Goal: Task Accomplishment & Management: Manage account settings

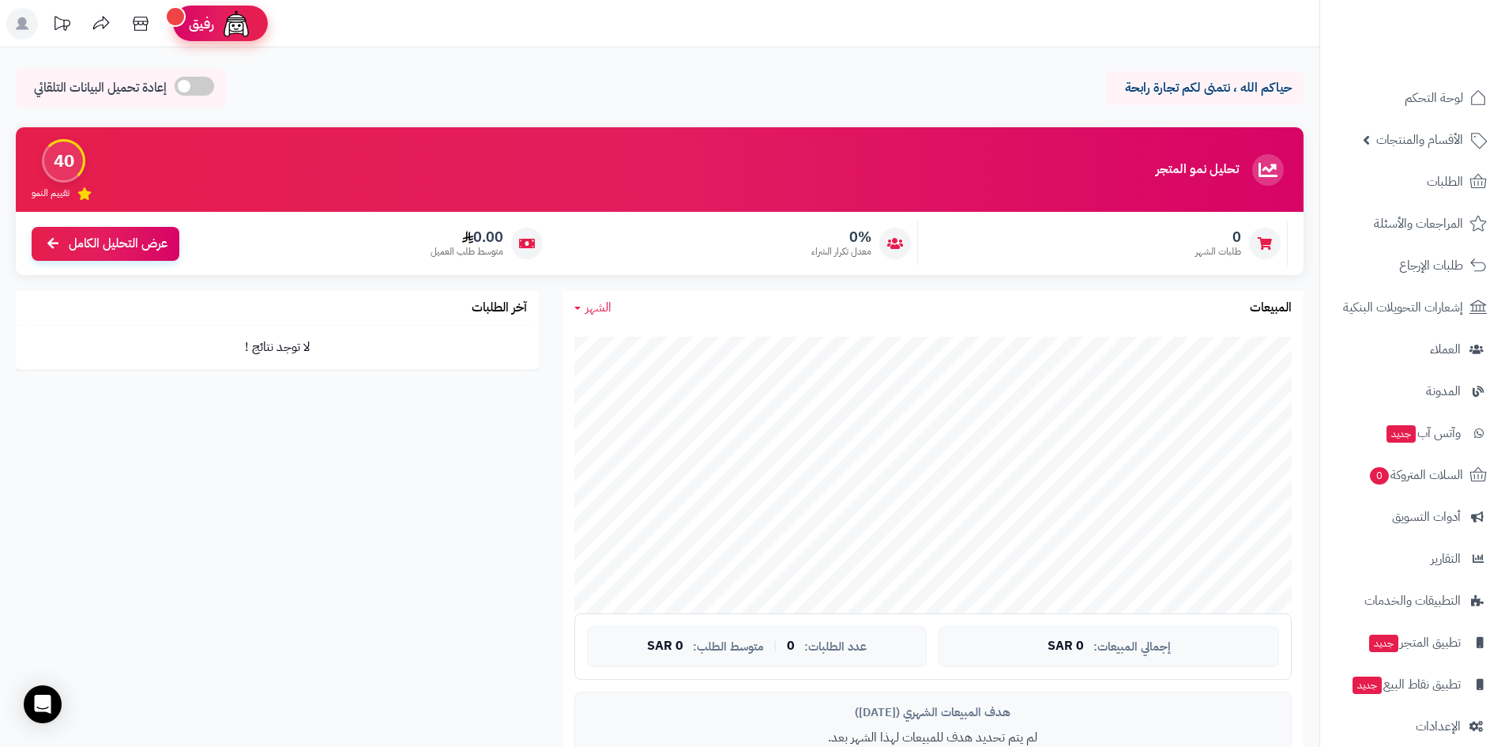
click at [261, 27] on link "رفيق !" at bounding box center [220, 24] width 95 height 36
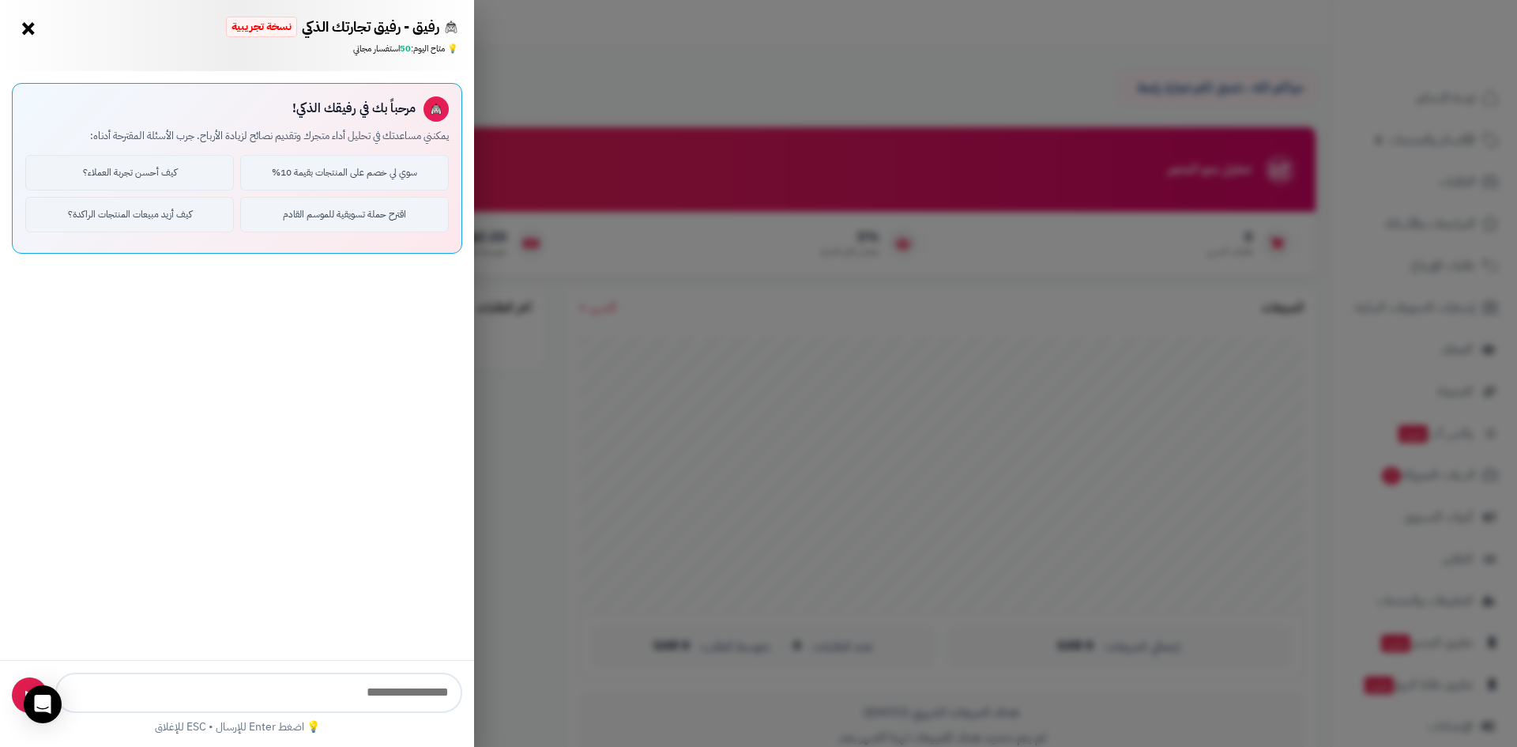
click at [601, 100] on div "رفيق - رفيق تجارتك الذكي نسخة تجريبية ⭐ تاجر متنامي × 💡 متاح اليوم: 50 استفسار …" at bounding box center [758, 373] width 1517 height 747
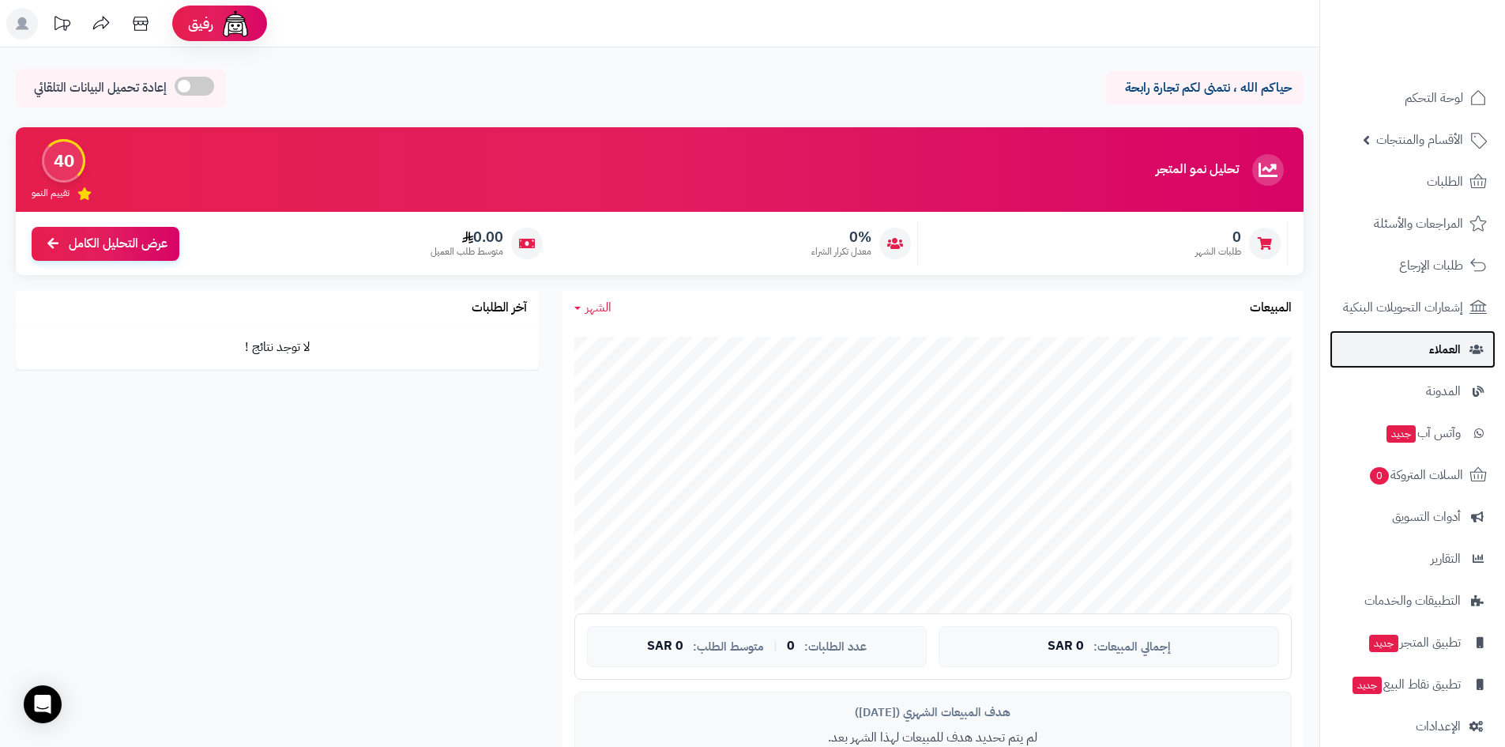
click at [1449, 356] on span "العملاء" at bounding box center [1446, 349] width 32 height 22
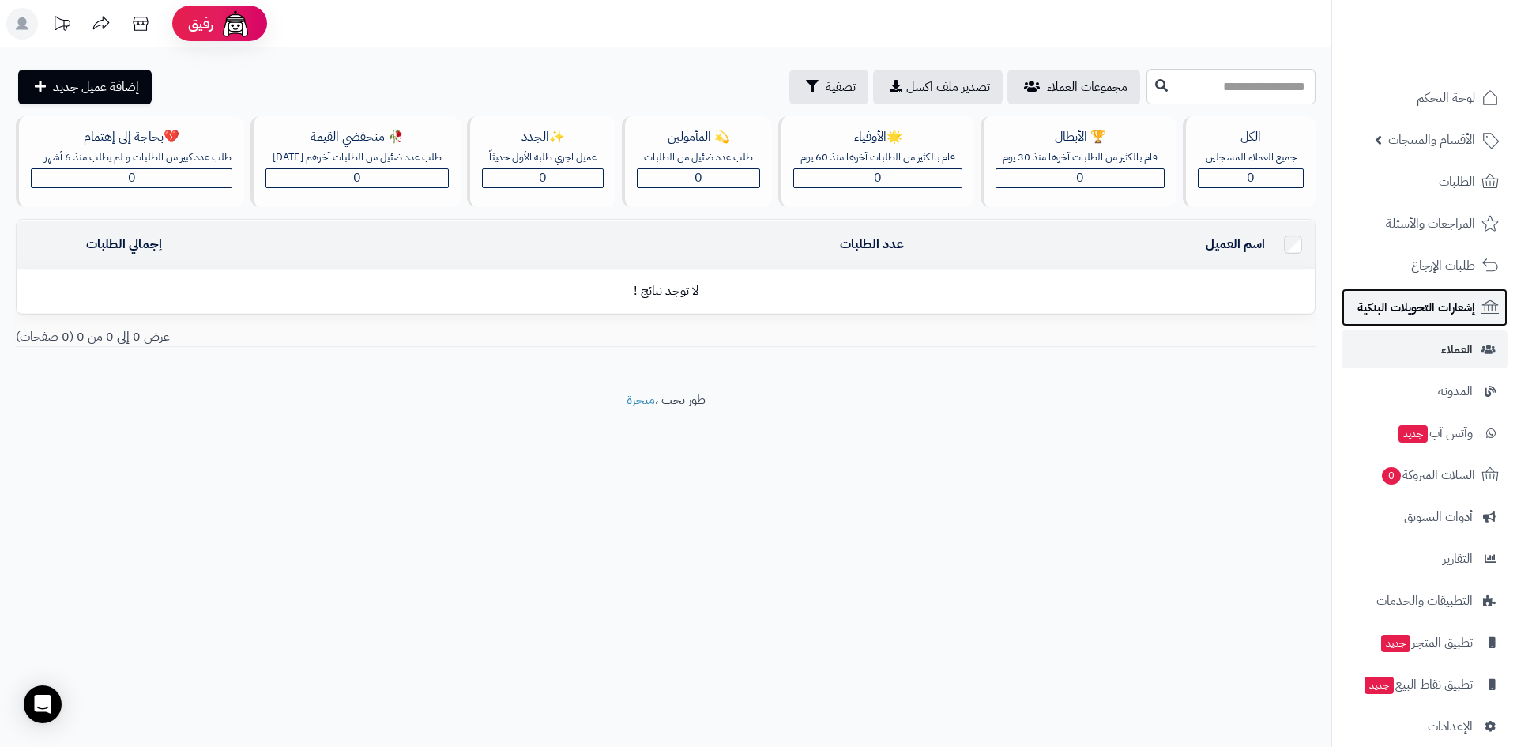
click at [1437, 316] on span "إشعارات التحويلات البنكية" at bounding box center [1417, 307] width 118 height 22
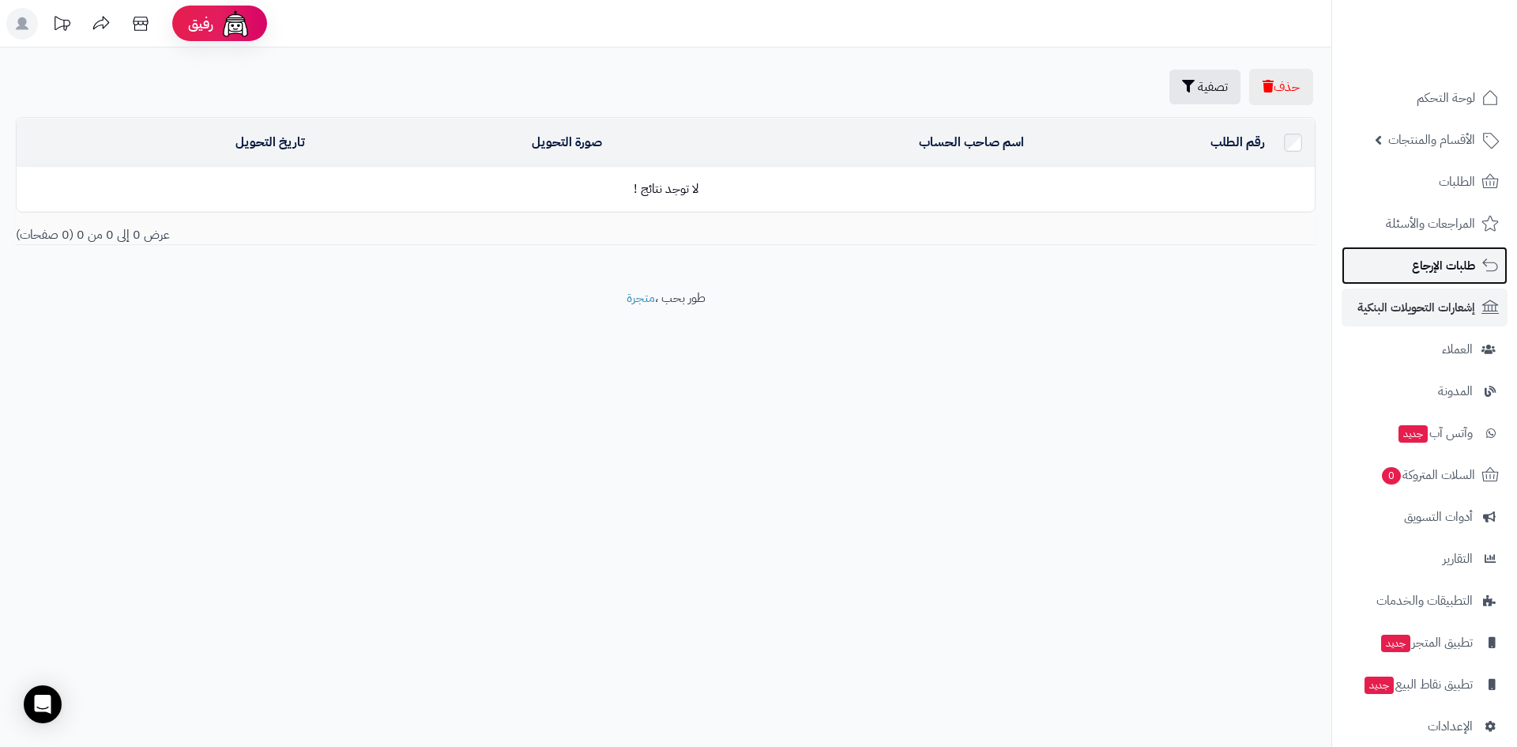
click at [1420, 273] on span "طلبات الإرجاع" at bounding box center [1443, 265] width 63 height 22
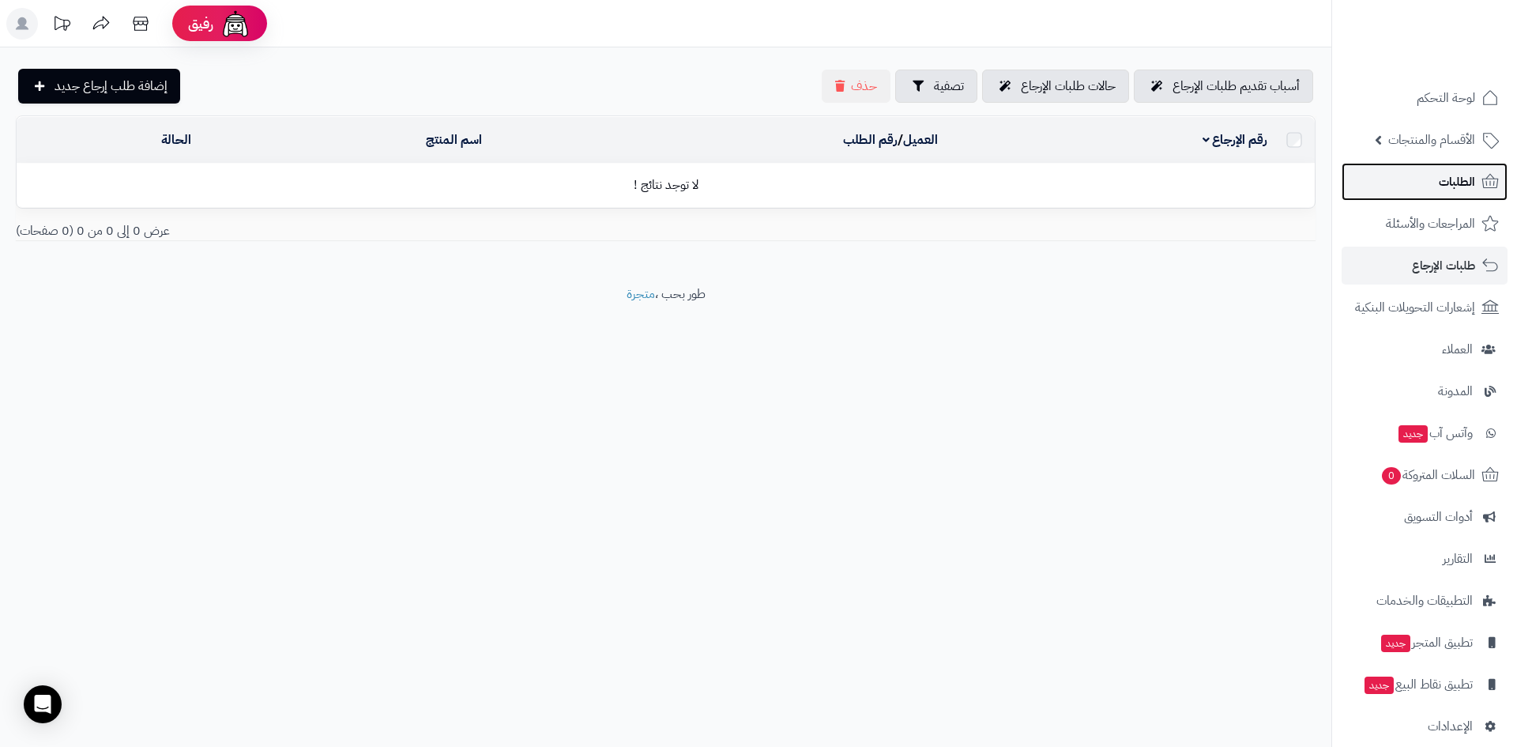
click at [1431, 183] on link "الطلبات" at bounding box center [1425, 182] width 166 height 38
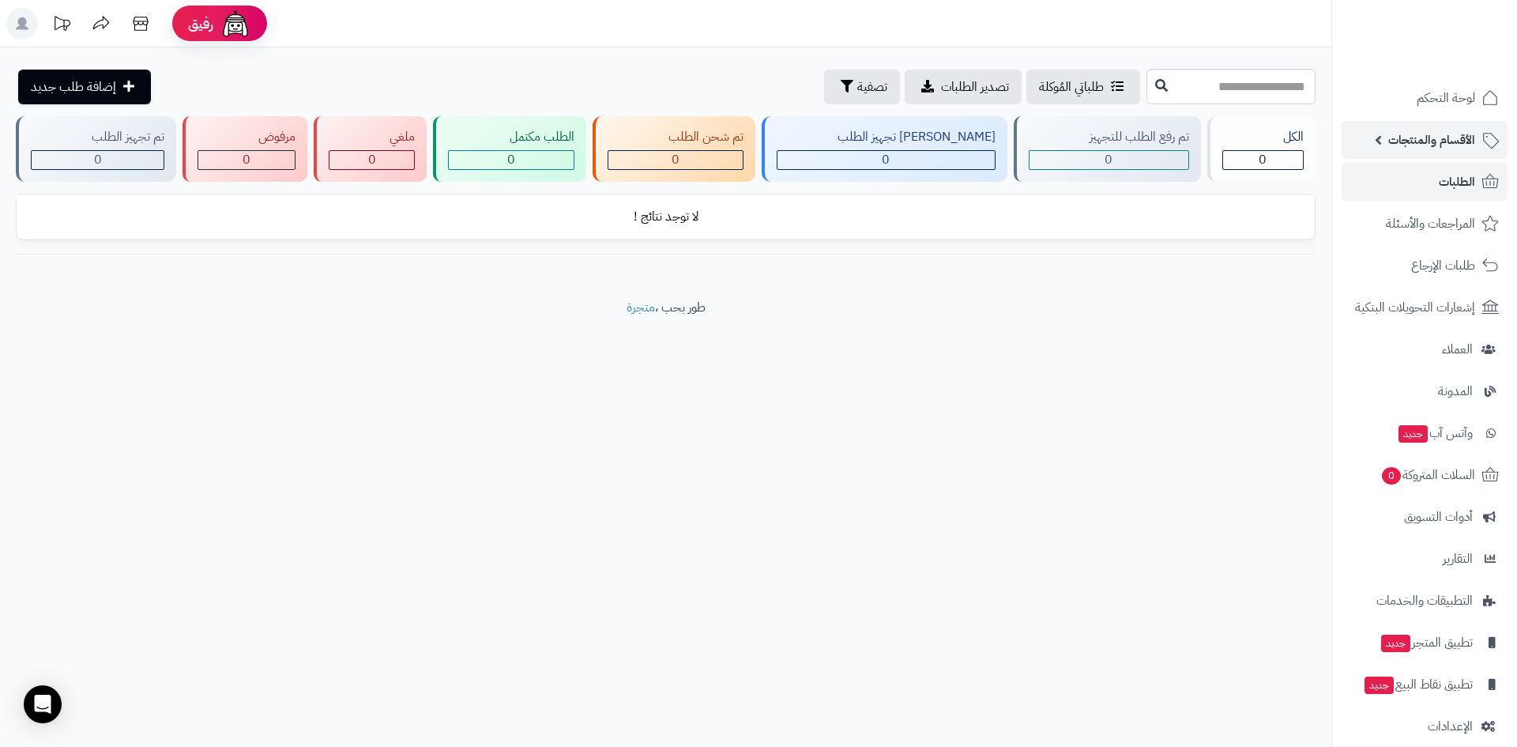
click at [1411, 152] on link "الأقسام والمنتجات" at bounding box center [1425, 140] width 166 height 38
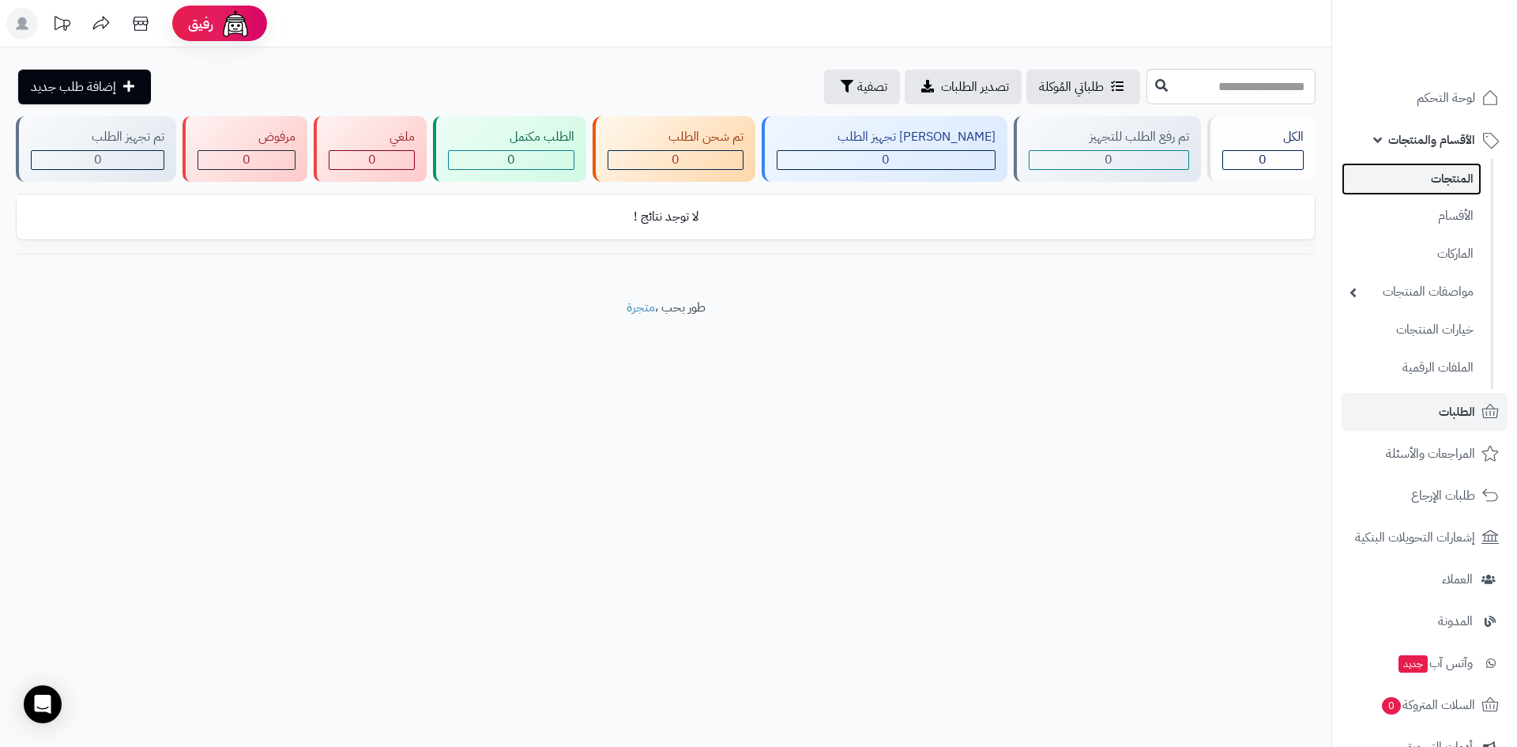
click at [1410, 194] on link "المنتجات" at bounding box center [1412, 179] width 140 height 32
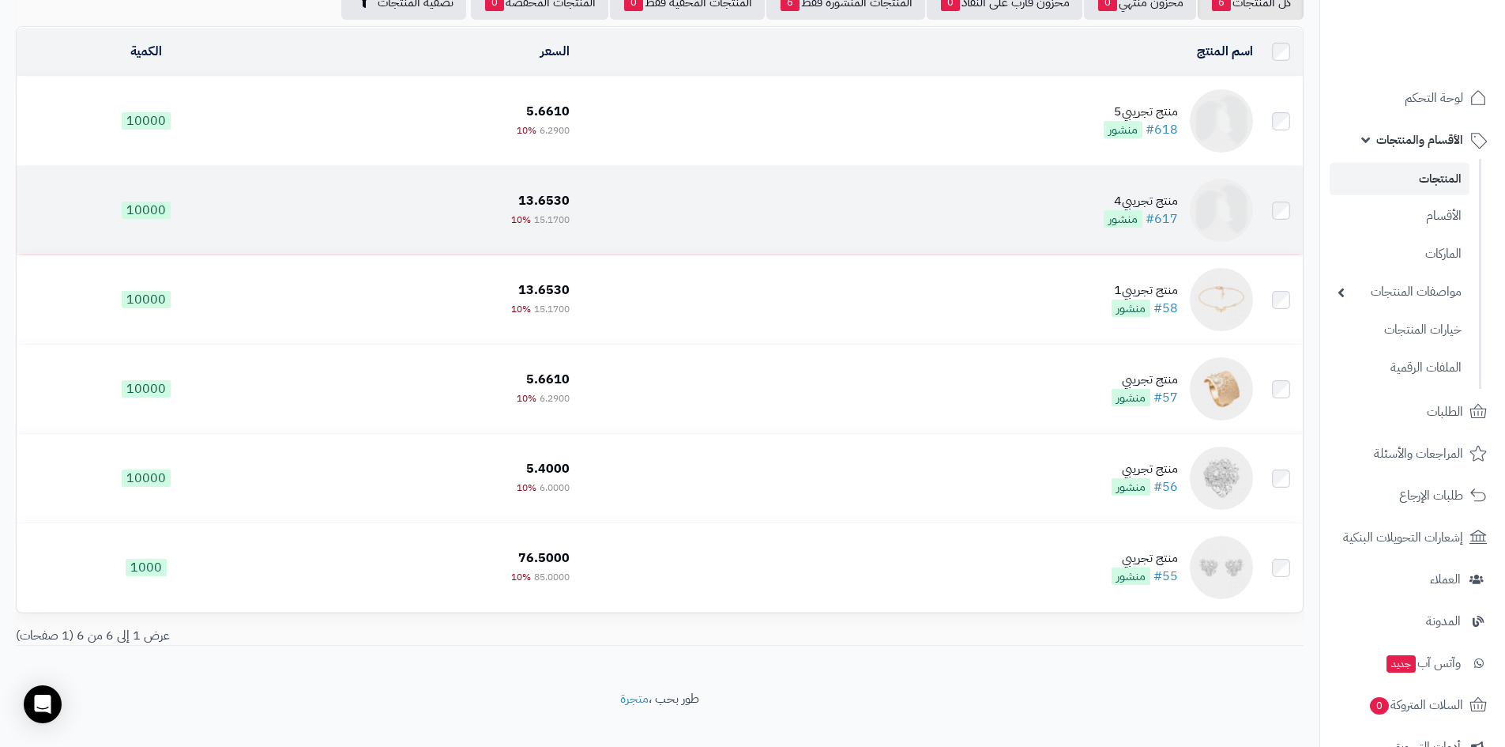
scroll to position [151, 0]
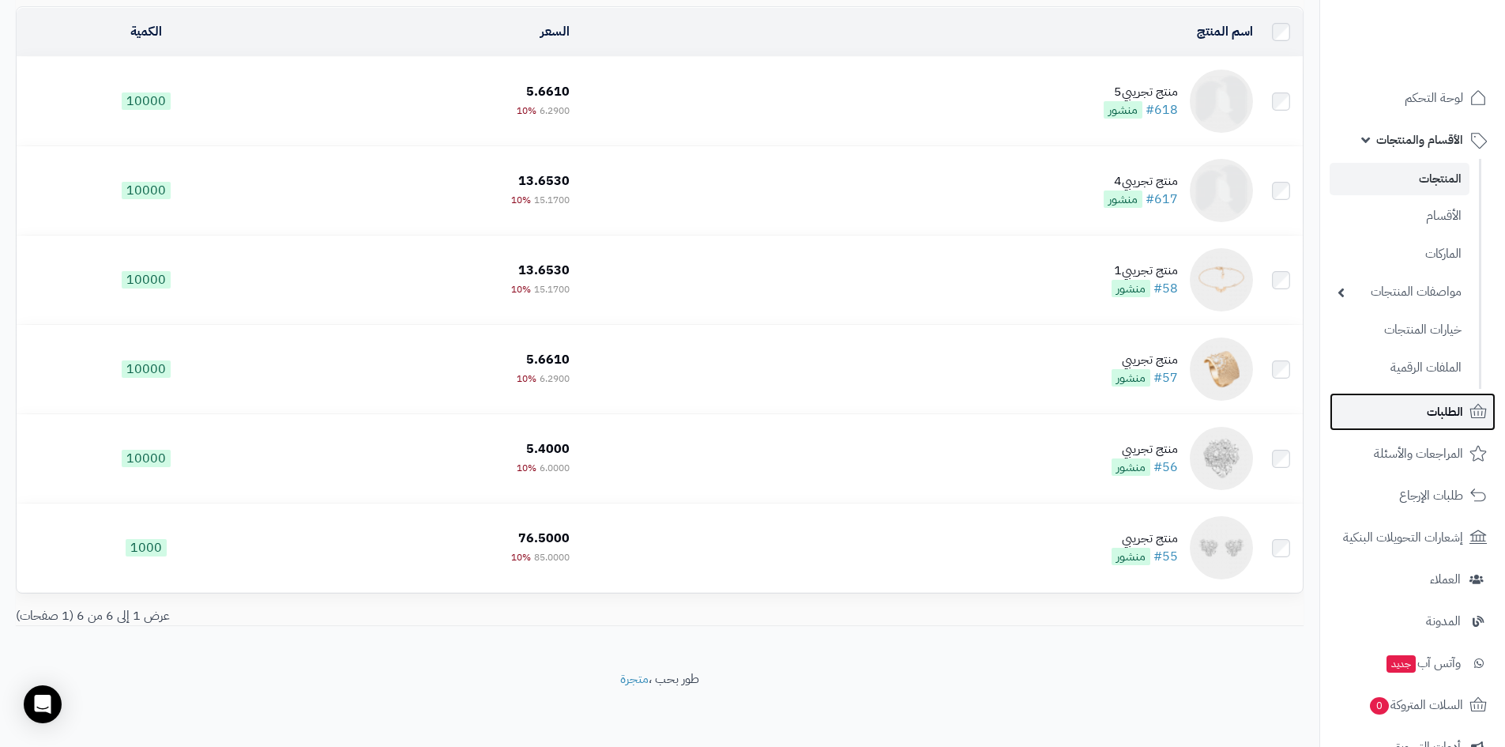
click at [1452, 406] on span "الطلبات" at bounding box center [1445, 412] width 36 height 22
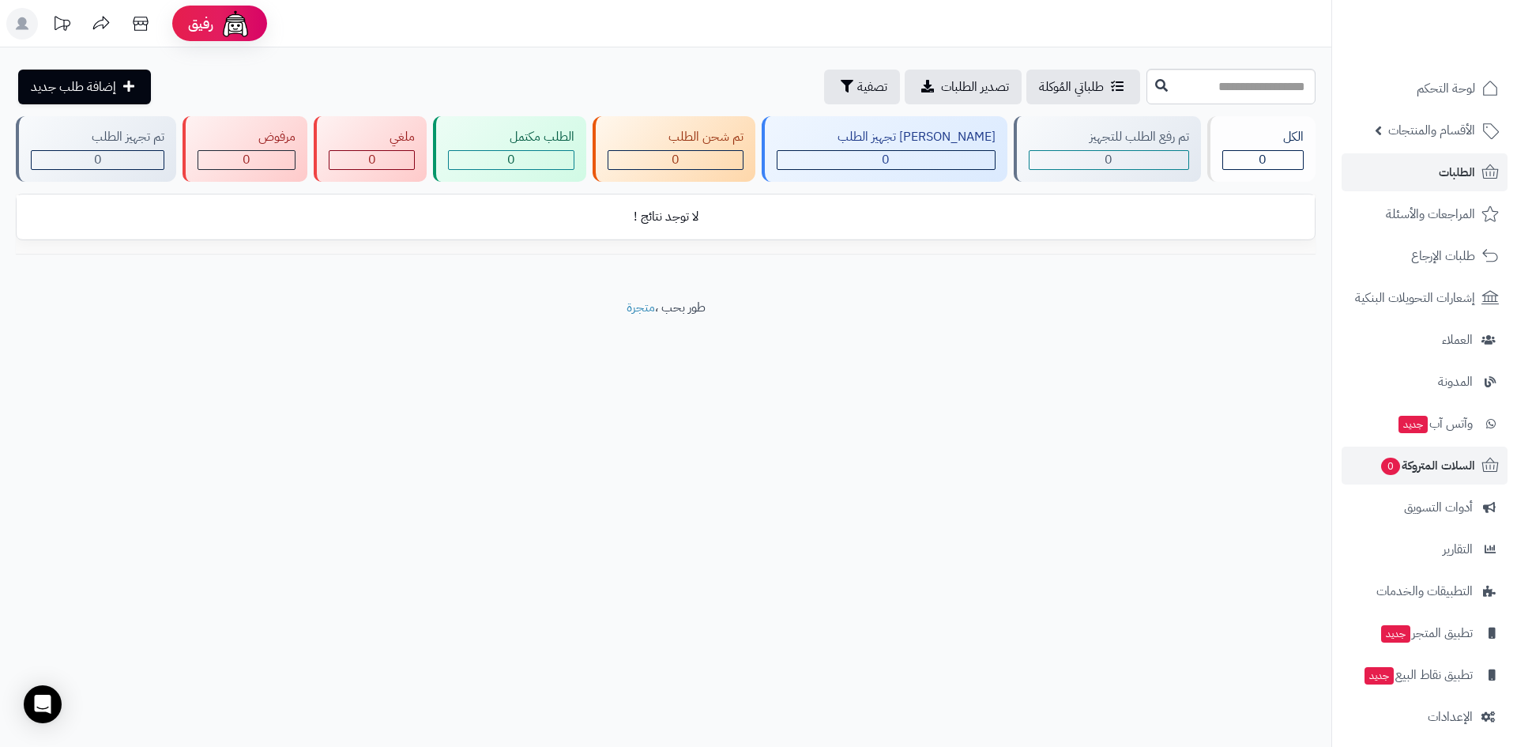
scroll to position [18, 0]
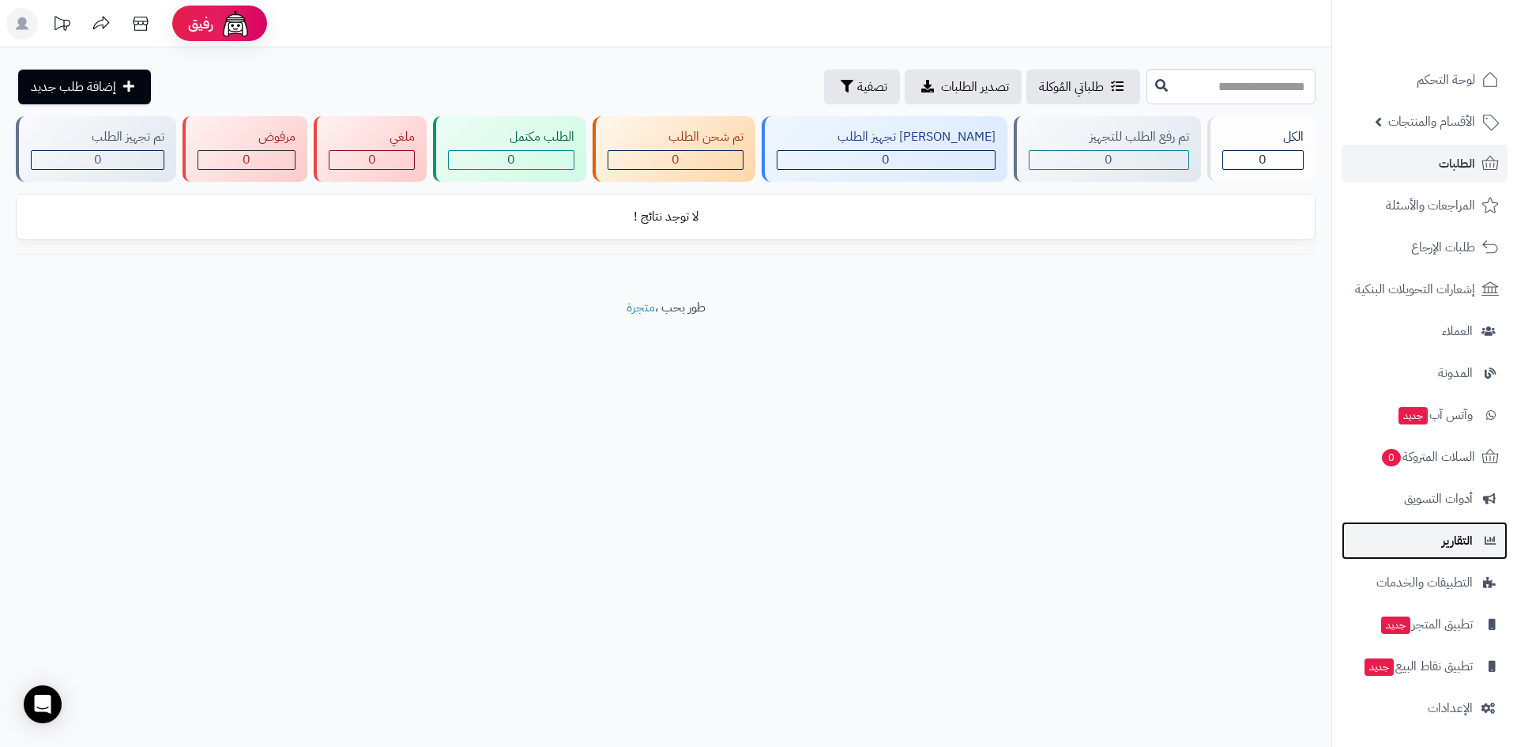
click at [1431, 553] on link "التقارير" at bounding box center [1425, 541] width 166 height 38
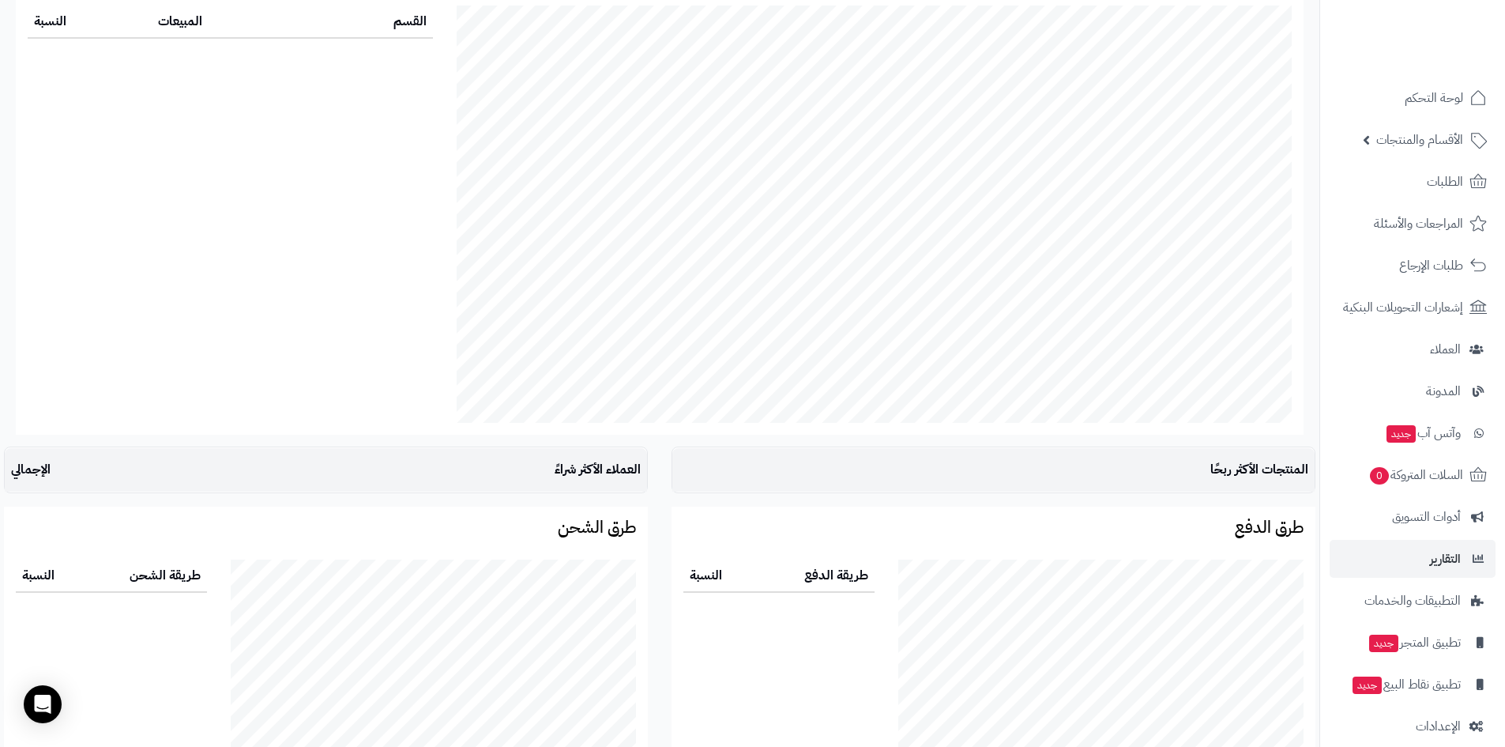
scroll to position [1569, 0]
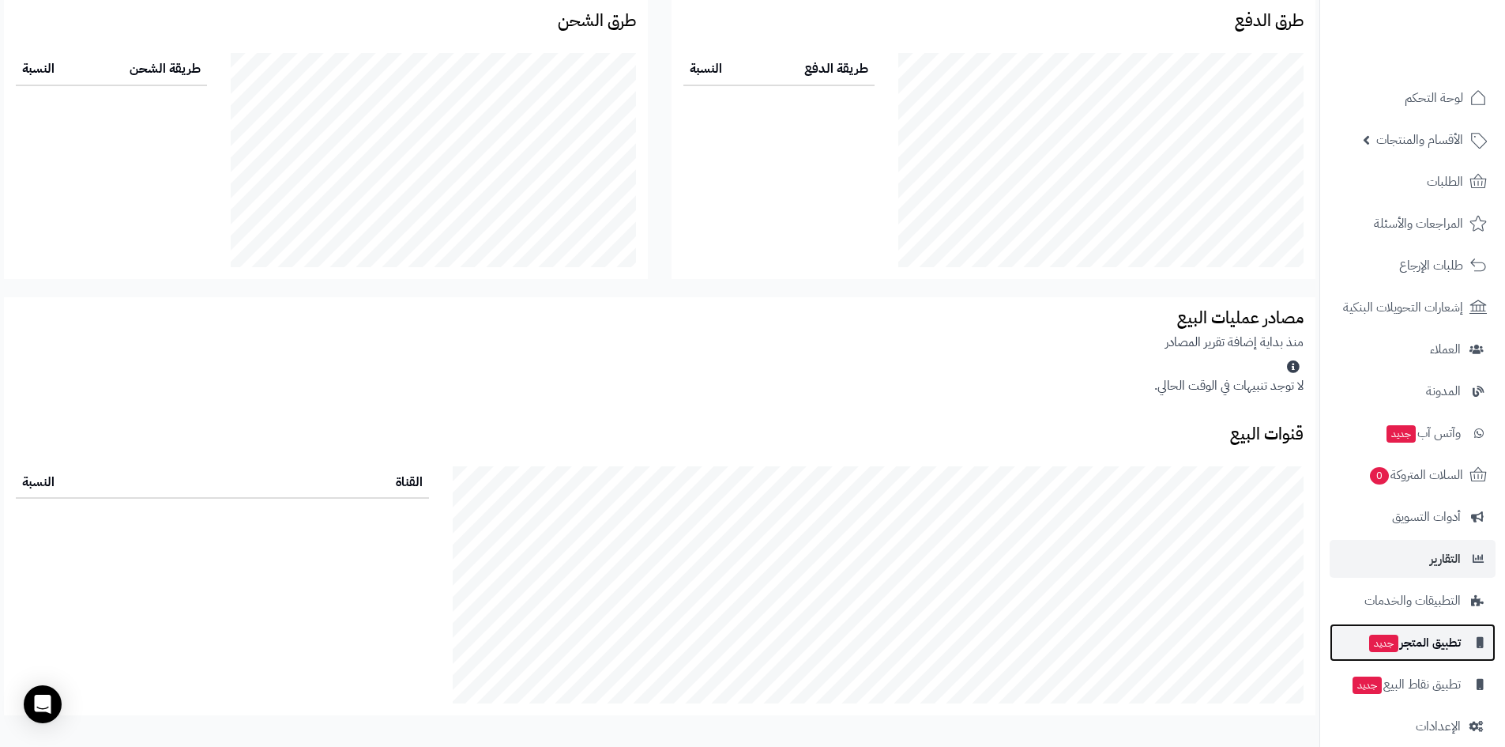
click at [1428, 646] on span "تطبيق المتجر جديد" at bounding box center [1414, 642] width 93 height 22
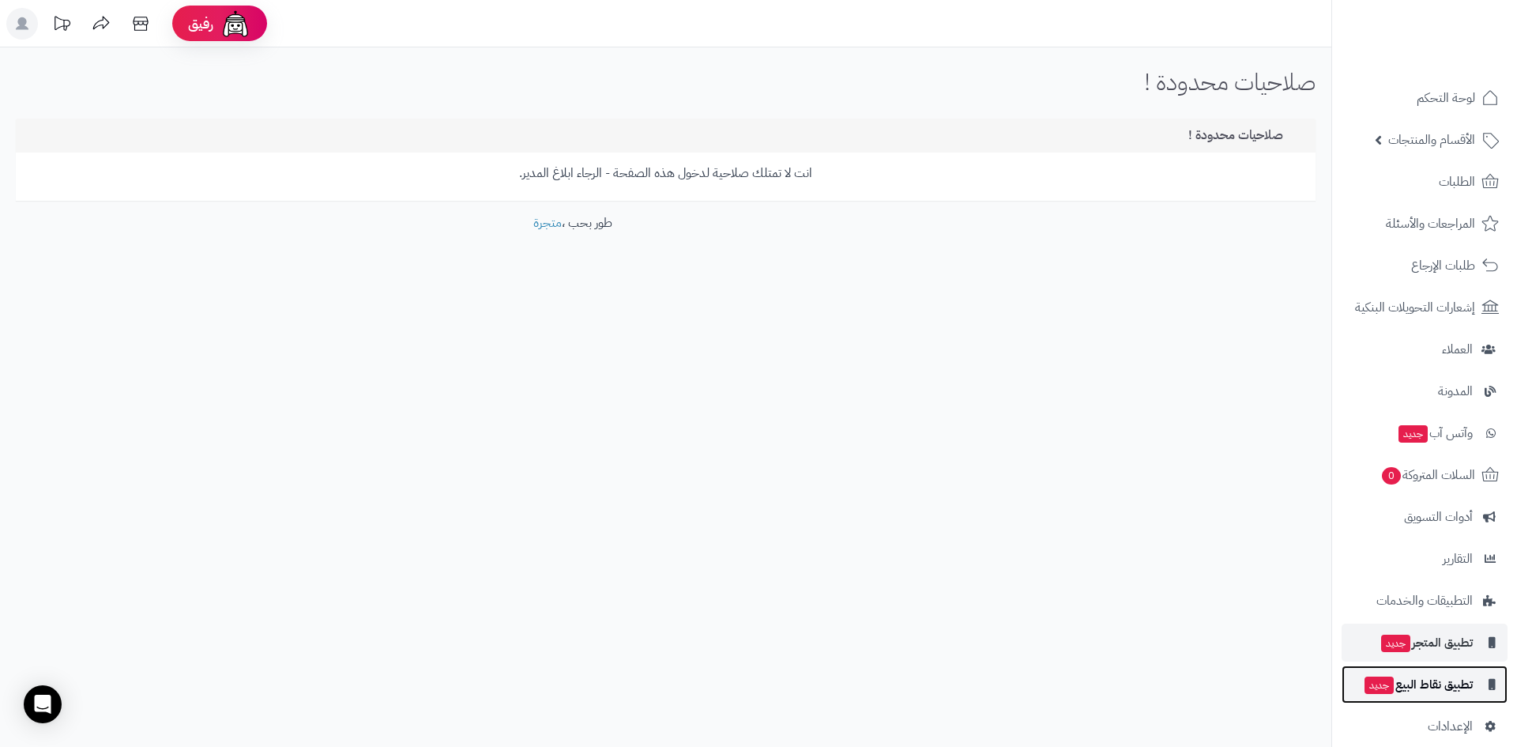
click at [1421, 685] on span "تطبيق نقاط البيع جديد" at bounding box center [1418, 684] width 110 height 22
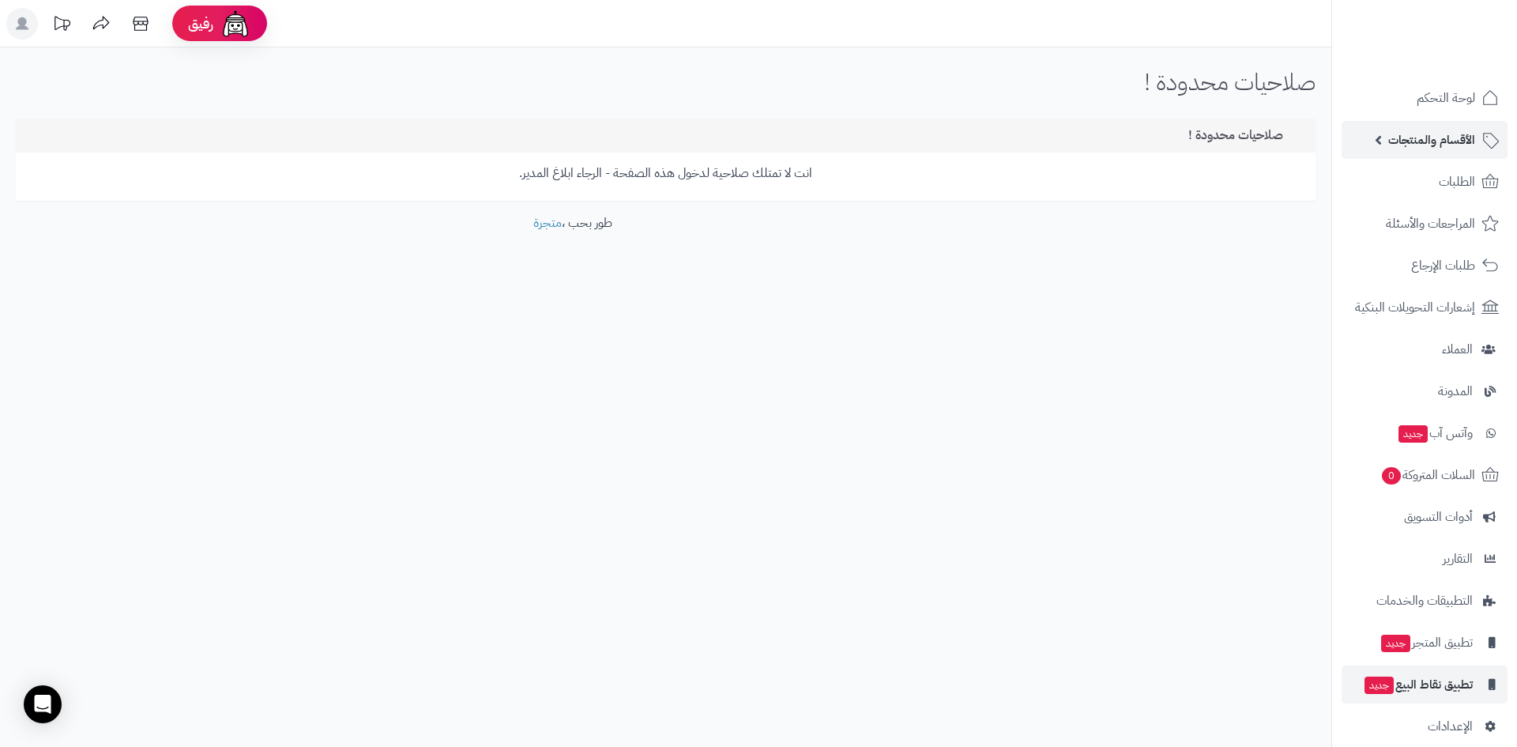
click at [1396, 141] on span "الأقسام والمنتجات" at bounding box center [1431, 140] width 87 height 22
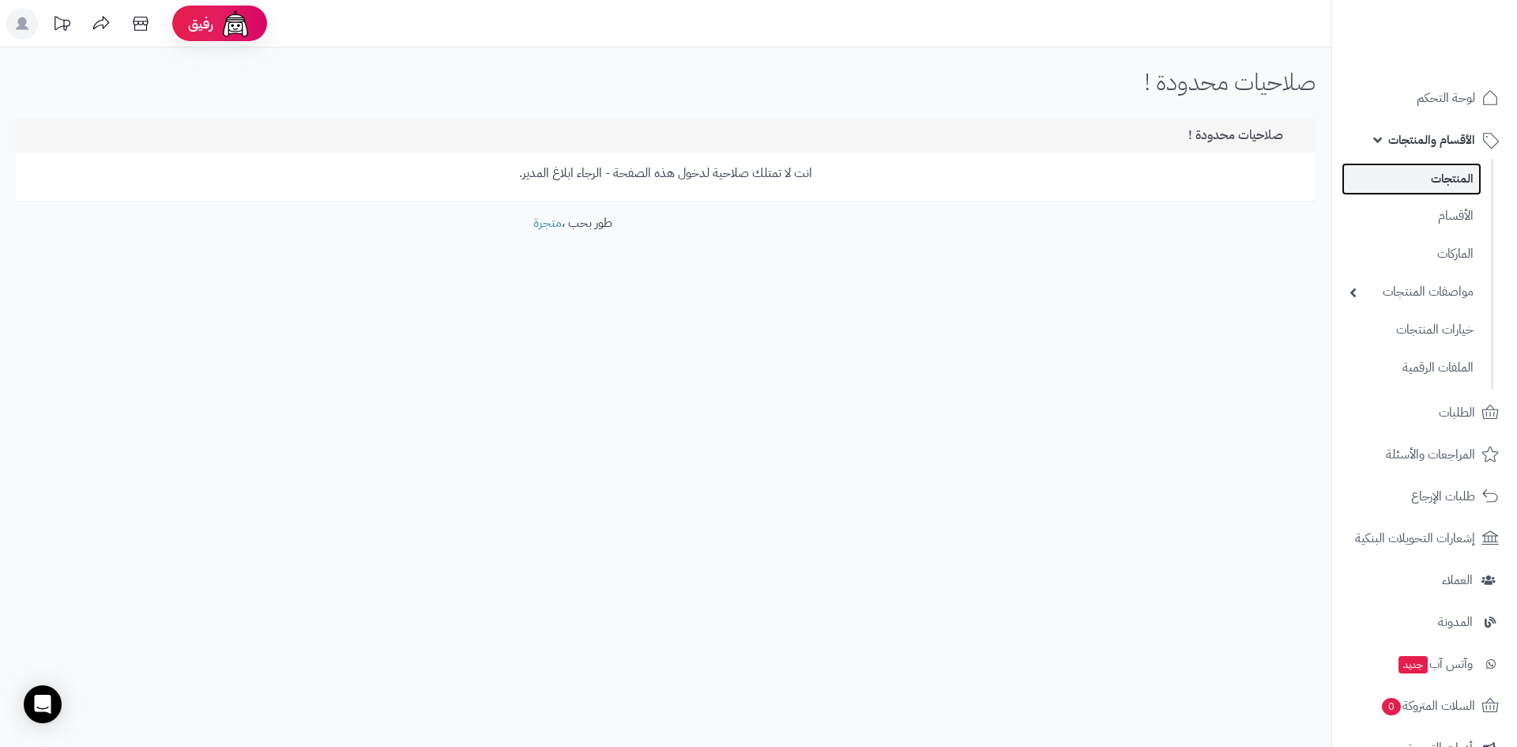
click at [1404, 188] on link "المنتجات" at bounding box center [1412, 179] width 140 height 32
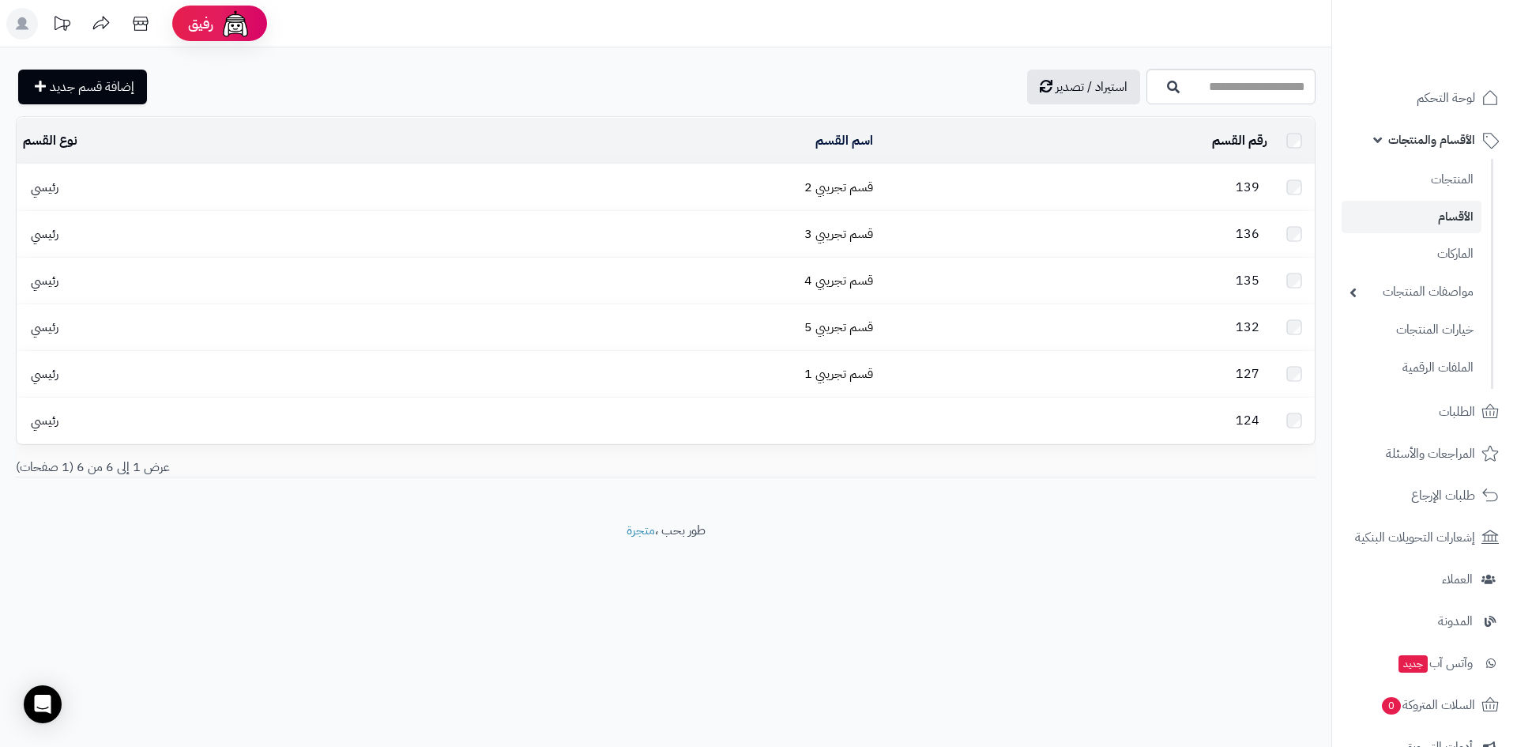
click at [1403, 270] on ul "المنتجات الأقسام الماركات مواصفات المنتجات مواصفات المنتجات أنواع المواصفات خيا…" at bounding box center [1412, 274] width 161 height 230
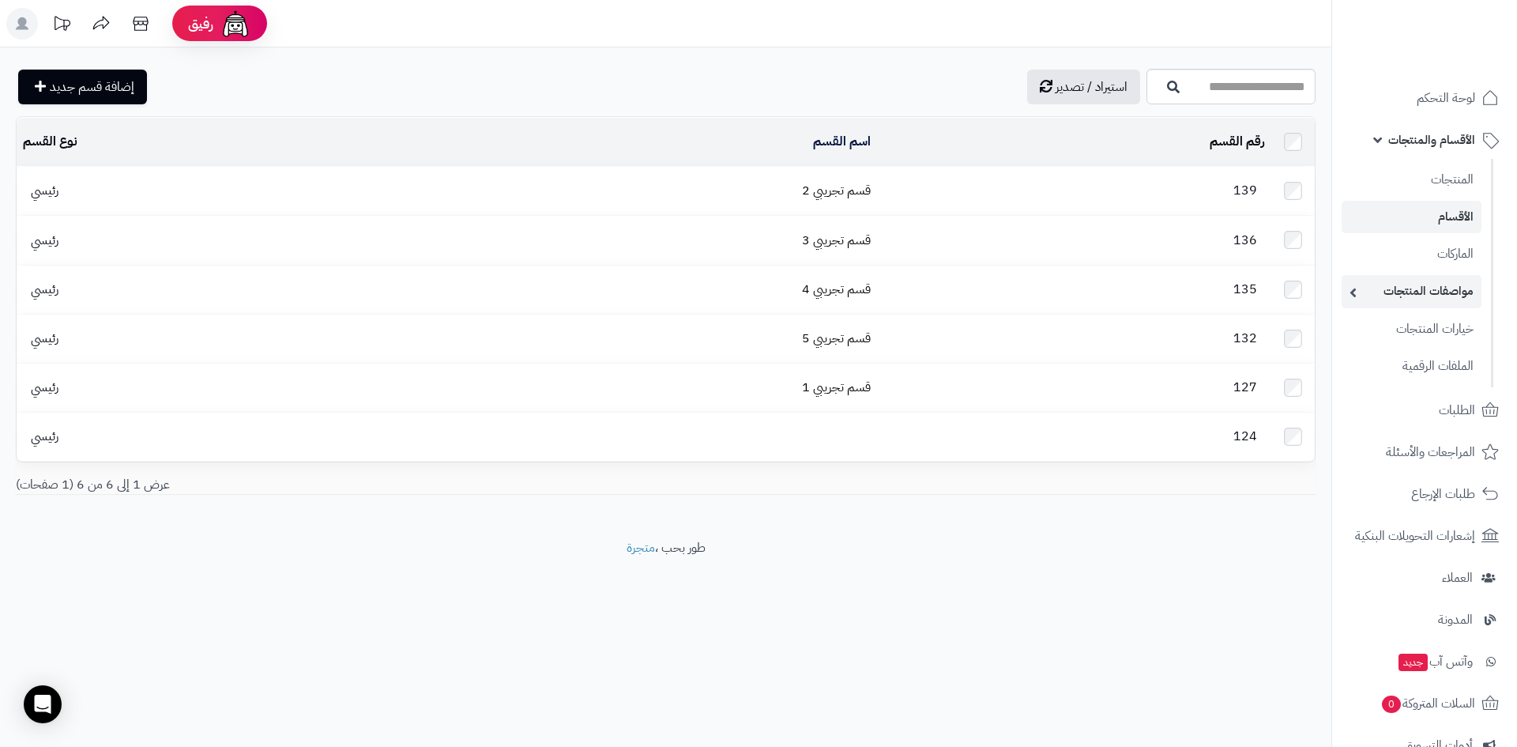
click at [1401, 304] on link "مواصفات المنتجات" at bounding box center [1412, 291] width 140 height 32
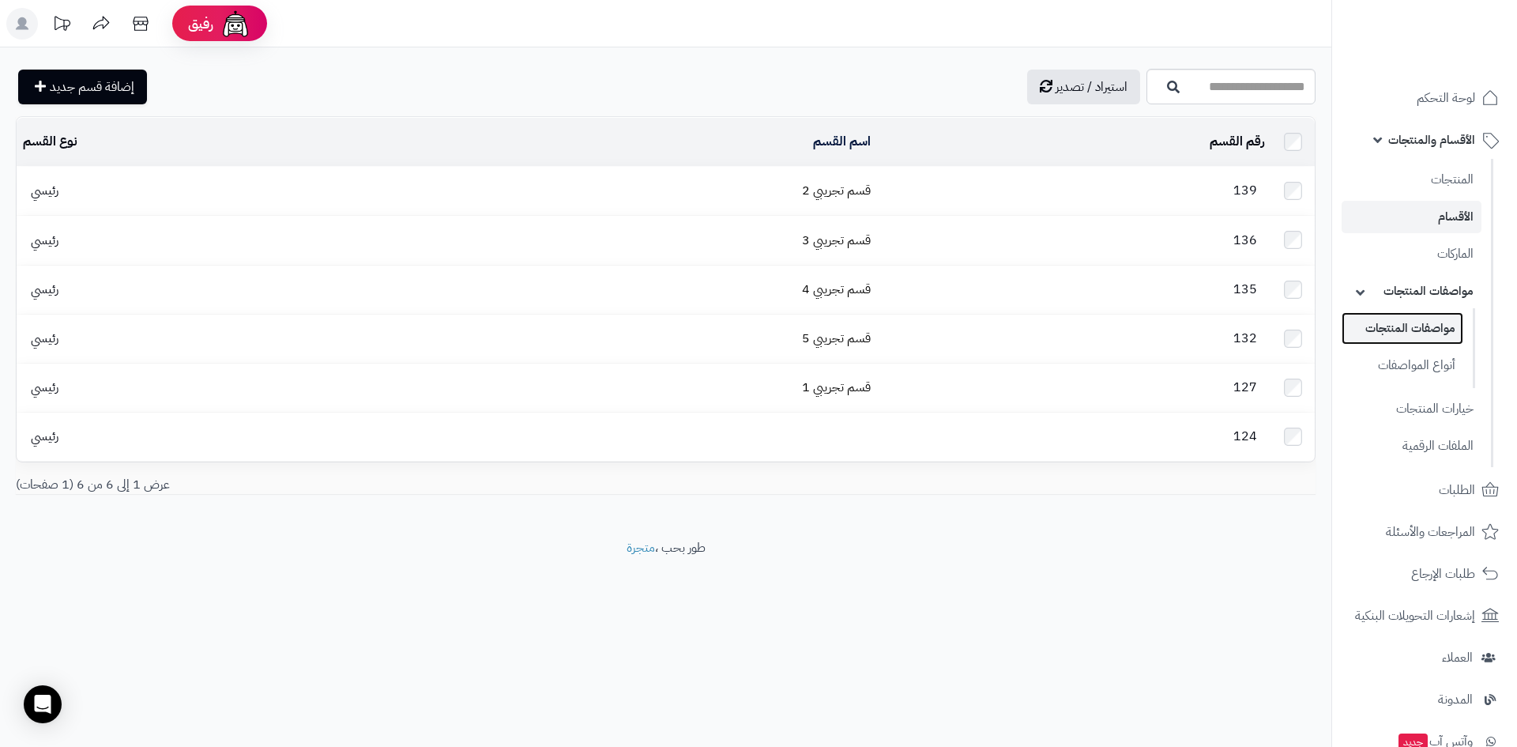
click at [1400, 333] on link "مواصفات المنتجات" at bounding box center [1403, 328] width 122 height 32
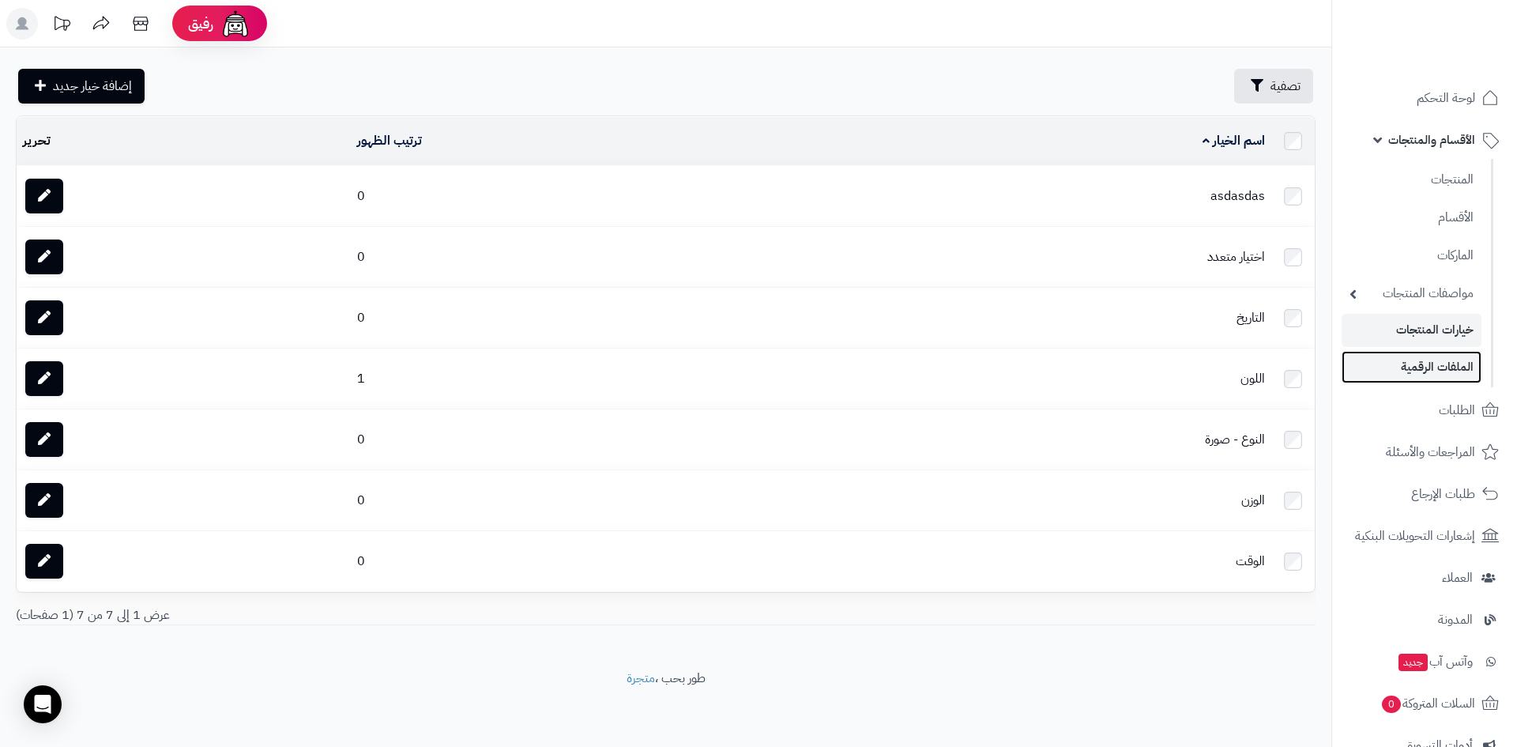
click at [1407, 364] on link "الملفات الرقمية" at bounding box center [1412, 367] width 140 height 32
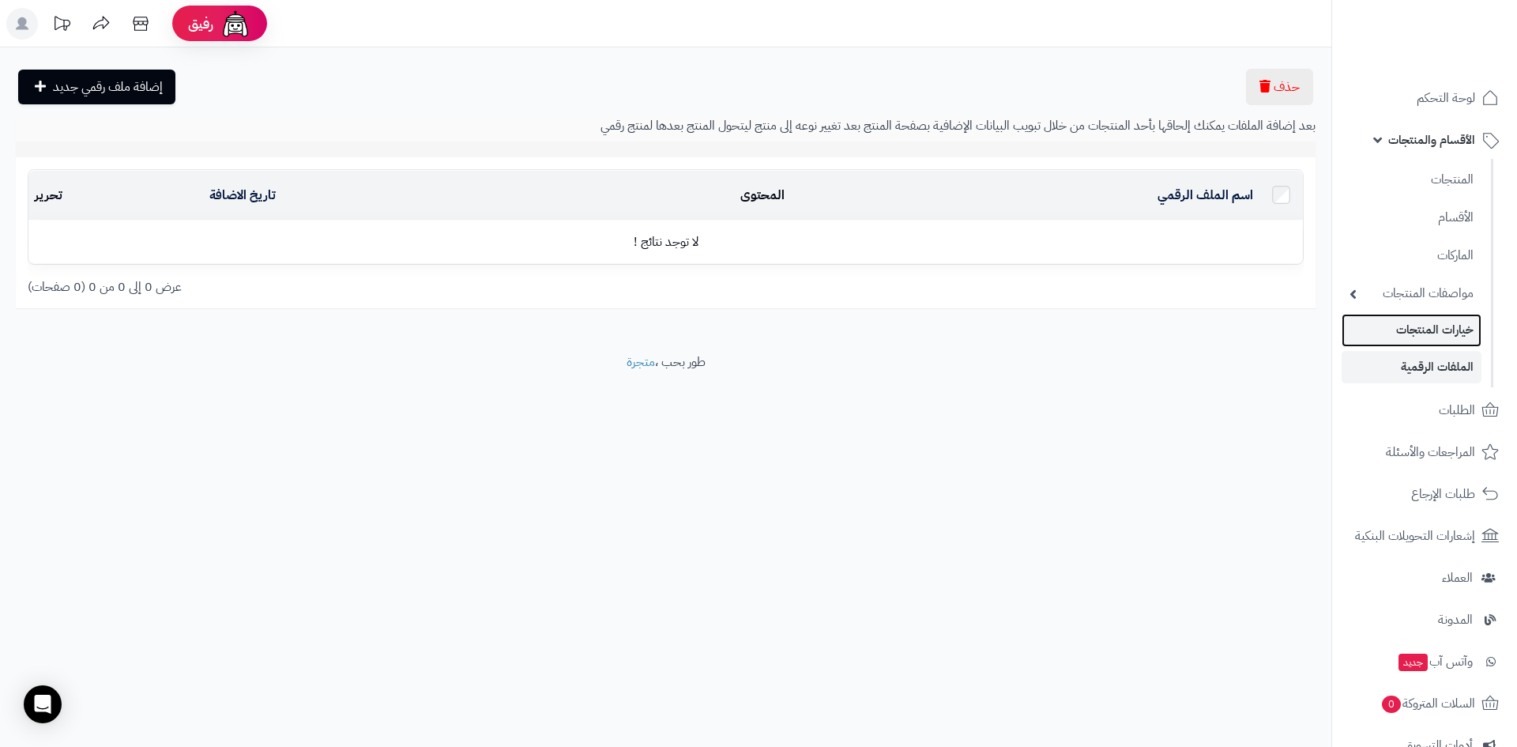
click at [1401, 343] on link "خيارات المنتجات" at bounding box center [1412, 330] width 140 height 32
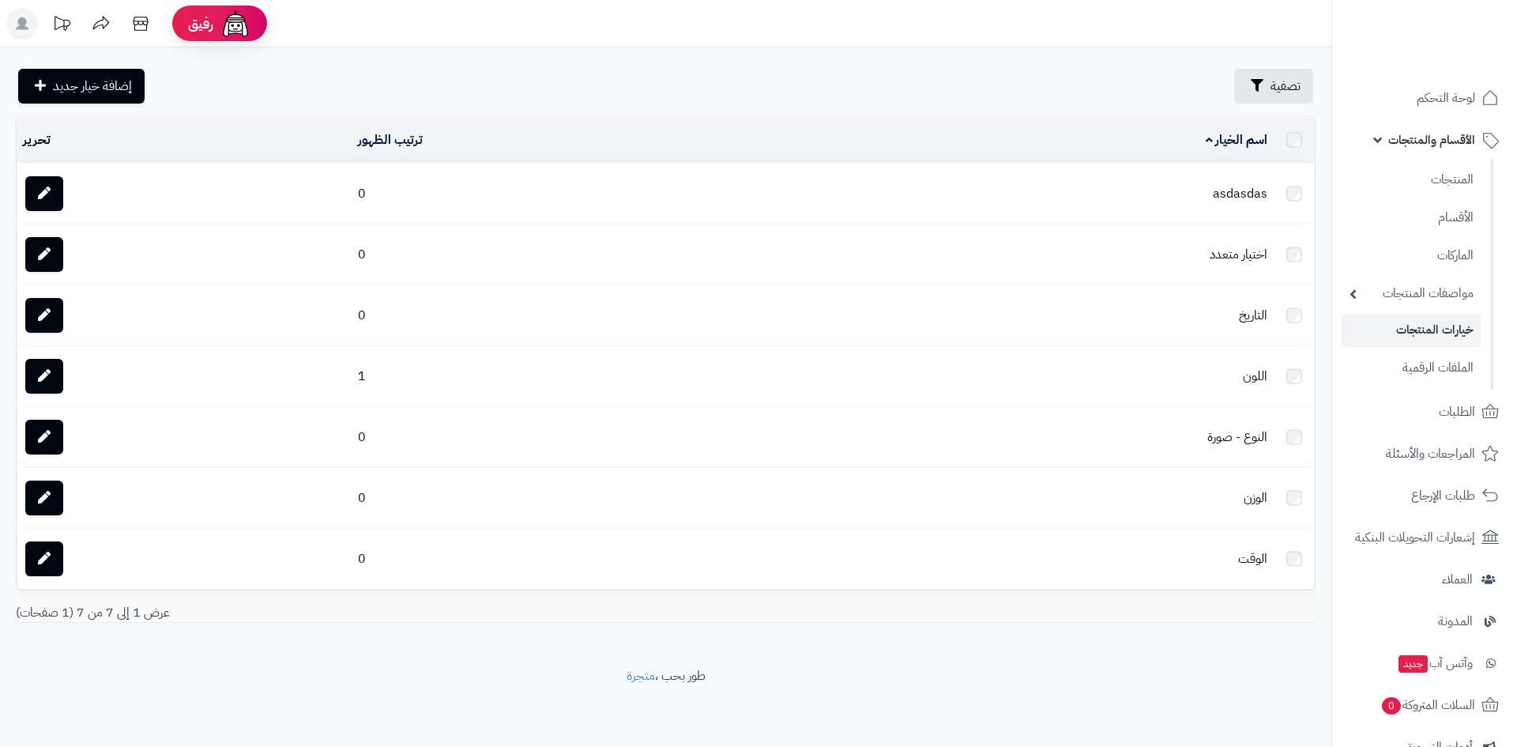
click at [1405, 365] on link "الملفات الرقمية" at bounding box center [1412, 368] width 140 height 34
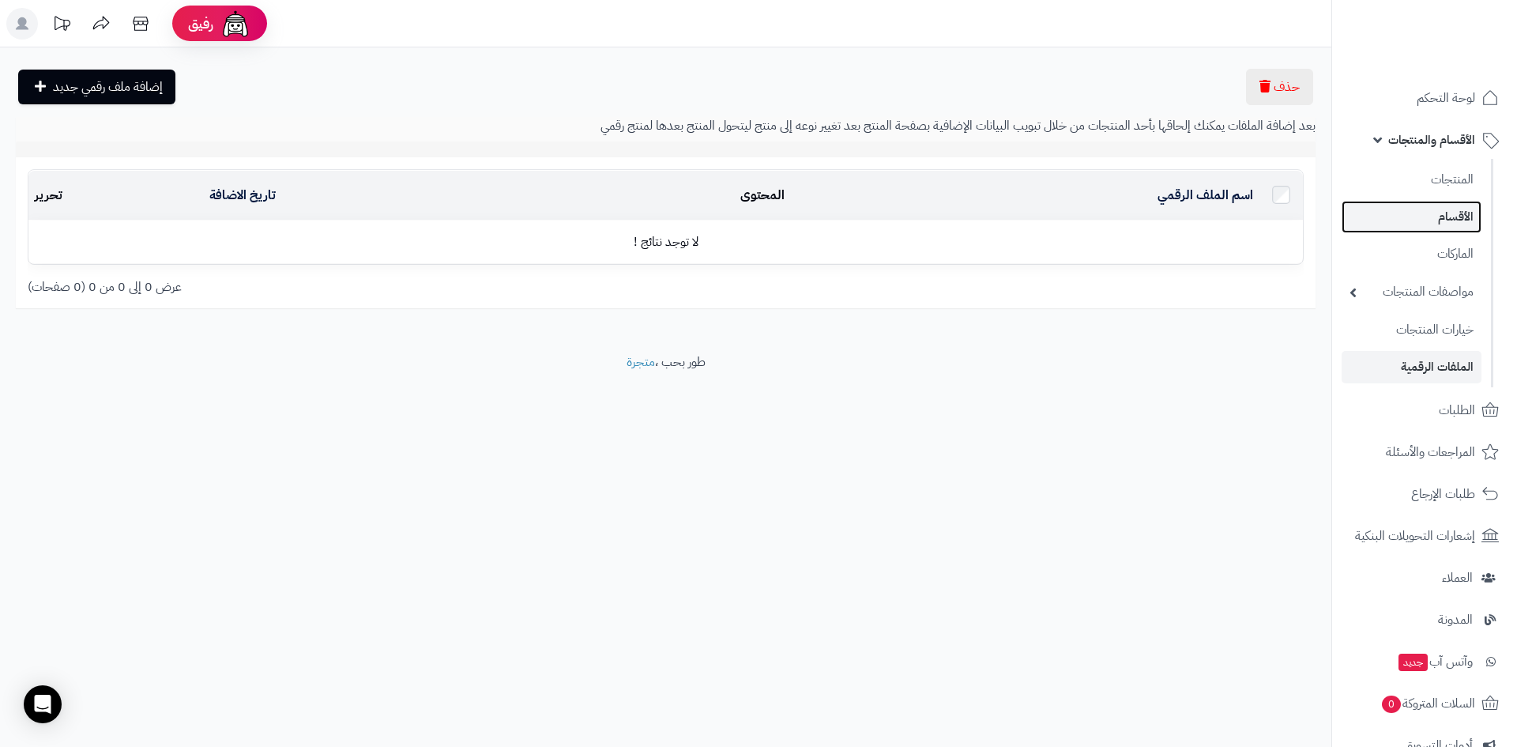
click at [1437, 212] on link "الأقسام" at bounding box center [1412, 217] width 140 height 32
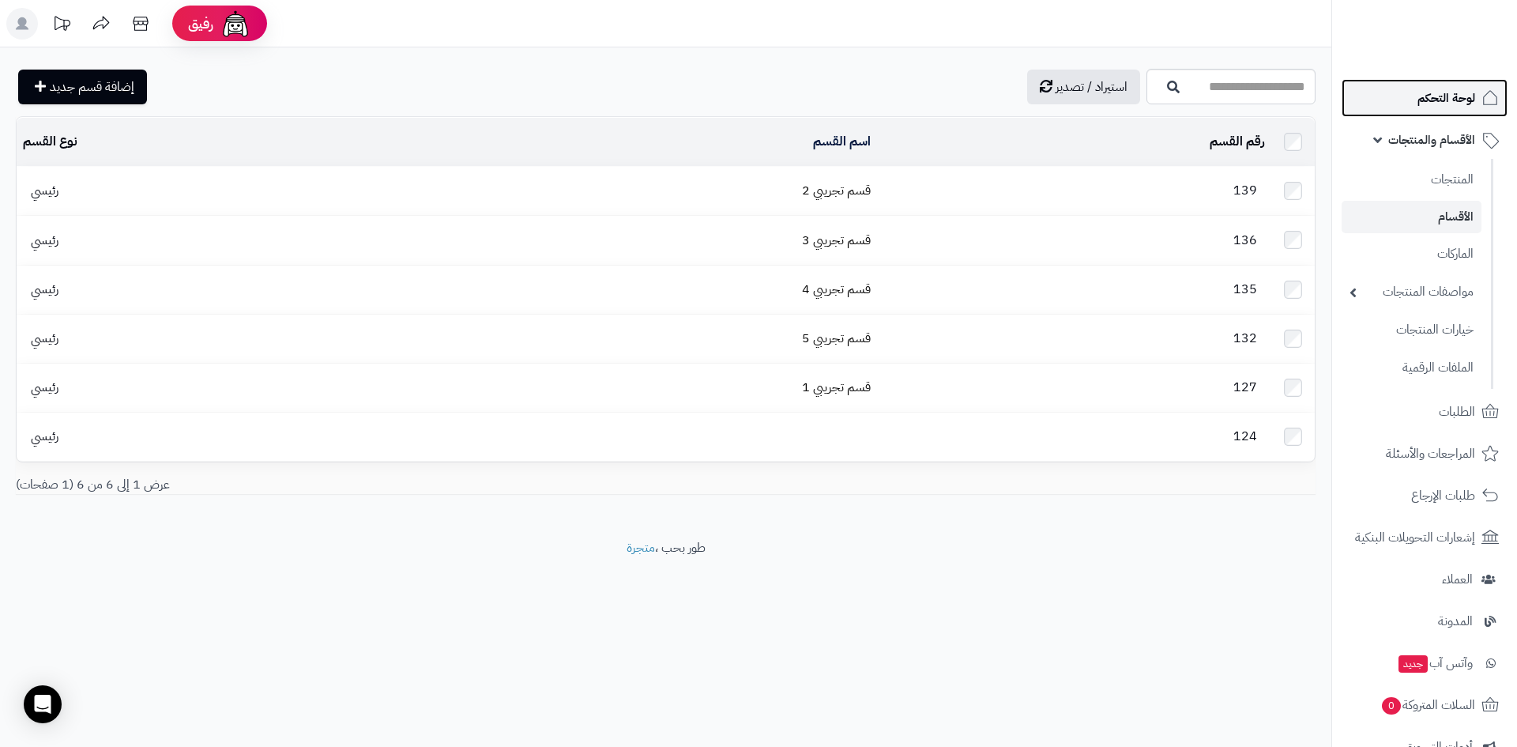
click at [1430, 87] on span "لوحة التحكم" at bounding box center [1447, 98] width 58 height 22
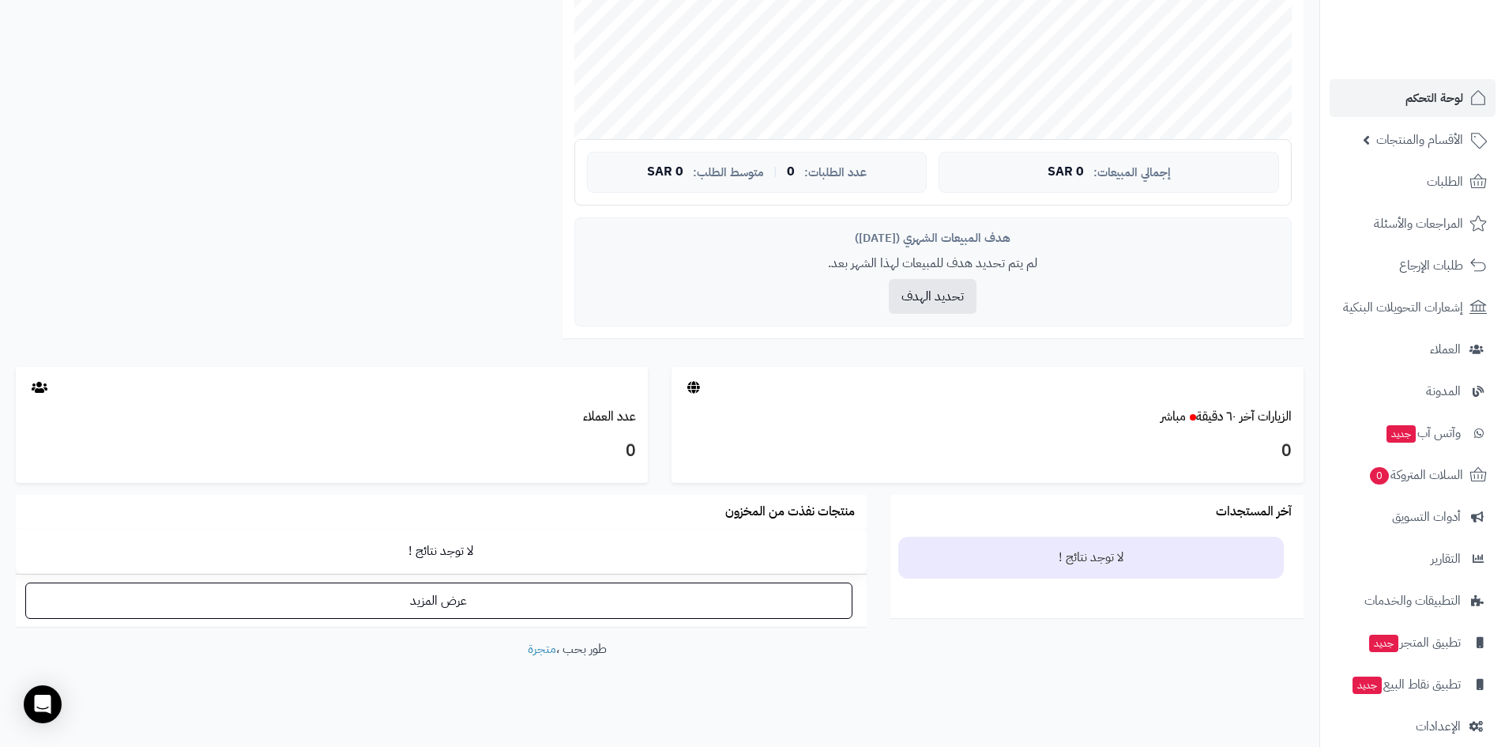
scroll to position [478, 0]
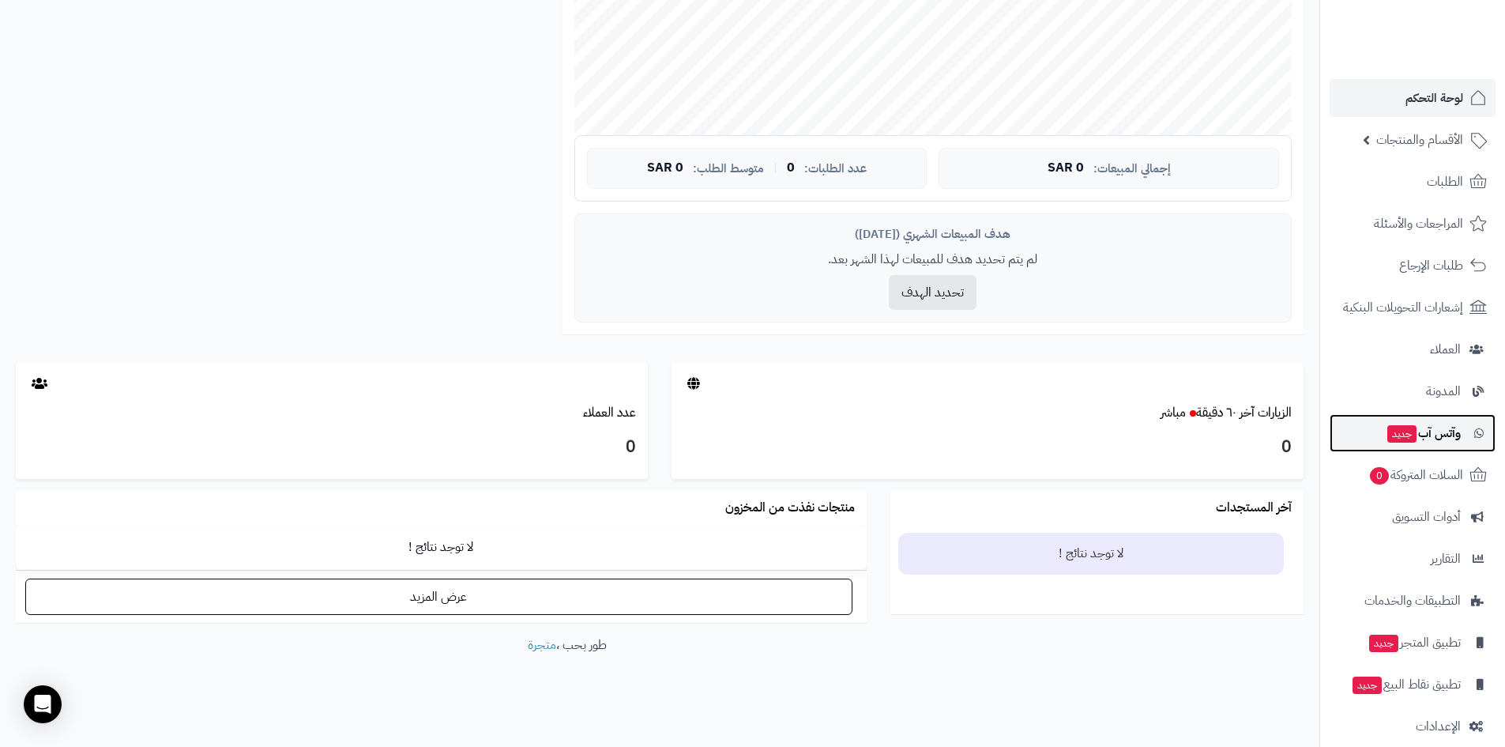
click at [1463, 434] on link "وآتس آب جديد" at bounding box center [1413, 433] width 166 height 38
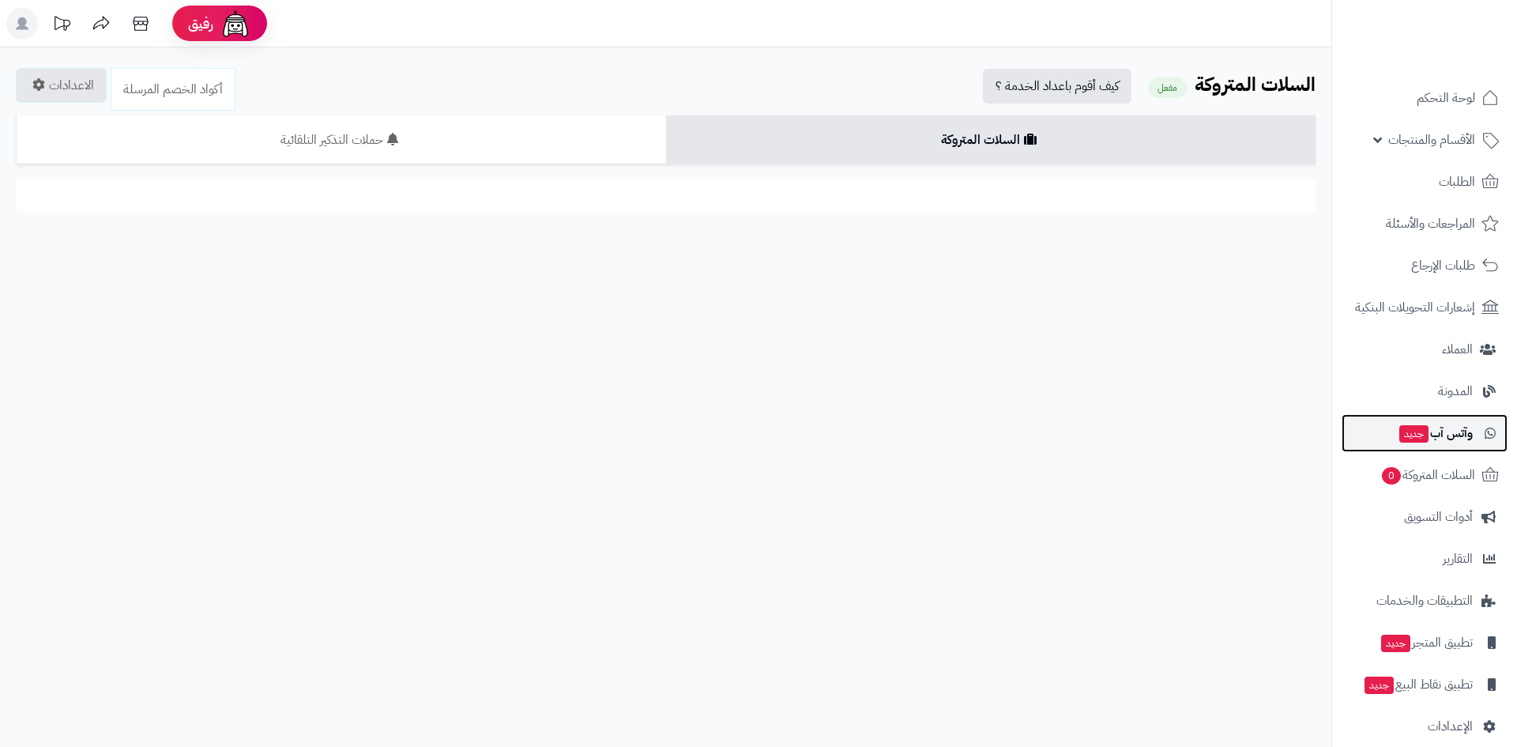
click at [1444, 420] on link "وآتس آب جديد" at bounding box center [1425, 433] width 166 height 38
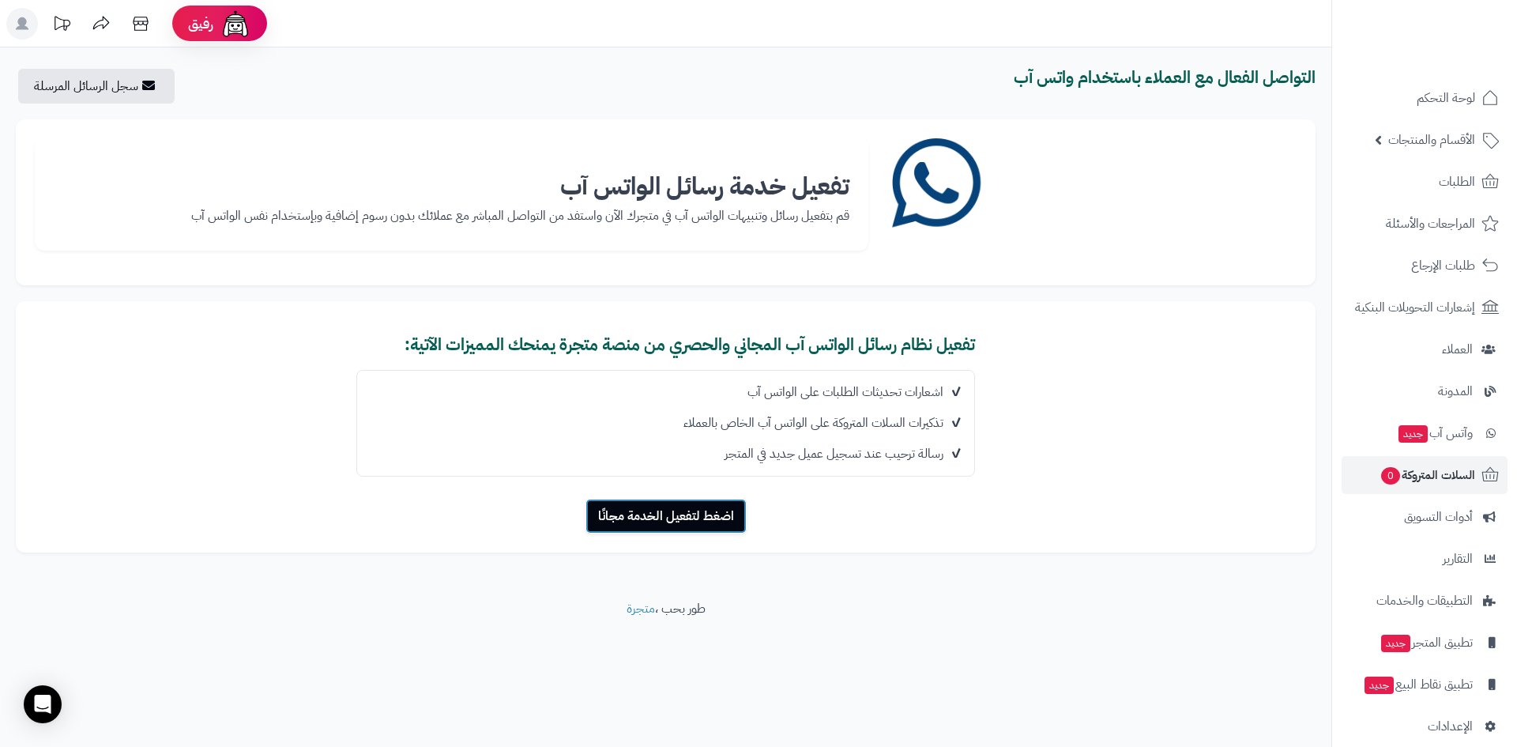
click at [722, 515] on button "اضغط لتفعيل الخدمة مجانًا" at bounding box center [666, 516] width 161 height 35
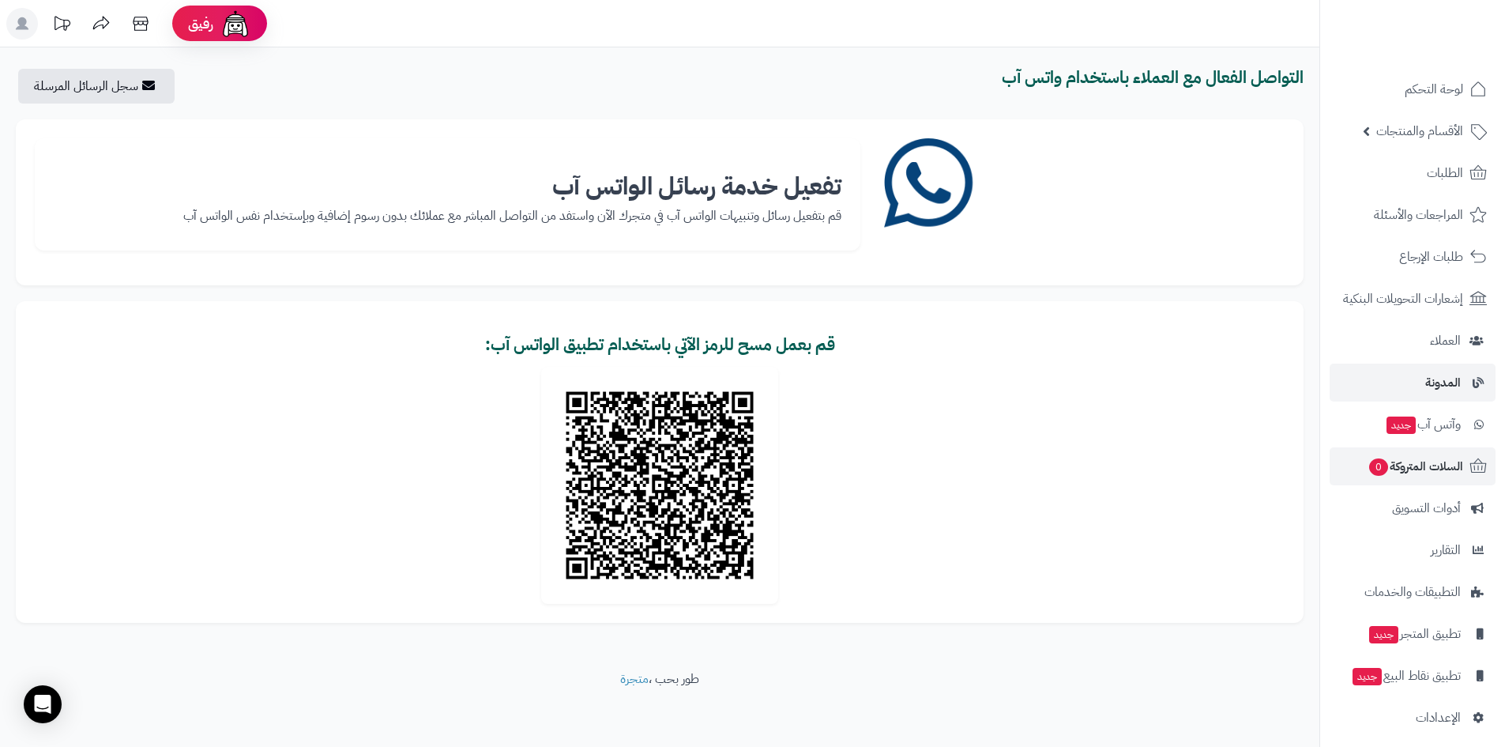
scroll to position [18, 0]
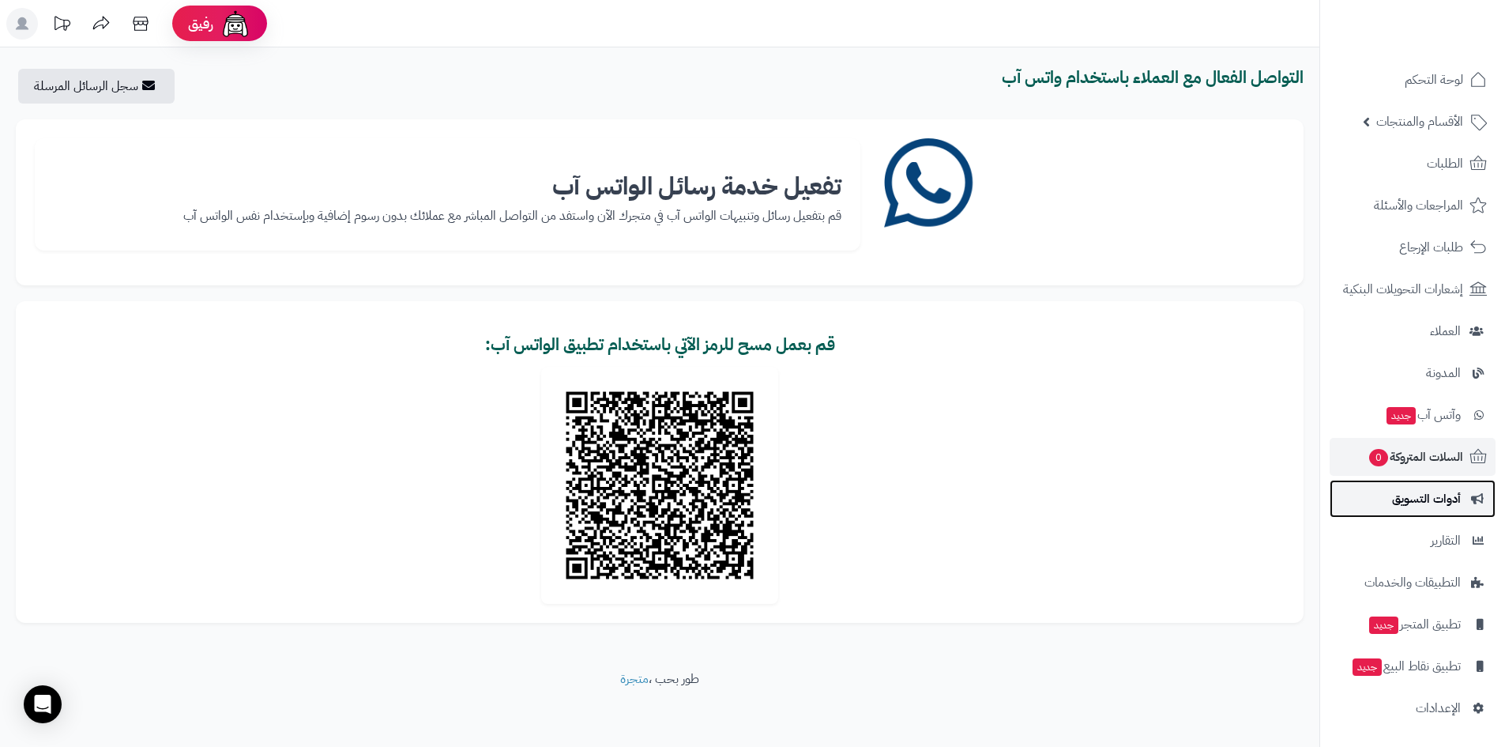
click at [1422, 503] on span "أدوات التسويق" at bounding box center [1426, 499] width 69 height 22
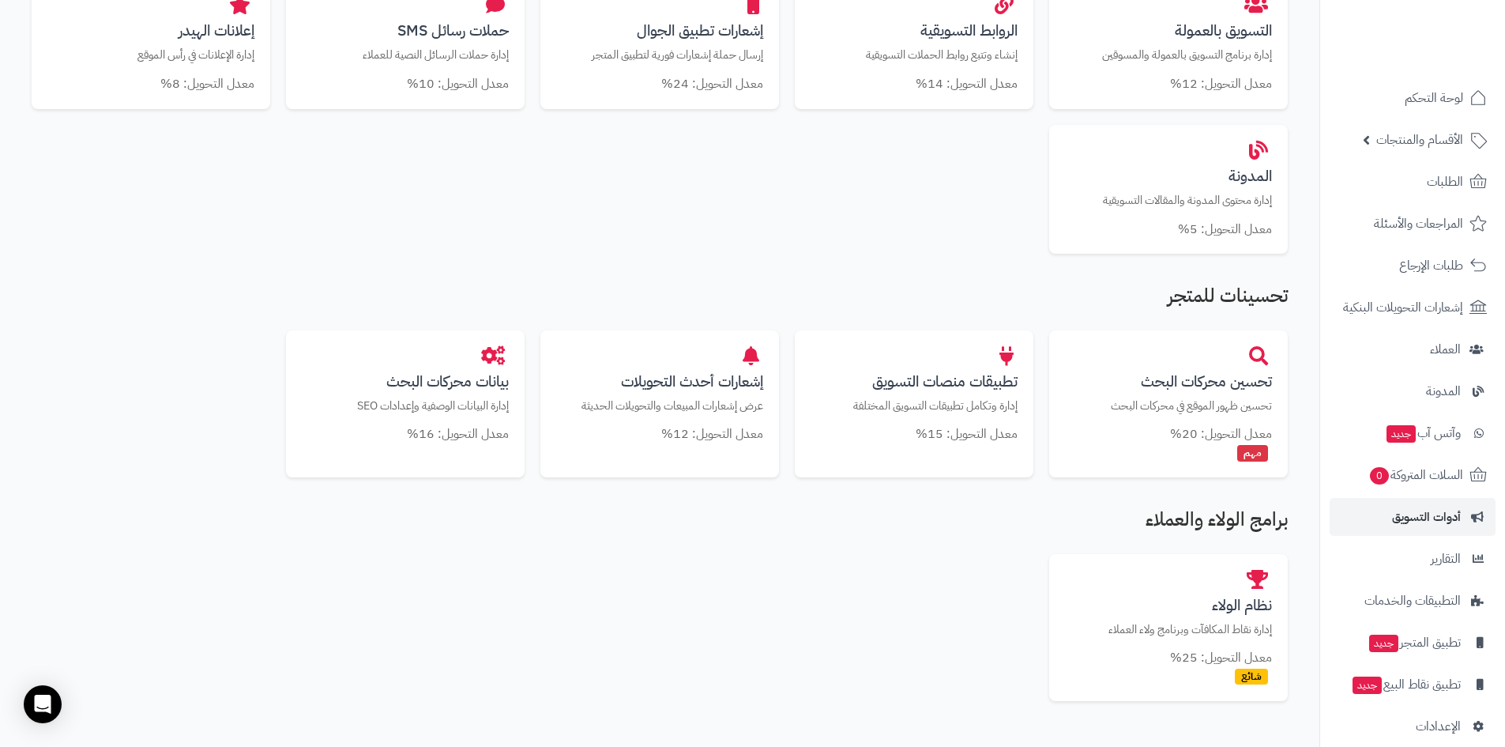
scroll to position [711, 0]
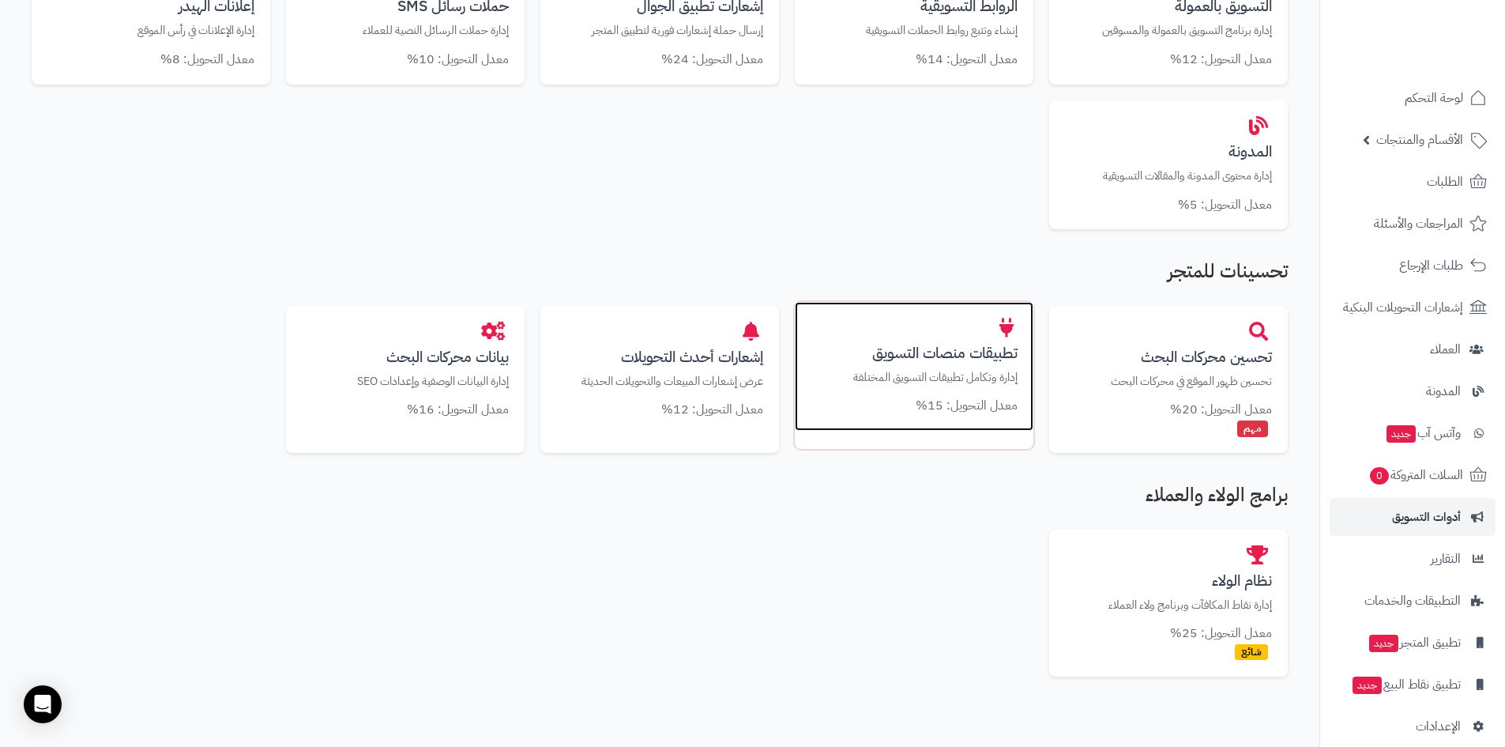
click at [886, 340] on div "تطبيقات منصات التسويق إدارة وتكامل تطبيقات التسويق المختلفة معدل التحويل: 15%" at bounding box center [914, 367] width 239 height 130
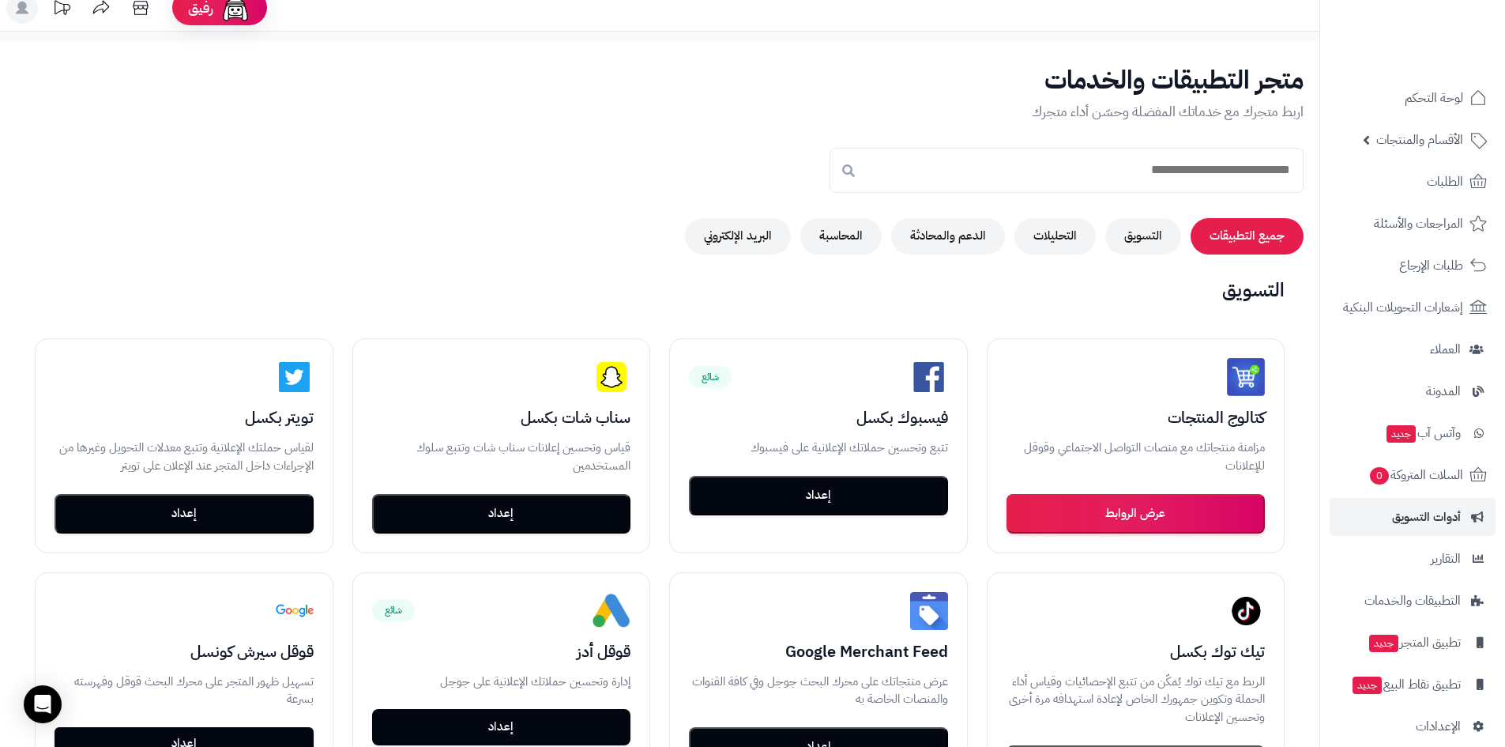
scroll to position [18, 0]
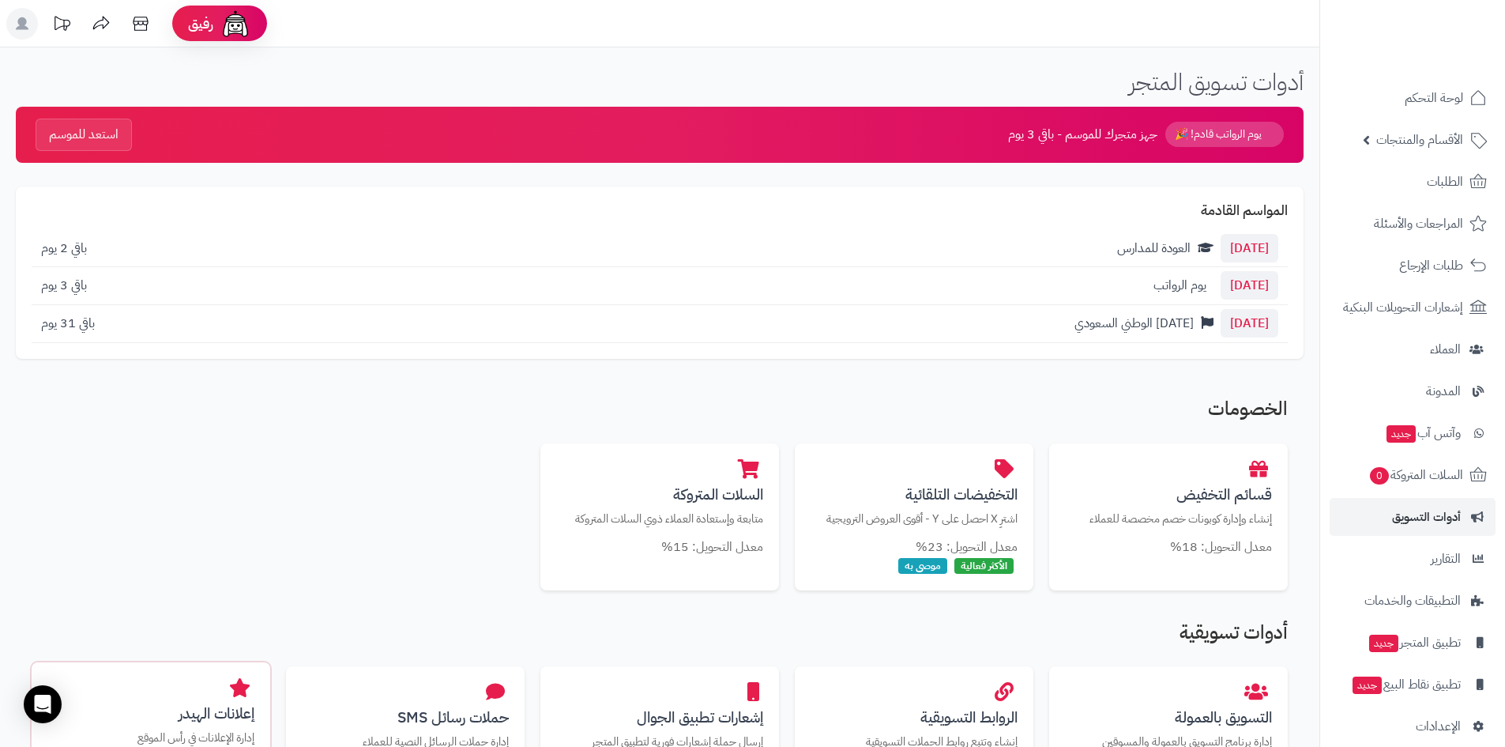
scroll to position [714, 0]
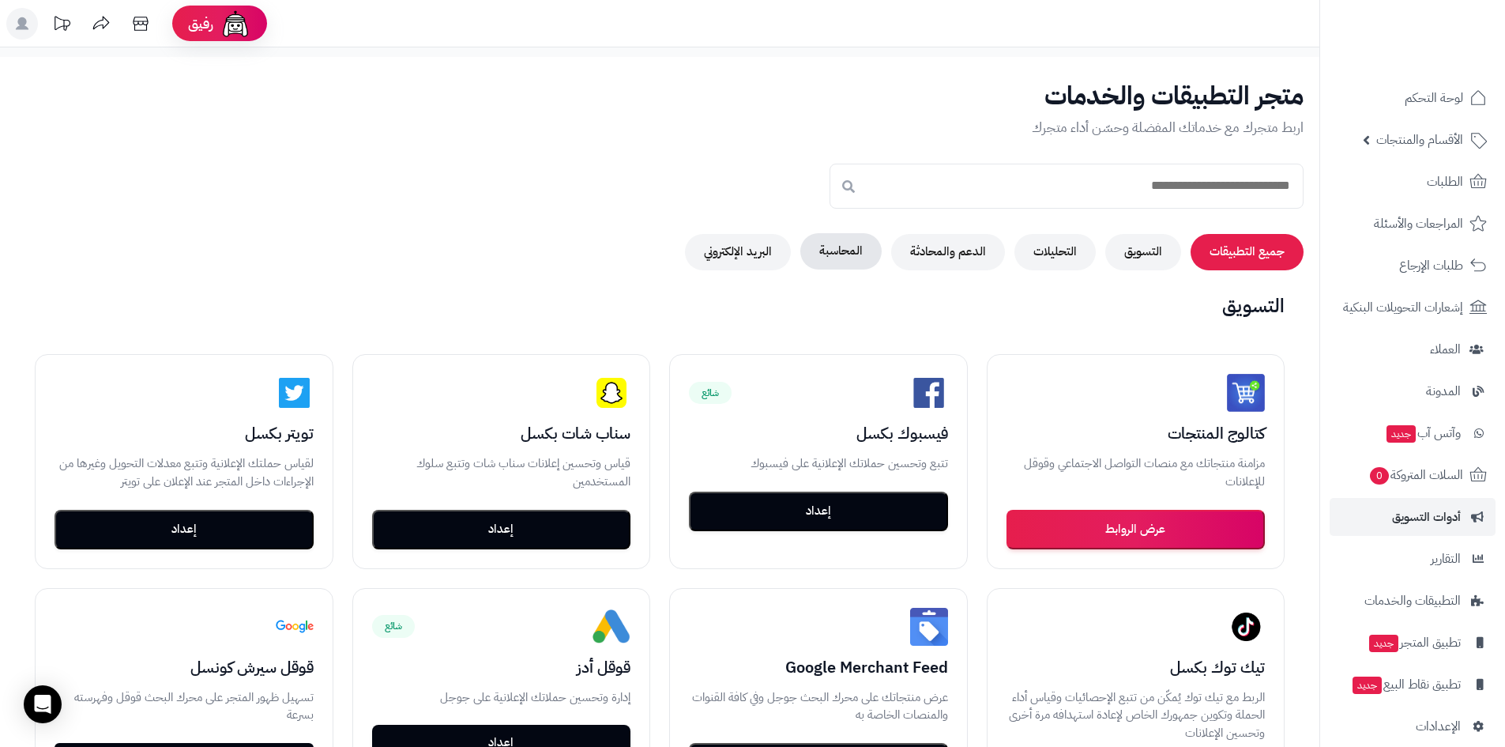
click at [861, 256] on button "المحاسبة" at bounding box center [841, 251] width 81 height 36
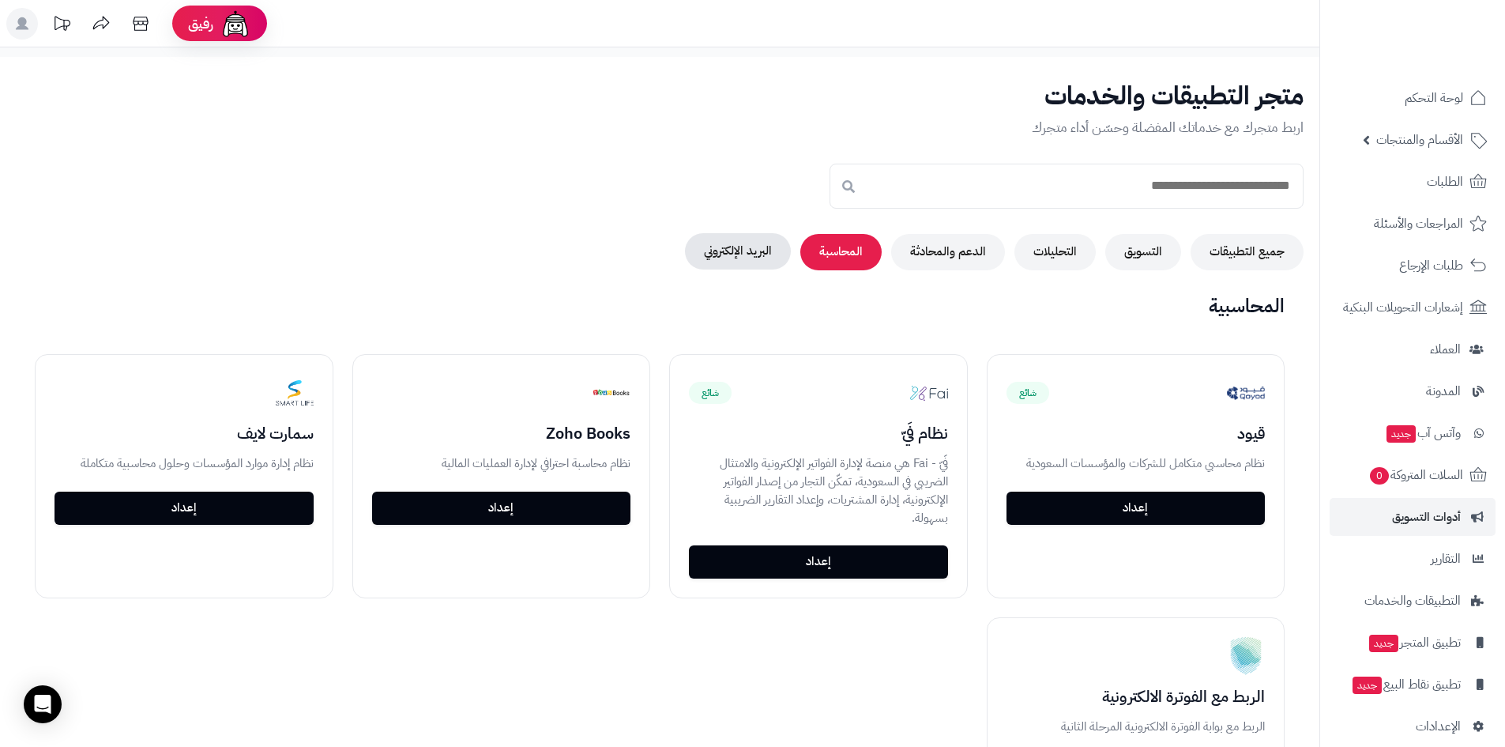
click at [752, 249] on button "البريد الإلكتروني" at bounding box center [738, 251] width 106 height 36
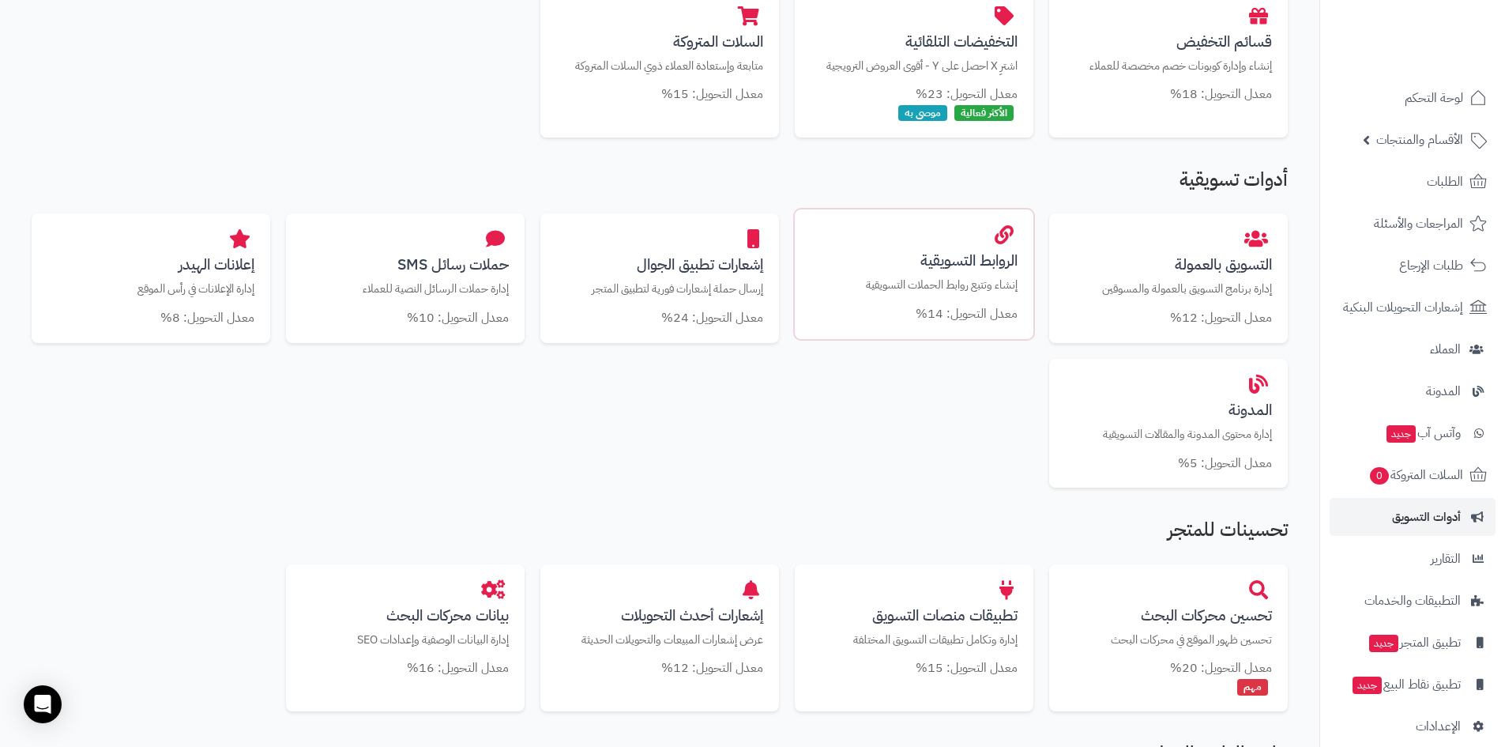
scroll to position [448, 0]
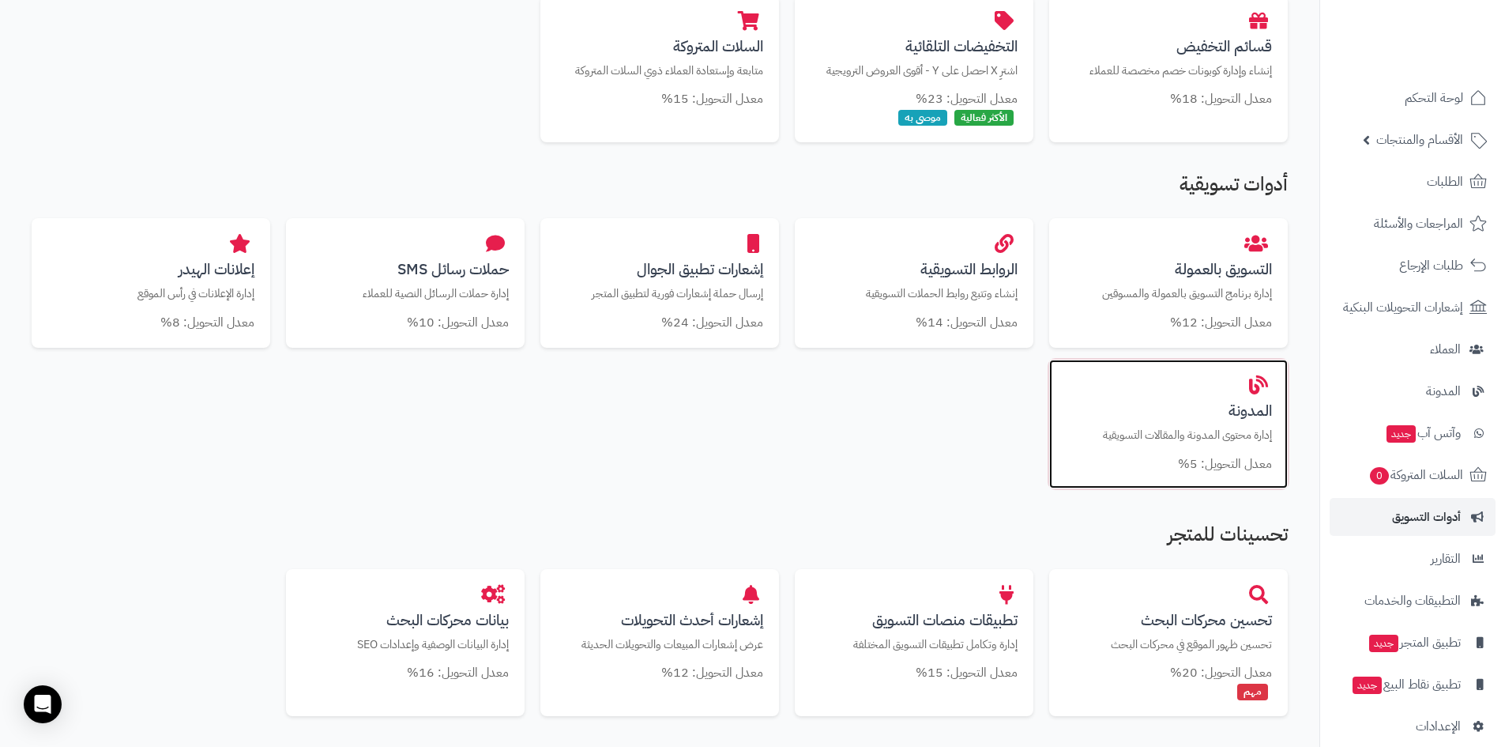
click at [1132, 413] on h3 "المدونة" at bounding box center [1168, 410] width 207 height 17
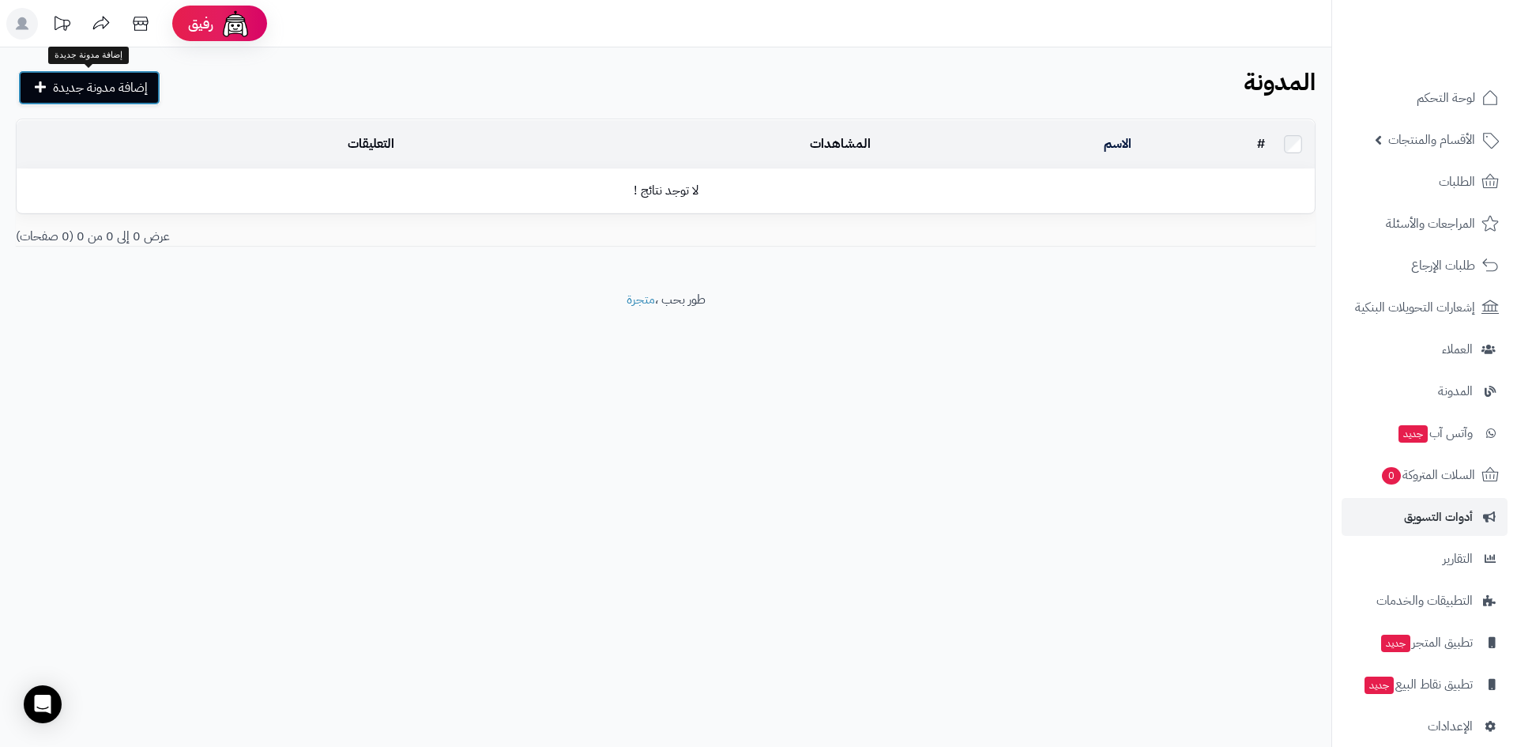
click at [69, 81] on span "إضافة مدونة جديدة" at bounding box center [100, 87] width 95 height 19
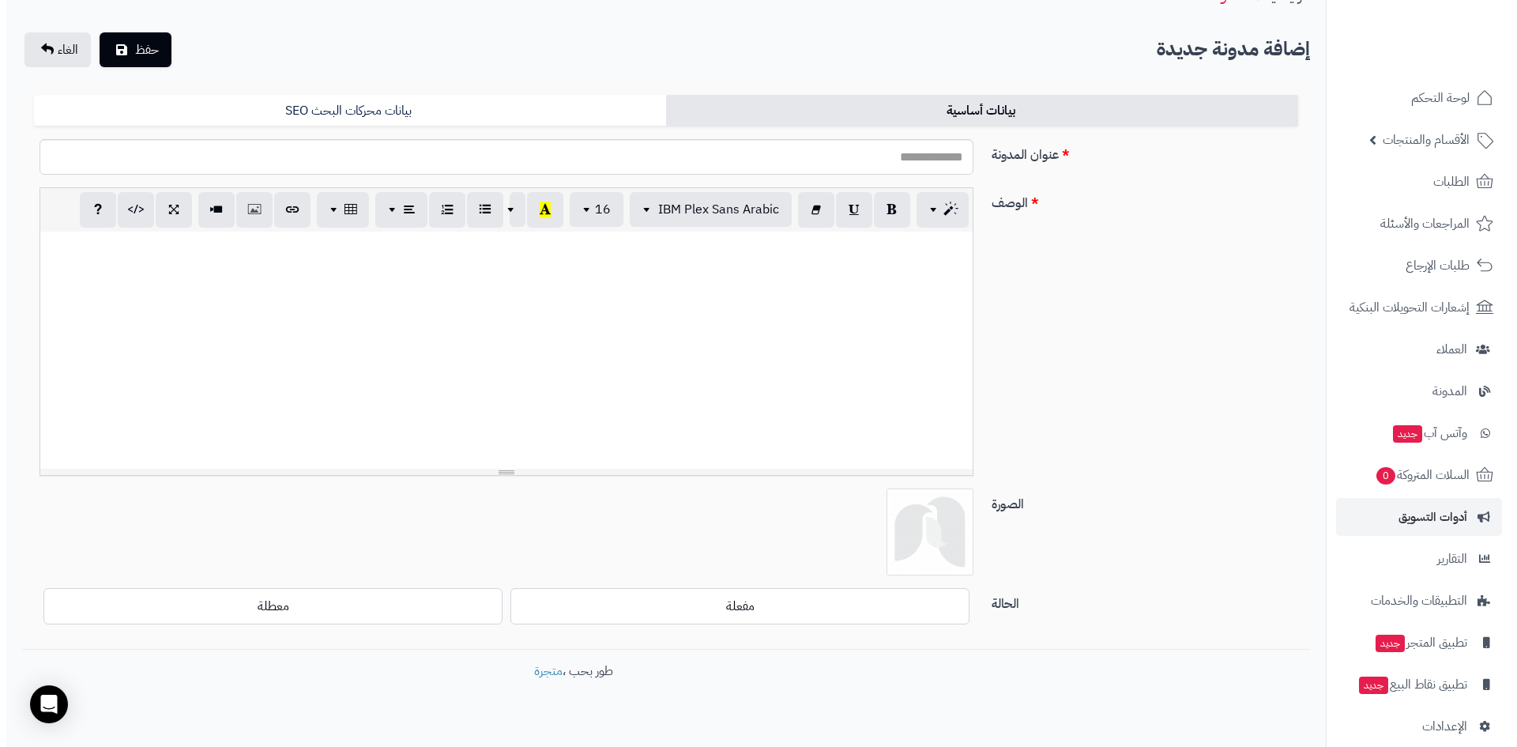
scroll to position [110, 0]
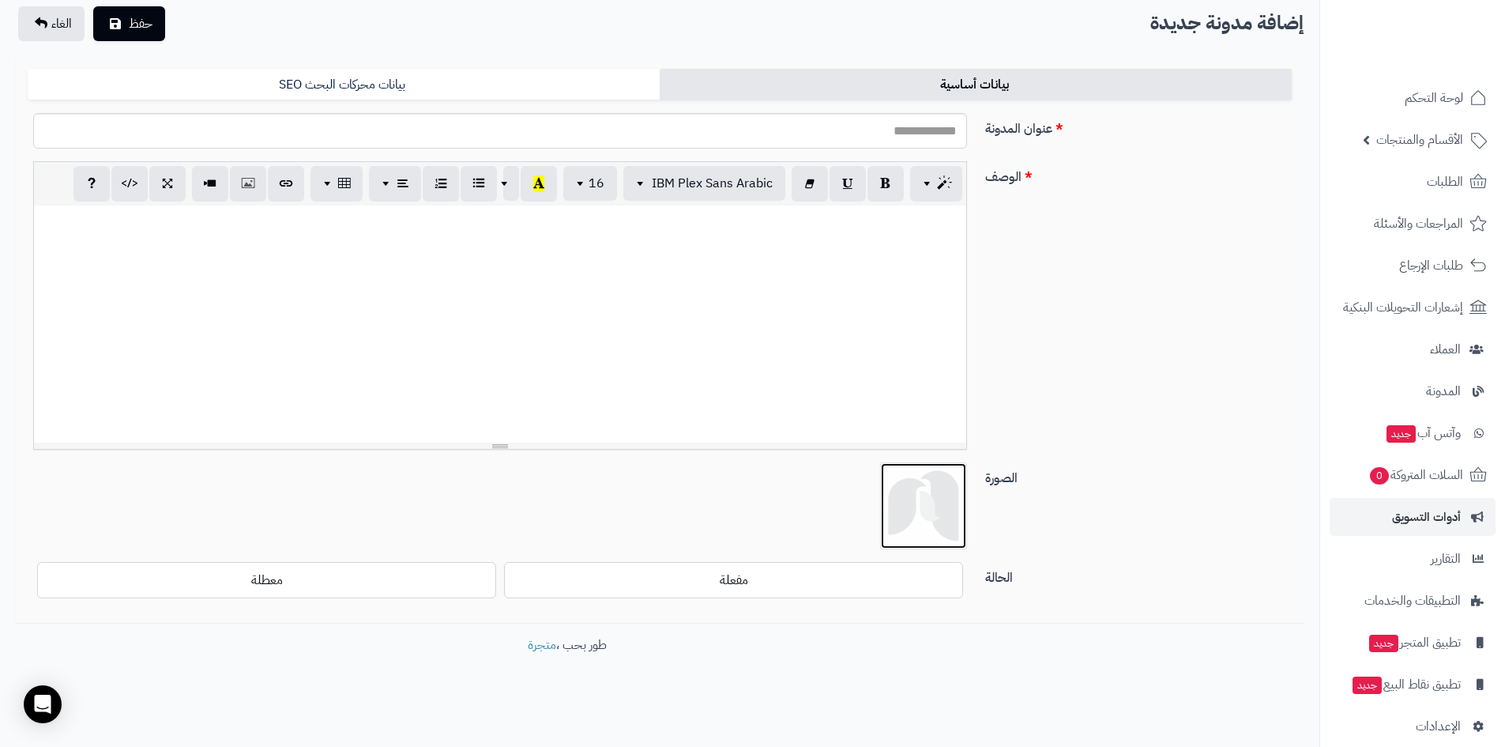
click at [913, 491] on img at bounding box center [923, 505] width 79 height 79
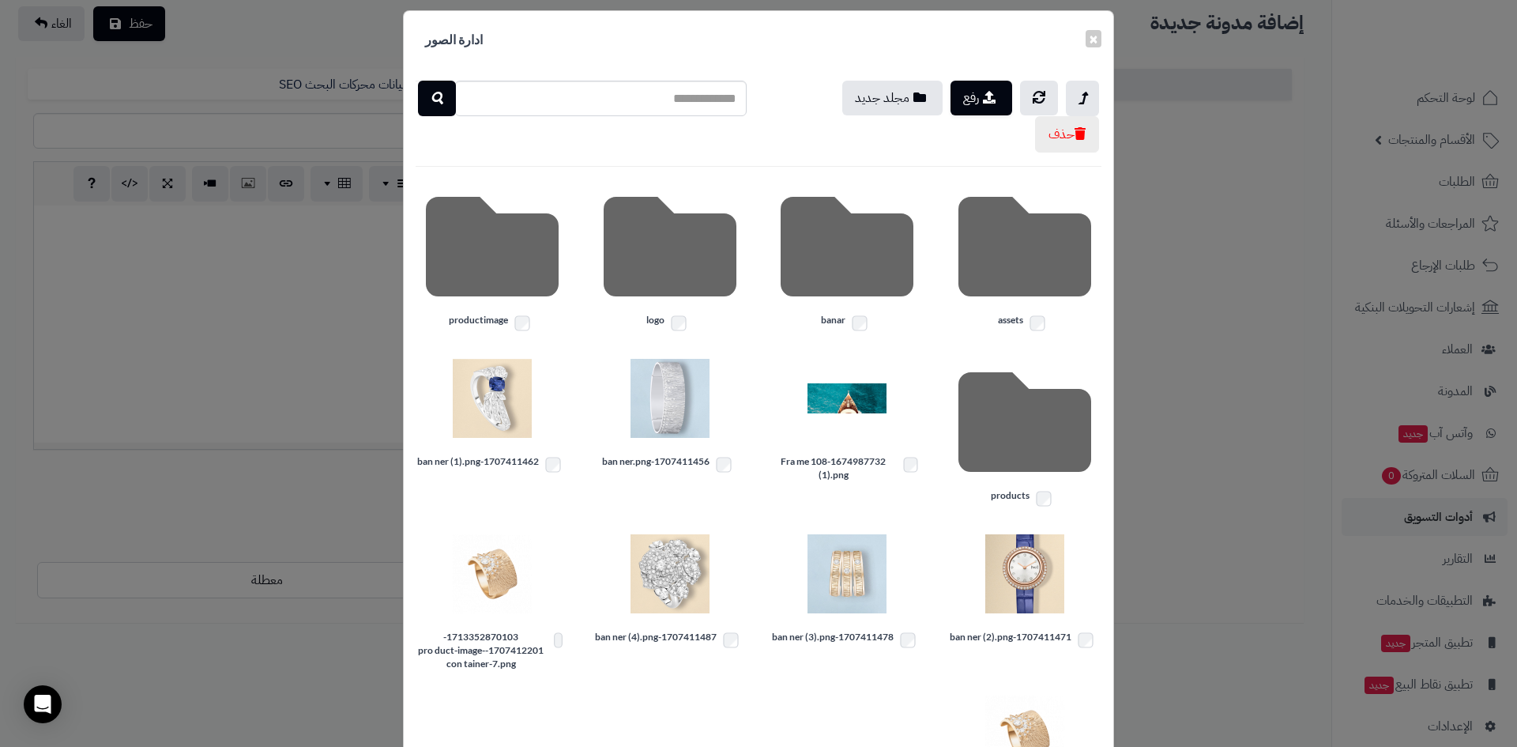
scroll to position [0, 0]
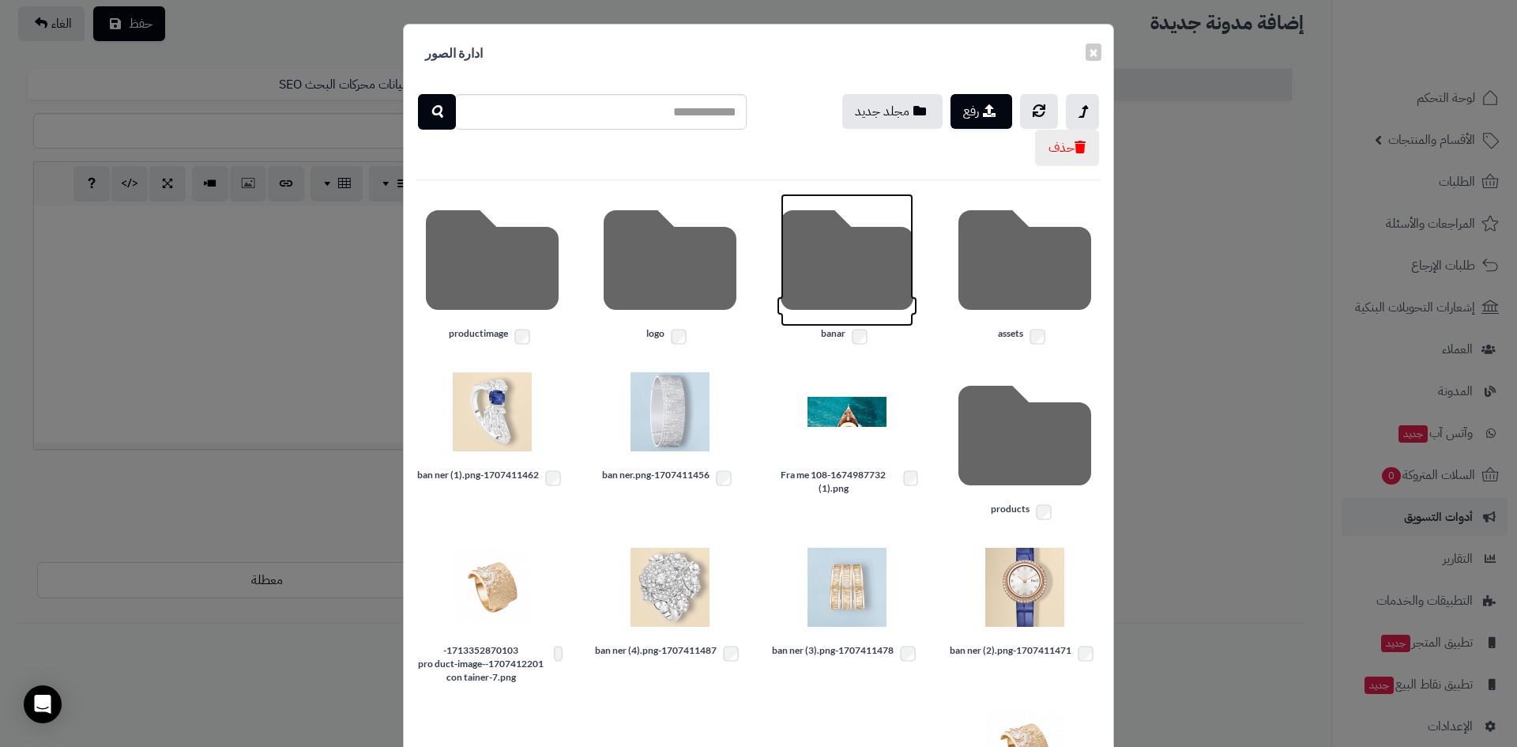
click at [874, 281] on icon at bounding box center [847, 260] width 133 height 133
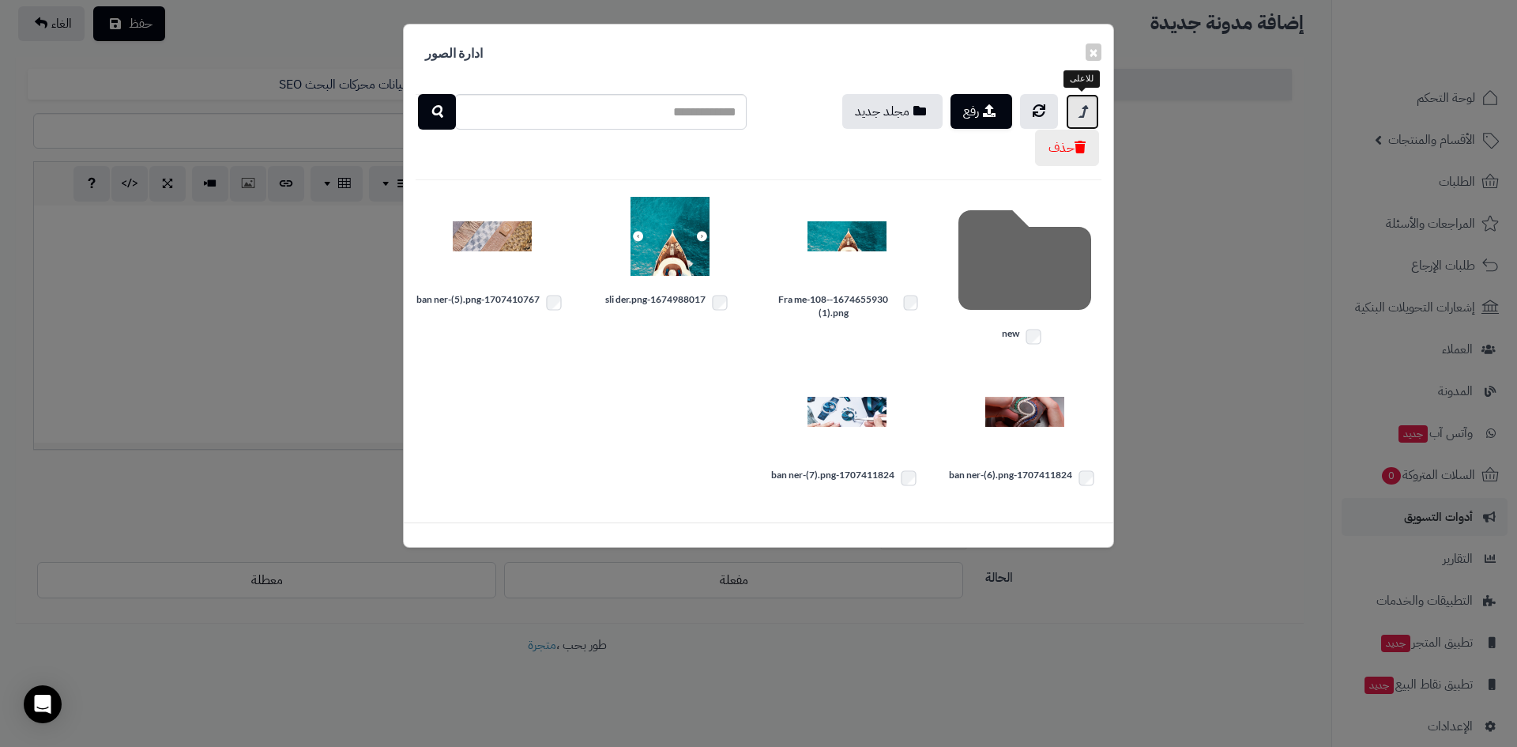
click at [1088, 109] on link at bounding box center [1082, 112] width 33 height 36
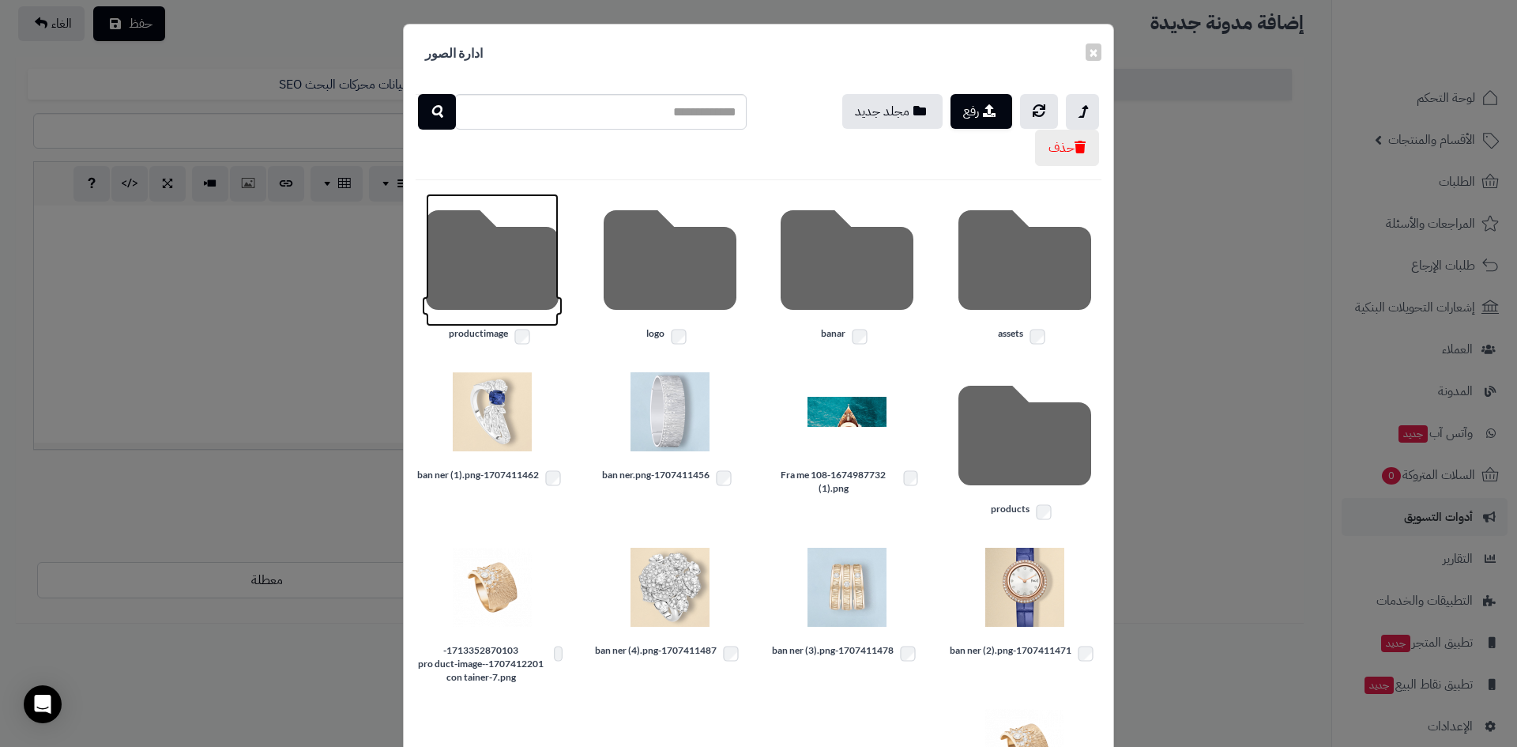
click at [527, 245] on icon at bounding box center [492, 260] width 133 height 133
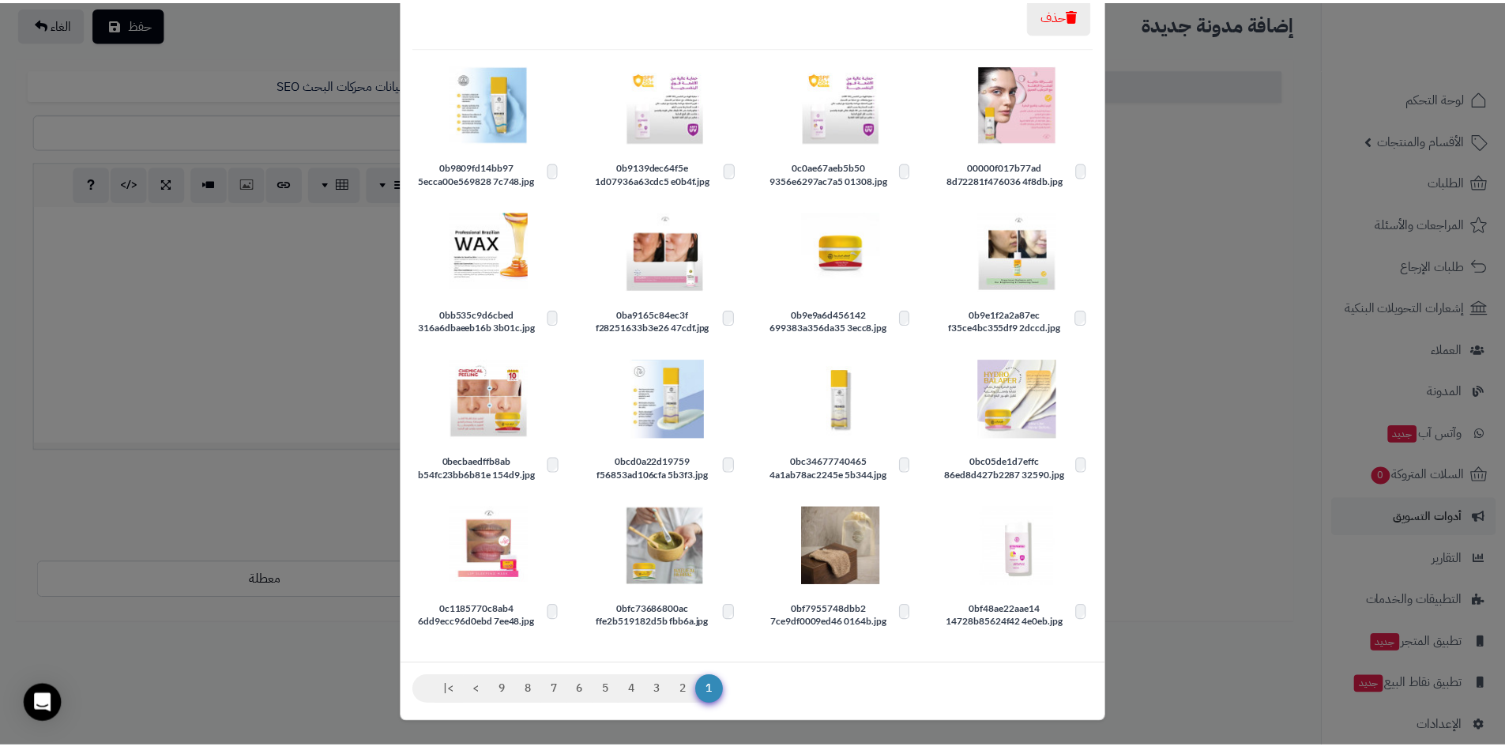
scroll to position [133, 0]
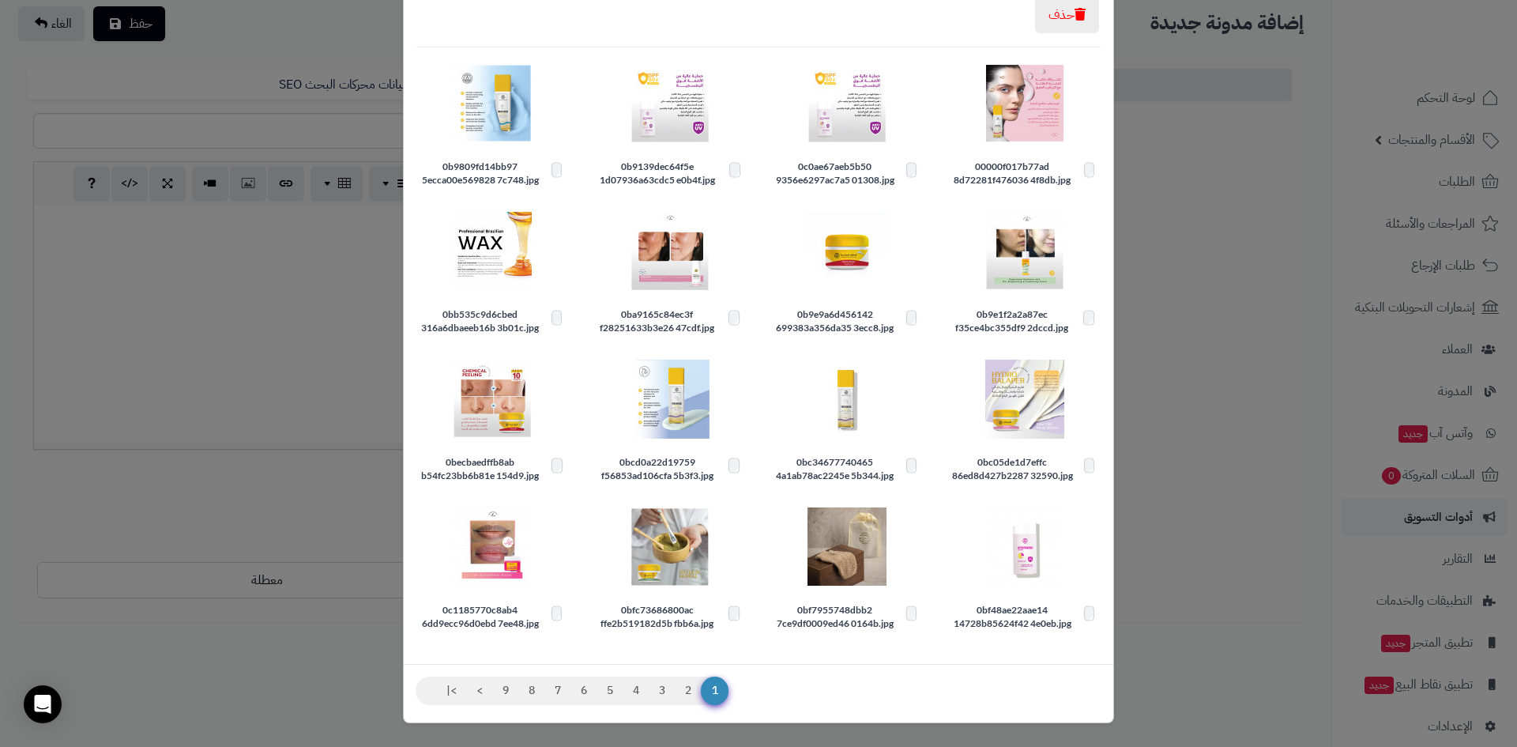
click at [1202, 177] on div "× ادارة الصور رفع مجلد جديد حذف 00000f017b77ad 8d72281f476036 4f8db.jpg 0c0ae67…" at bounding box center [758, 373] width 1517 height 747
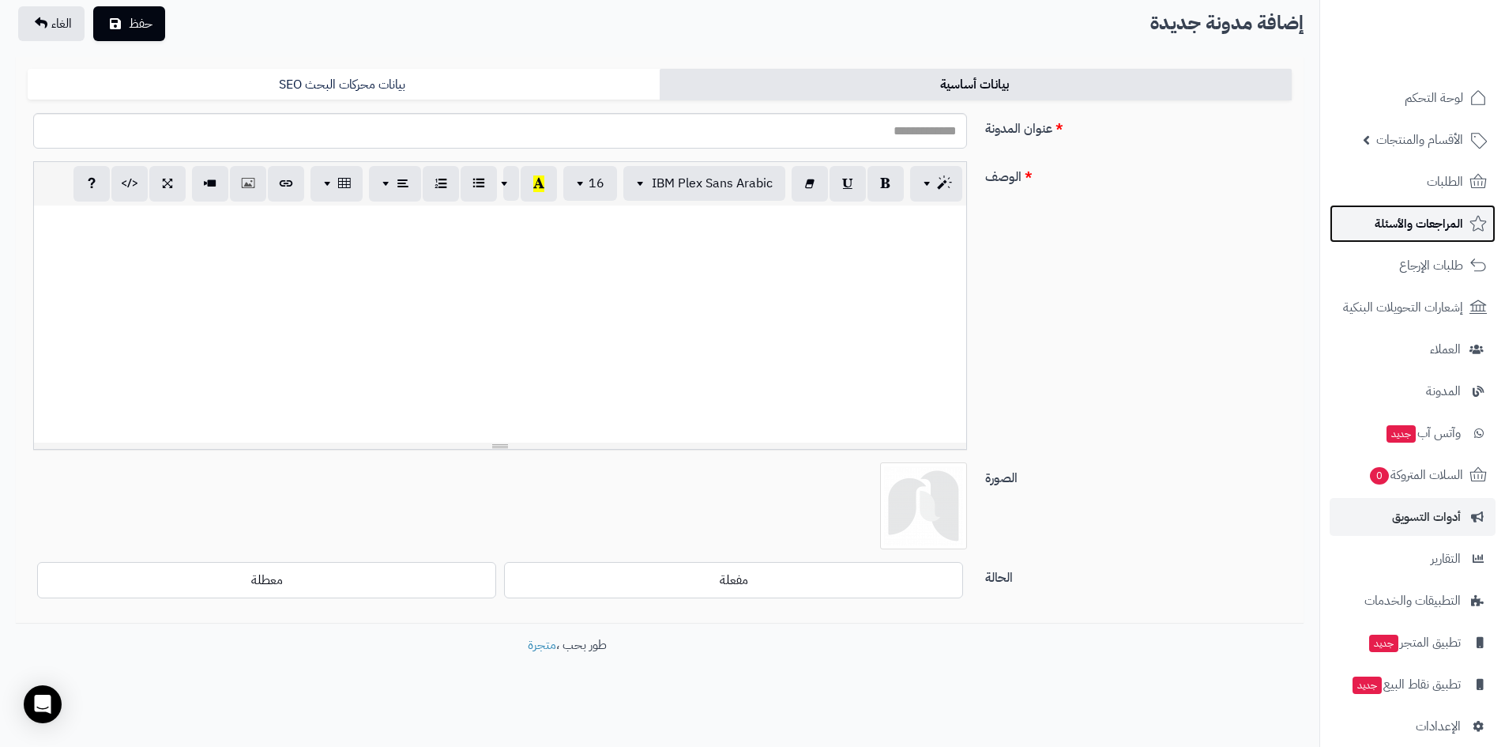
click at [1456, 217] on span "المراجعات والأسئلة" at bounding box center [1419, 224] width 89 height 22
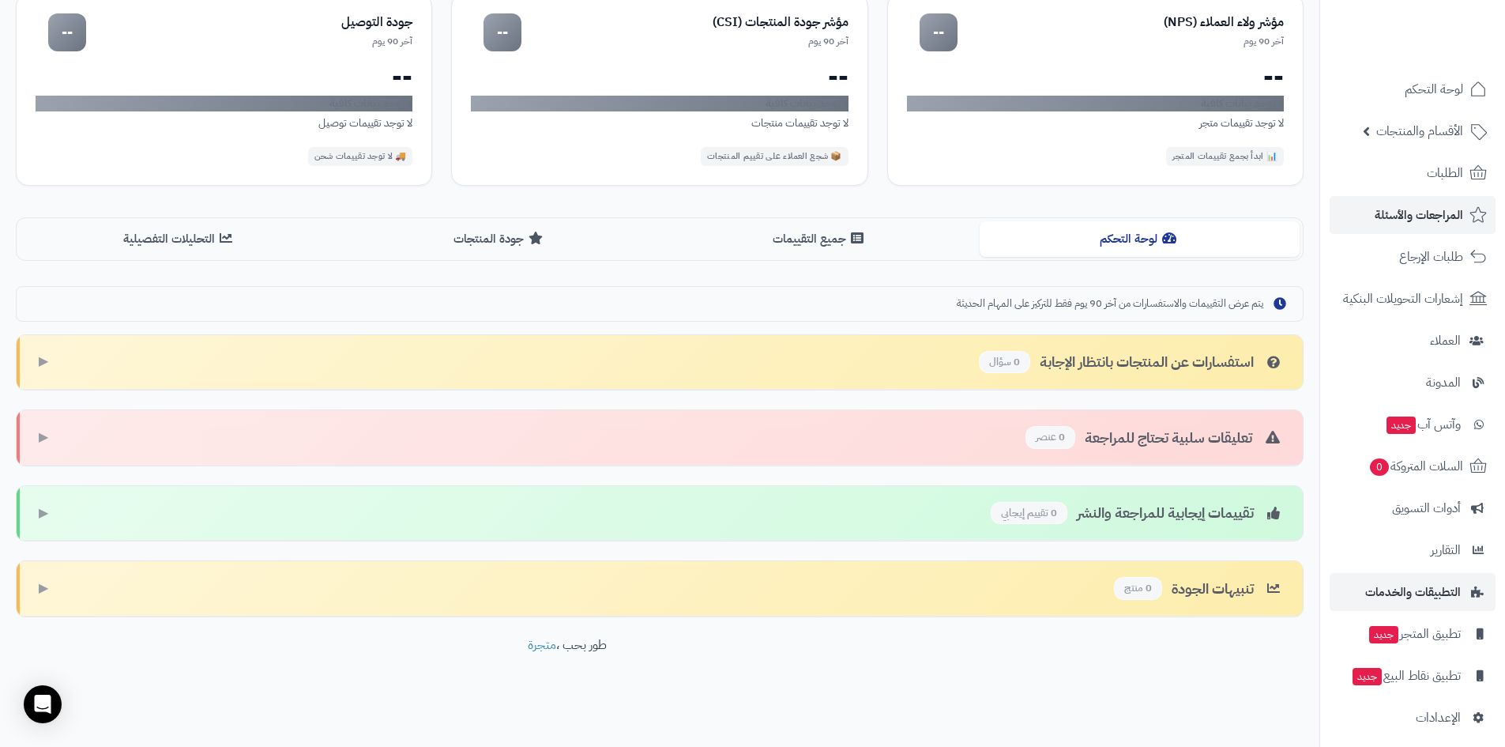
scroll to position [18, 0]
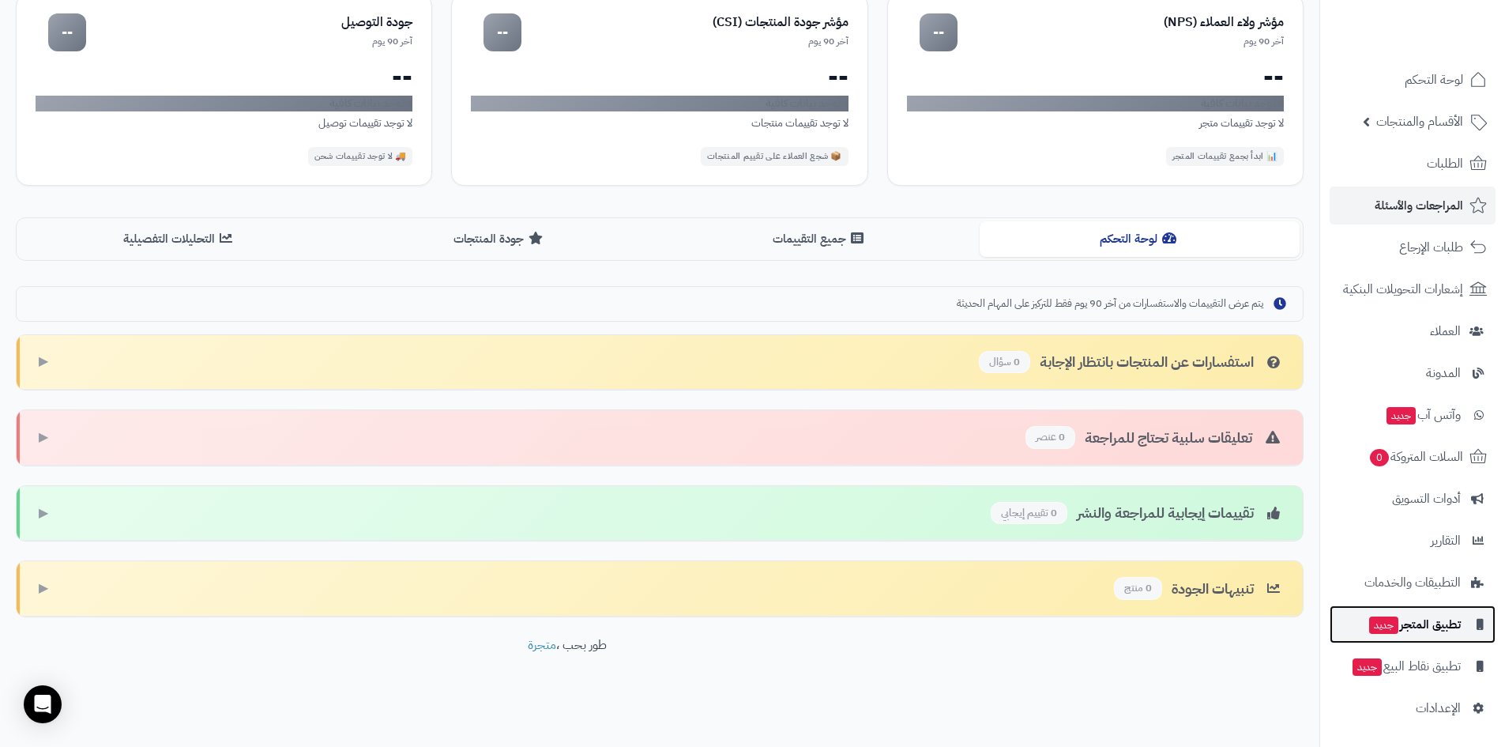
click at [1440, 631] on span "تطبيق المتجر جديد" at bounding box center [1414, 624] width 93 height 22
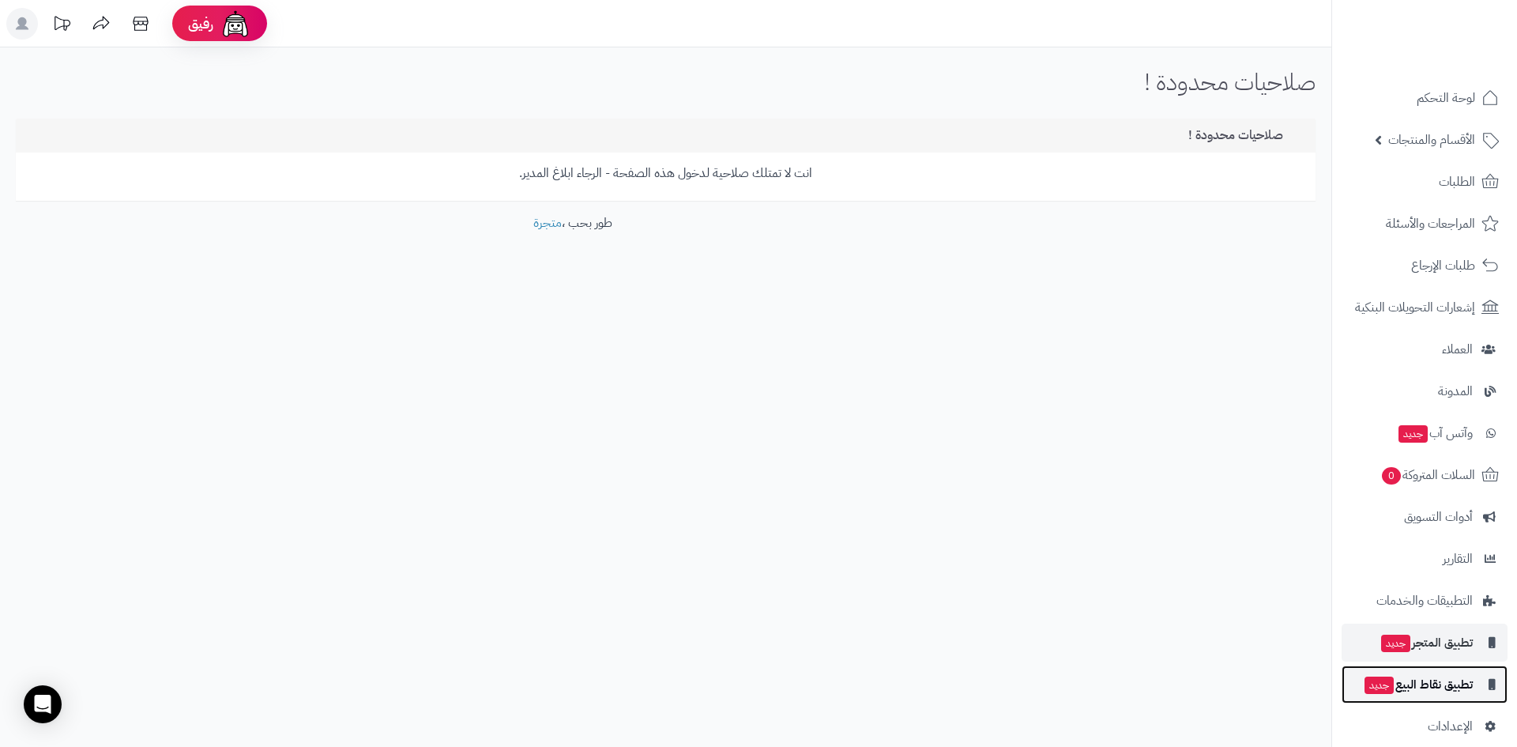
click at [1435, 673] on link "تطبيق نقاط البيع جديد" at bounding box center [1425, 684] width 166 height 38
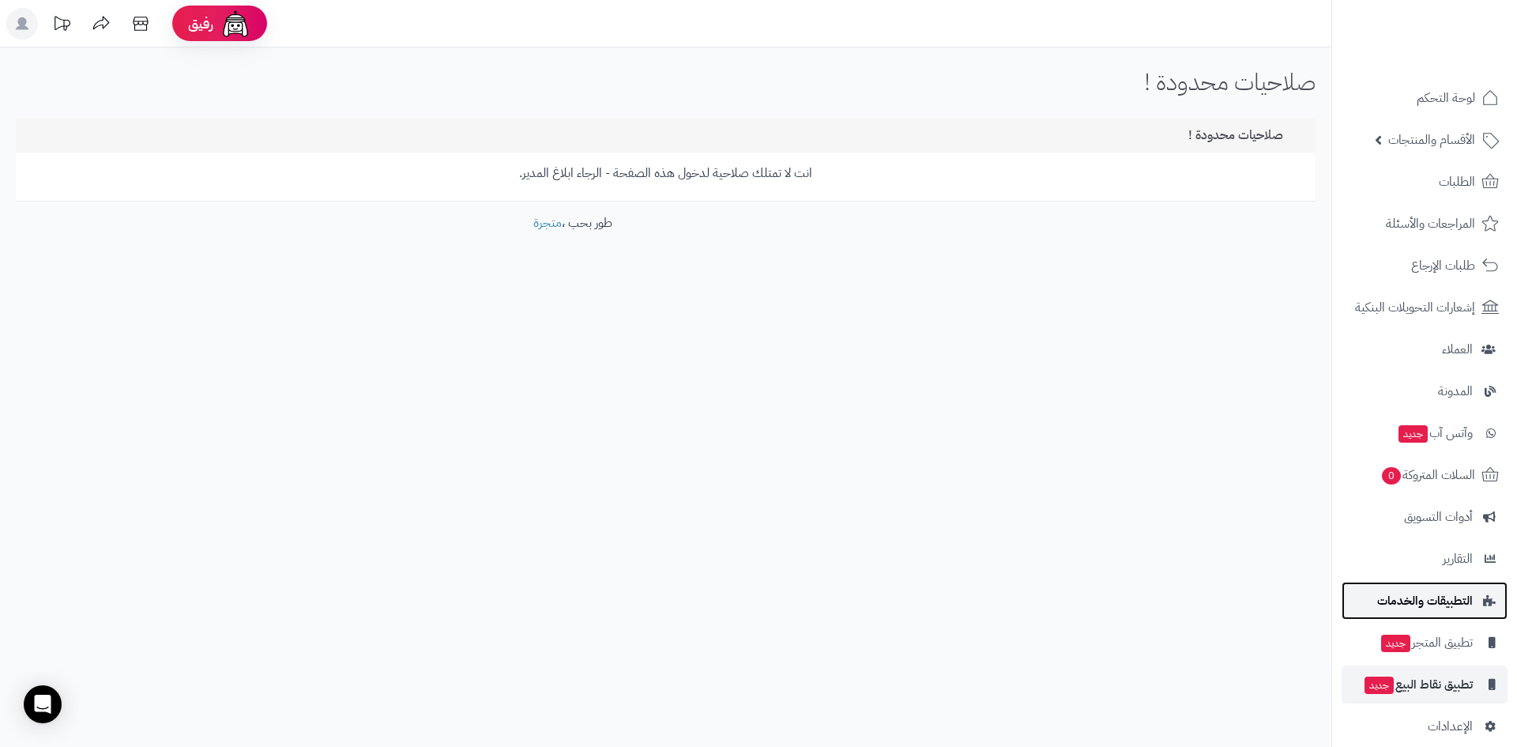
click at [1432, 582] on link "التطبيقات والخدمات" at bounding box center [1425, 601] width 166 height 38
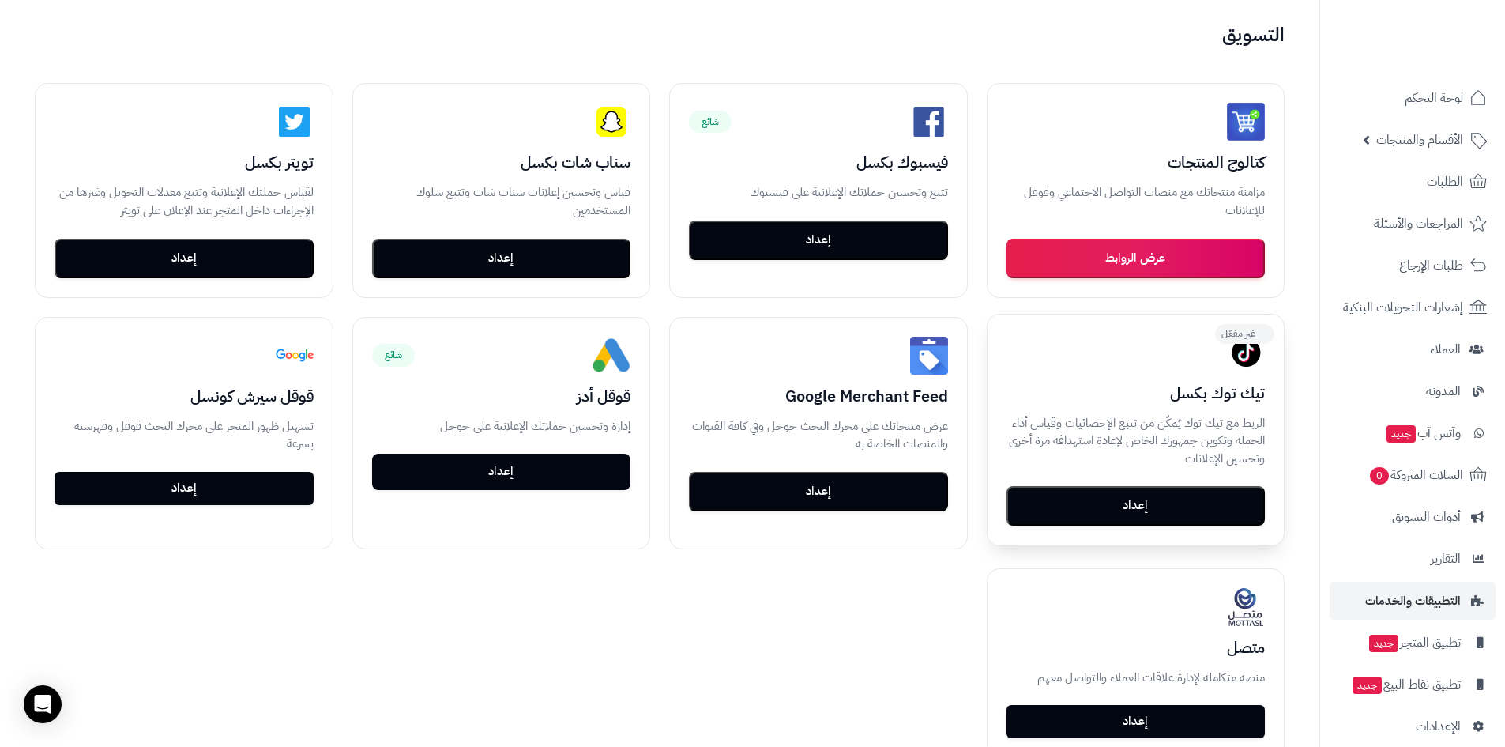
scroll to position [237, 0]
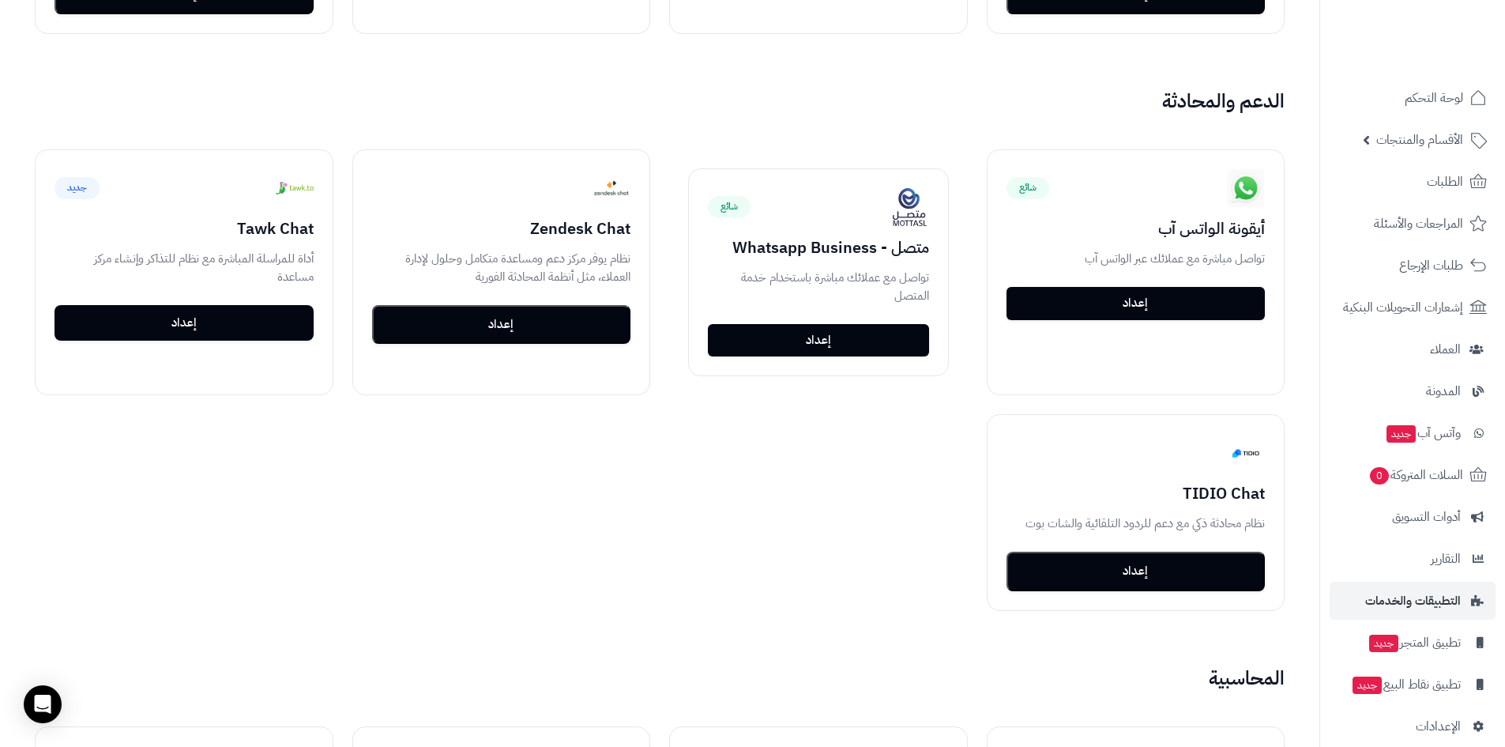
drag, startPoint x: 899, startPoint y: 454, endPoint x: 894, endPoint y: 492, distance: 38.2
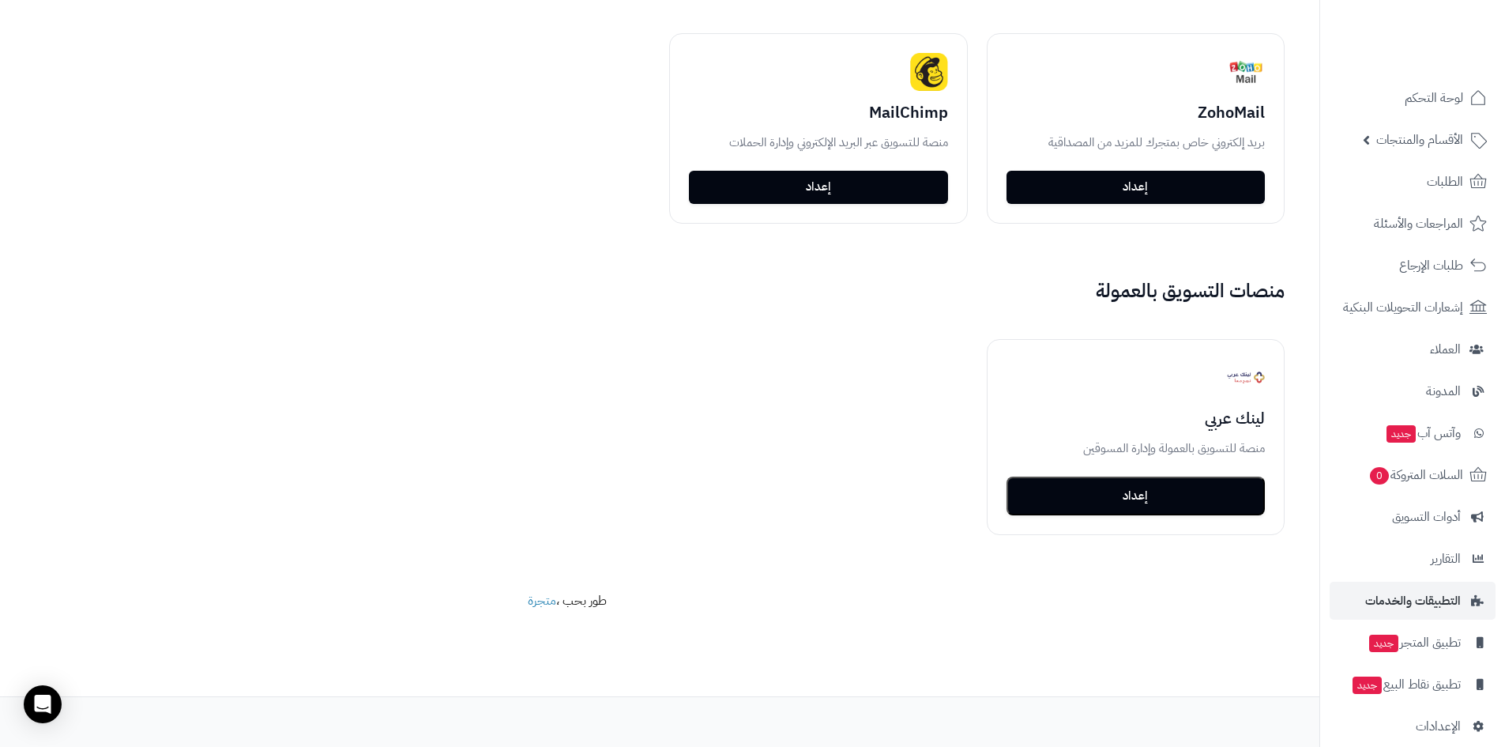
scroll to position [2613, 0]
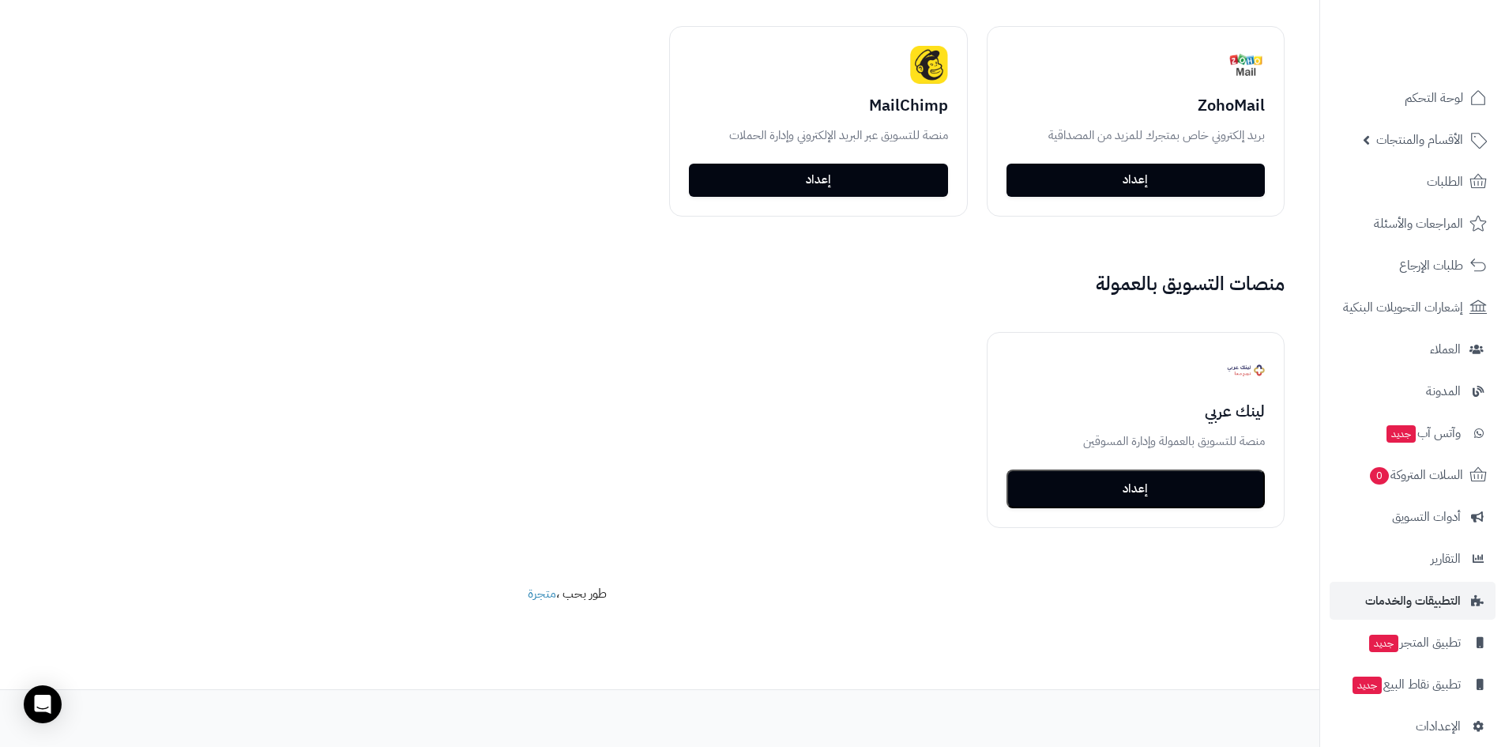
click at [1454, 413] on ul "لوحة التحكم الأقسام والمنتجات المنتجات الأقسام الماركات مواصفات المنتجات مواصفا…" at bounding box center [1413, 412] width 185 height 666
click at [1455, 398] on span "المدونة" at bounding box center [1444, 391] width 36 height 22
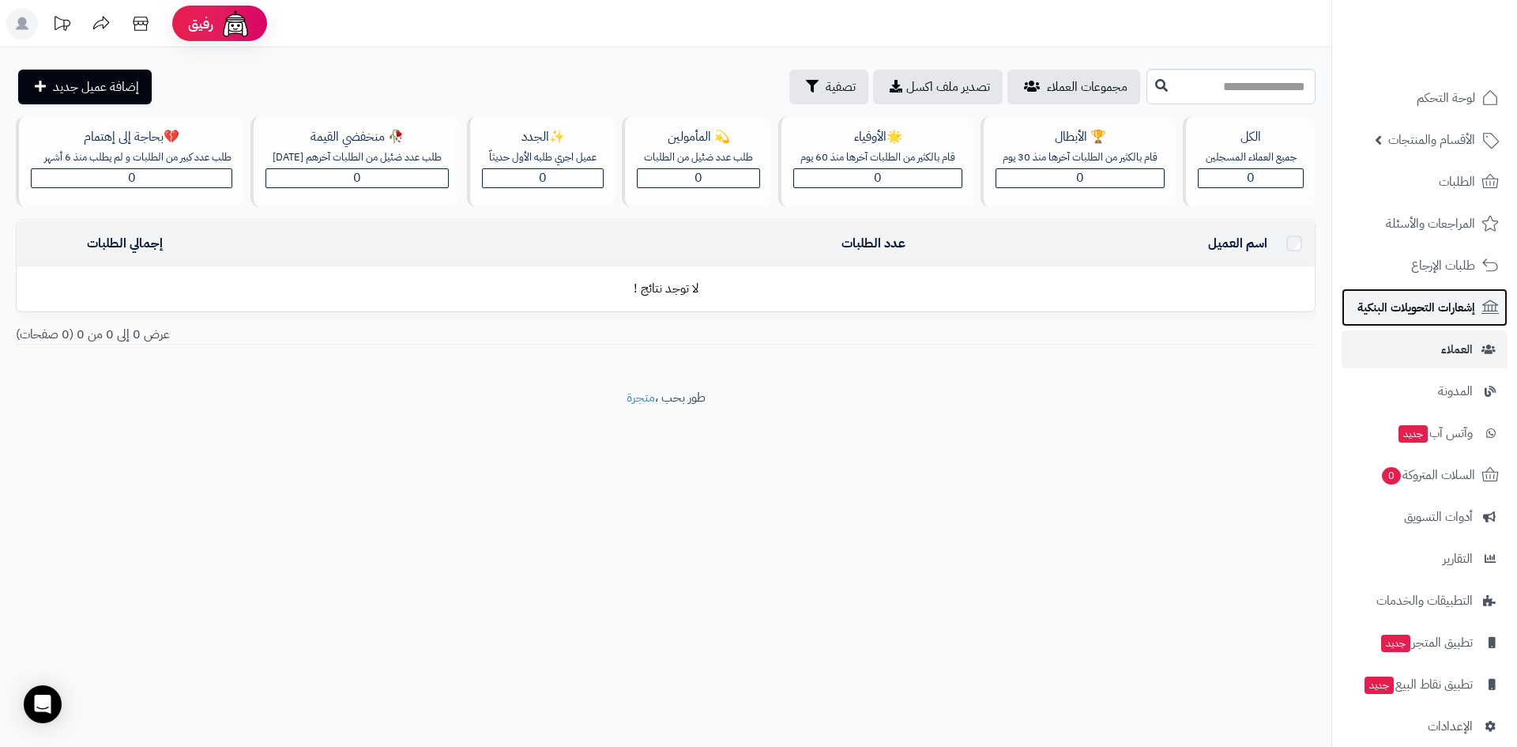
click at [1442, 315] on span "إشعارات التحويلات البنكية" at bounding box center [1417, 307] width 118 height 22
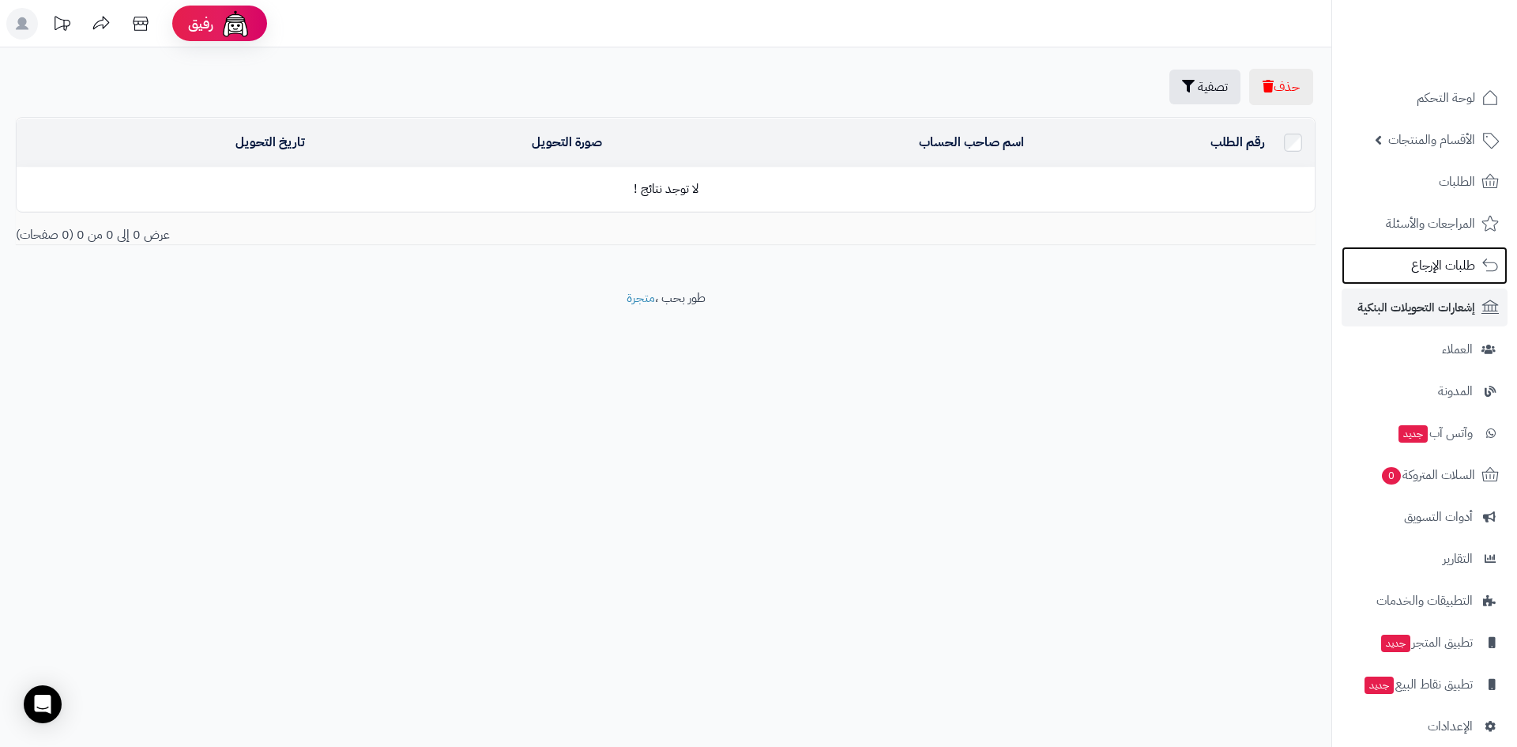
click at [1440, 269] on span "طلبات الإرجاع" at bounding box center [1443, 265] width 64 height 22
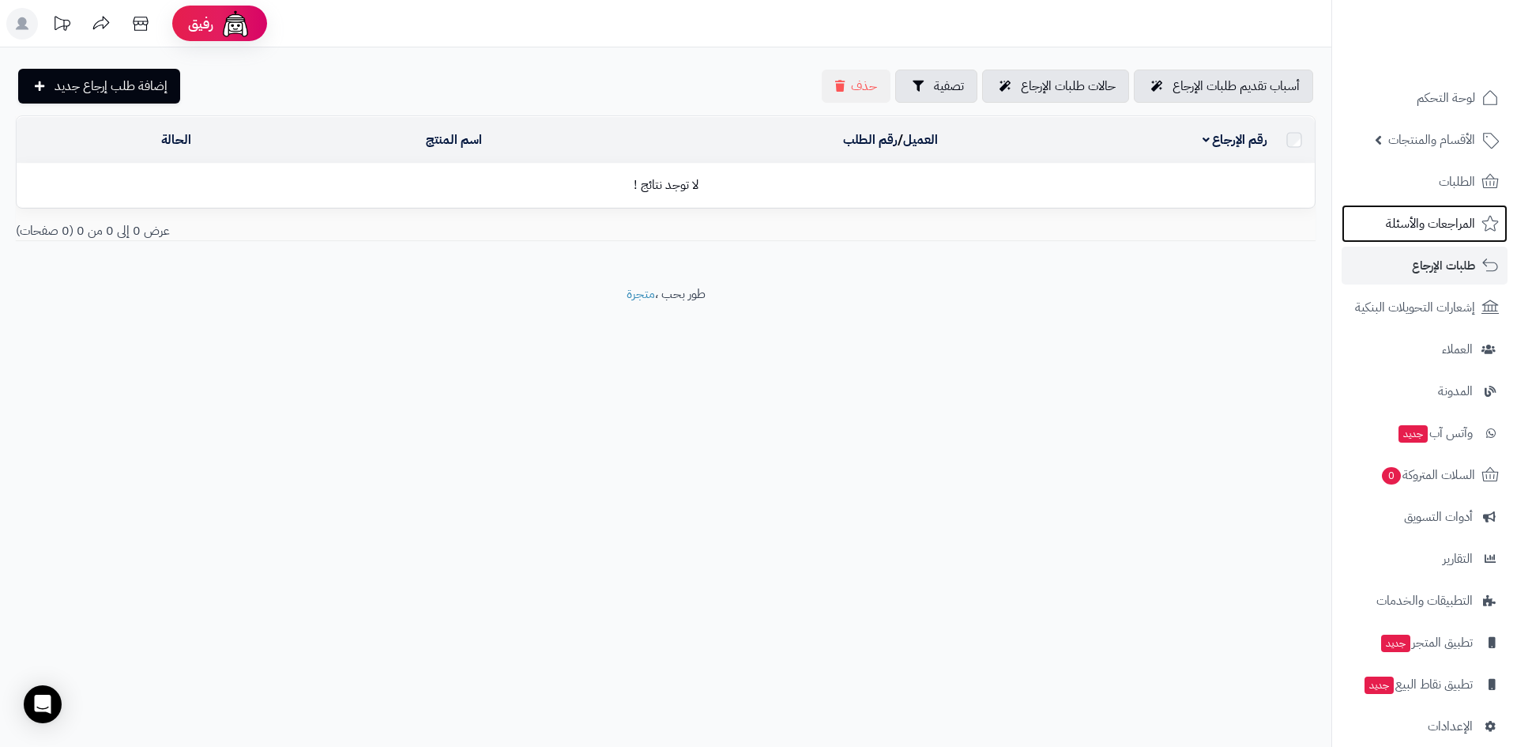
click at [1440, 232] on span "المراجعات والأسئلة" at bounding box center [1430, 224] width 89 height 22
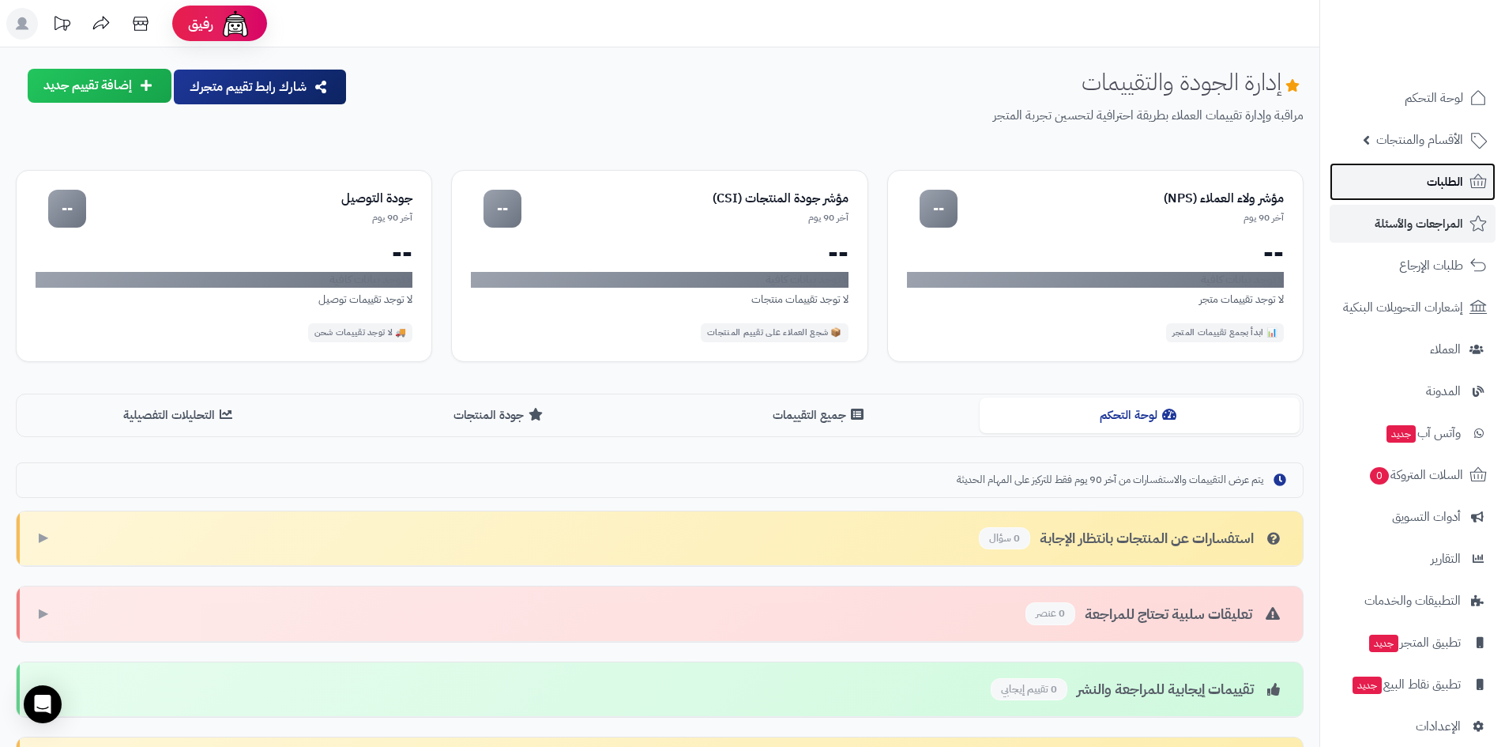
click at [1408, 174] on link "الطلبات" at bounding box center [1413, 182] width 166 height 38
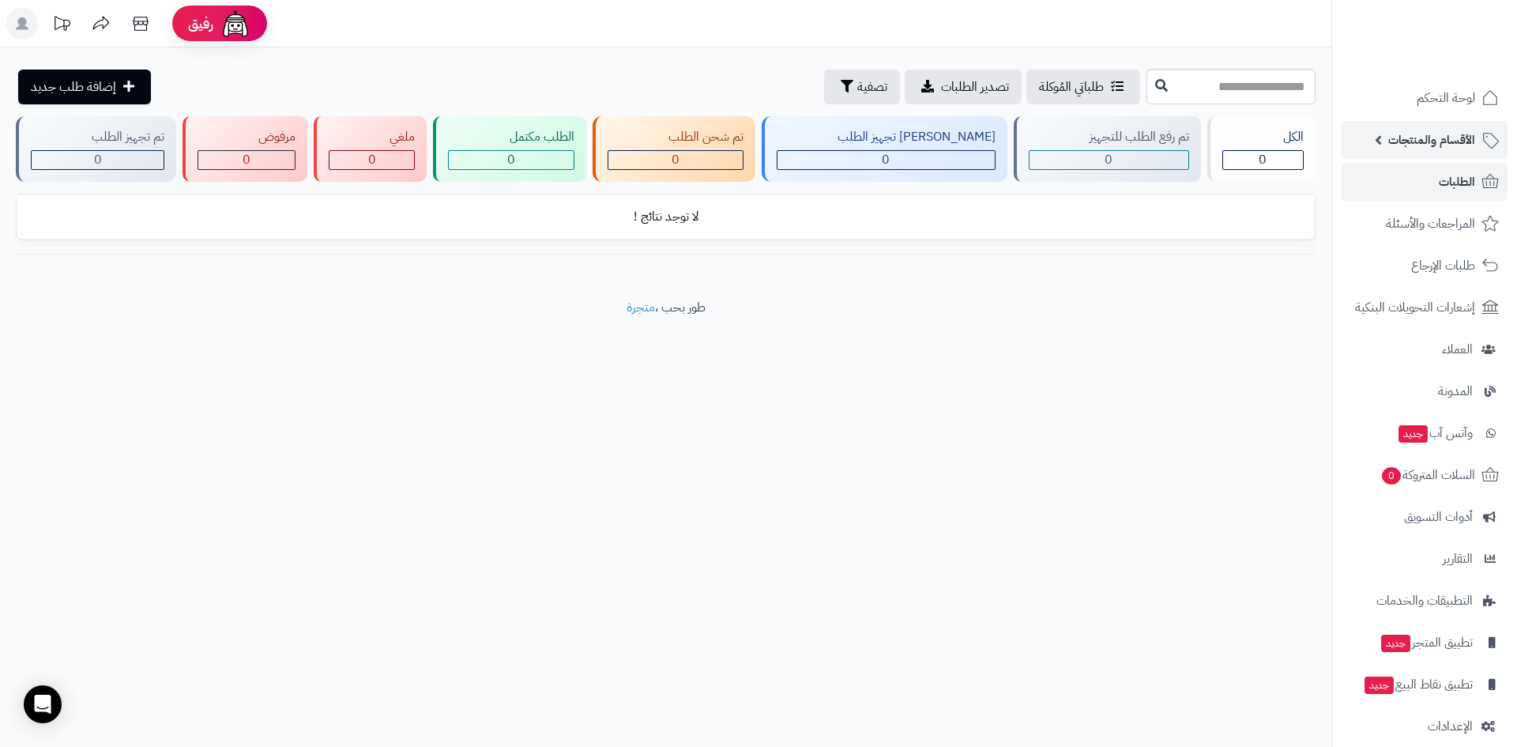
click at [1404, 145] on span "الأقسام والمنتجات" at bounding box center [1431, 140] width 87 height 22
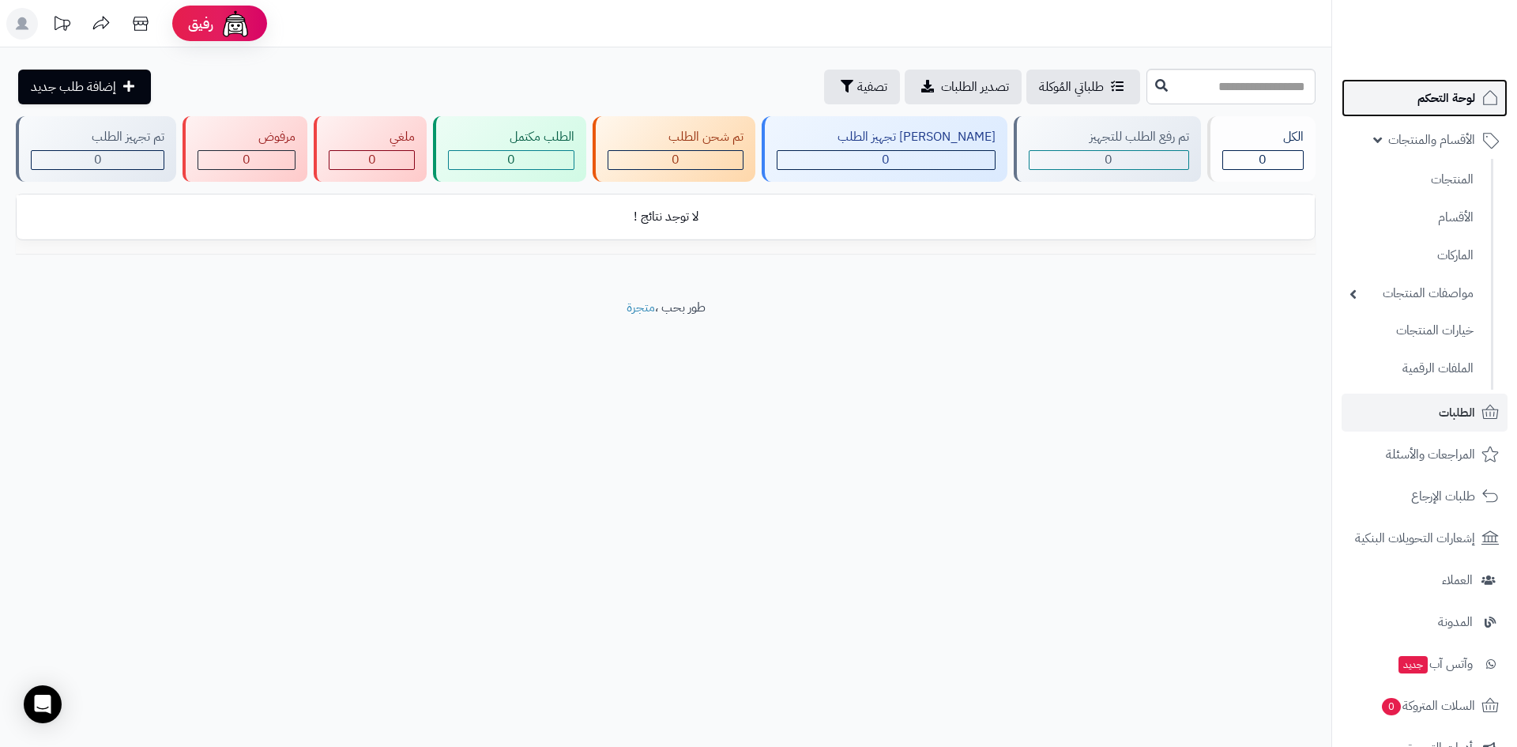
click at [1443, 110] on link "لوحة التحكم" at bounding box center [1425, 98] width 166 height 38
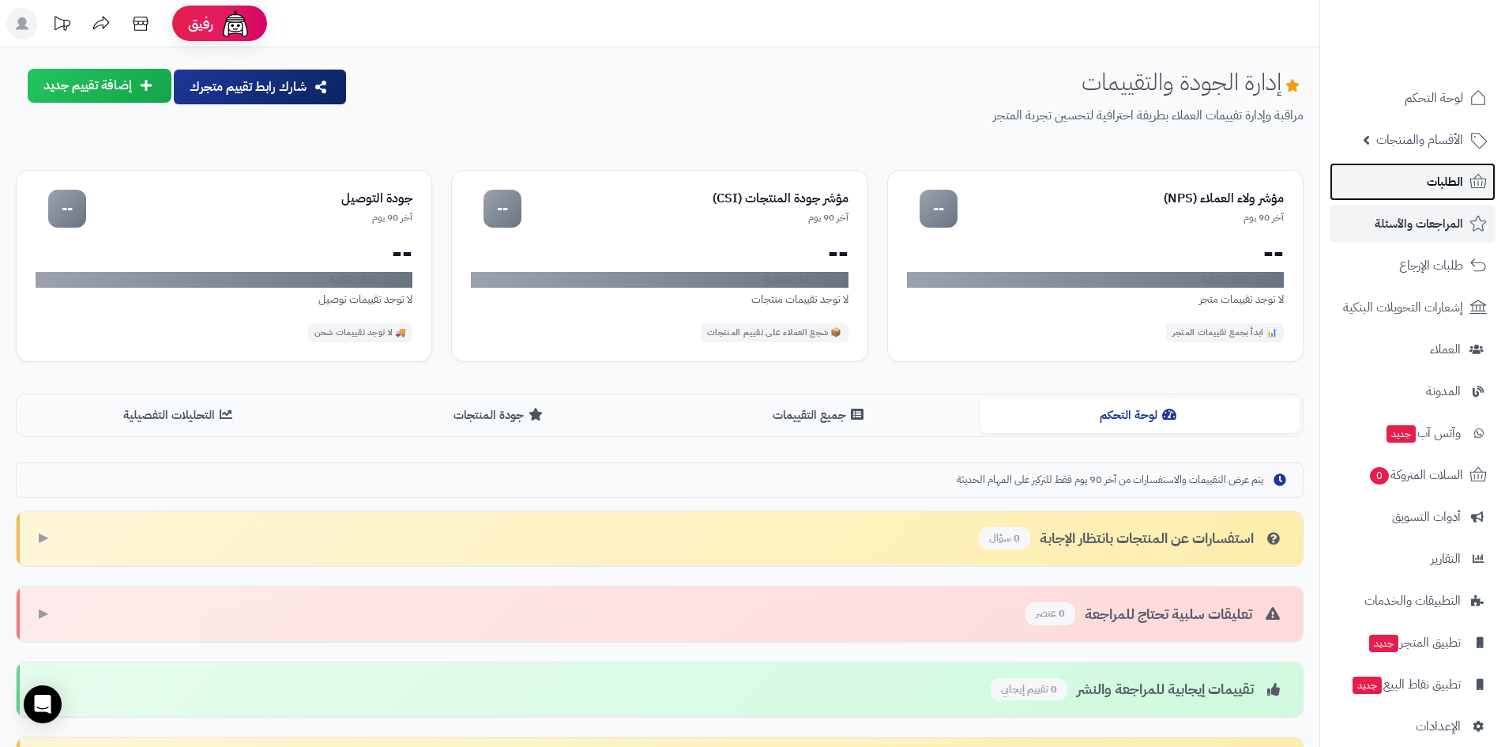
click at [1436, 177] on span "الطلبات" at bounding box center [1445, 182] width 36 height 22
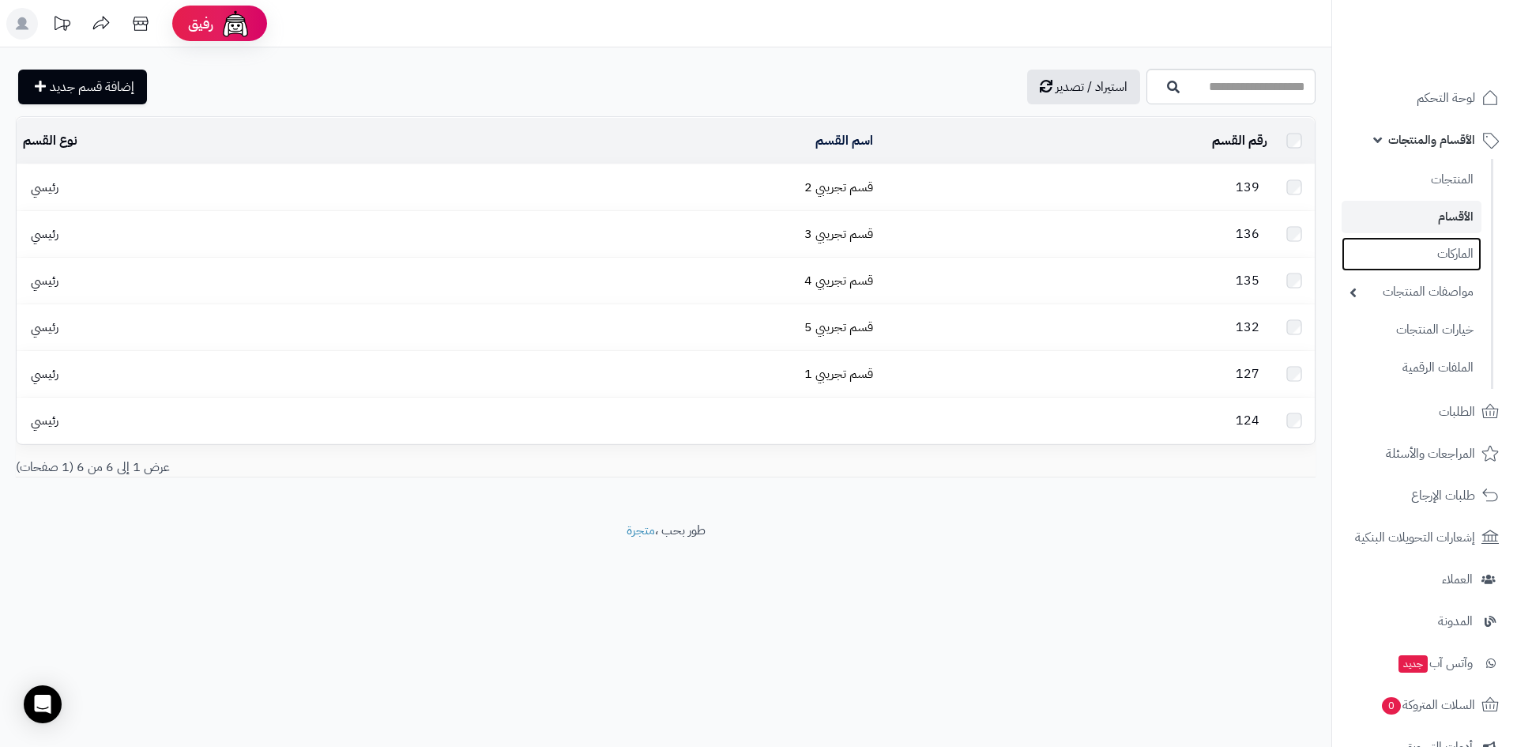
click at [1431, 265] on link "الماركات" at bounding box center [1412, 254] width 140 height 34
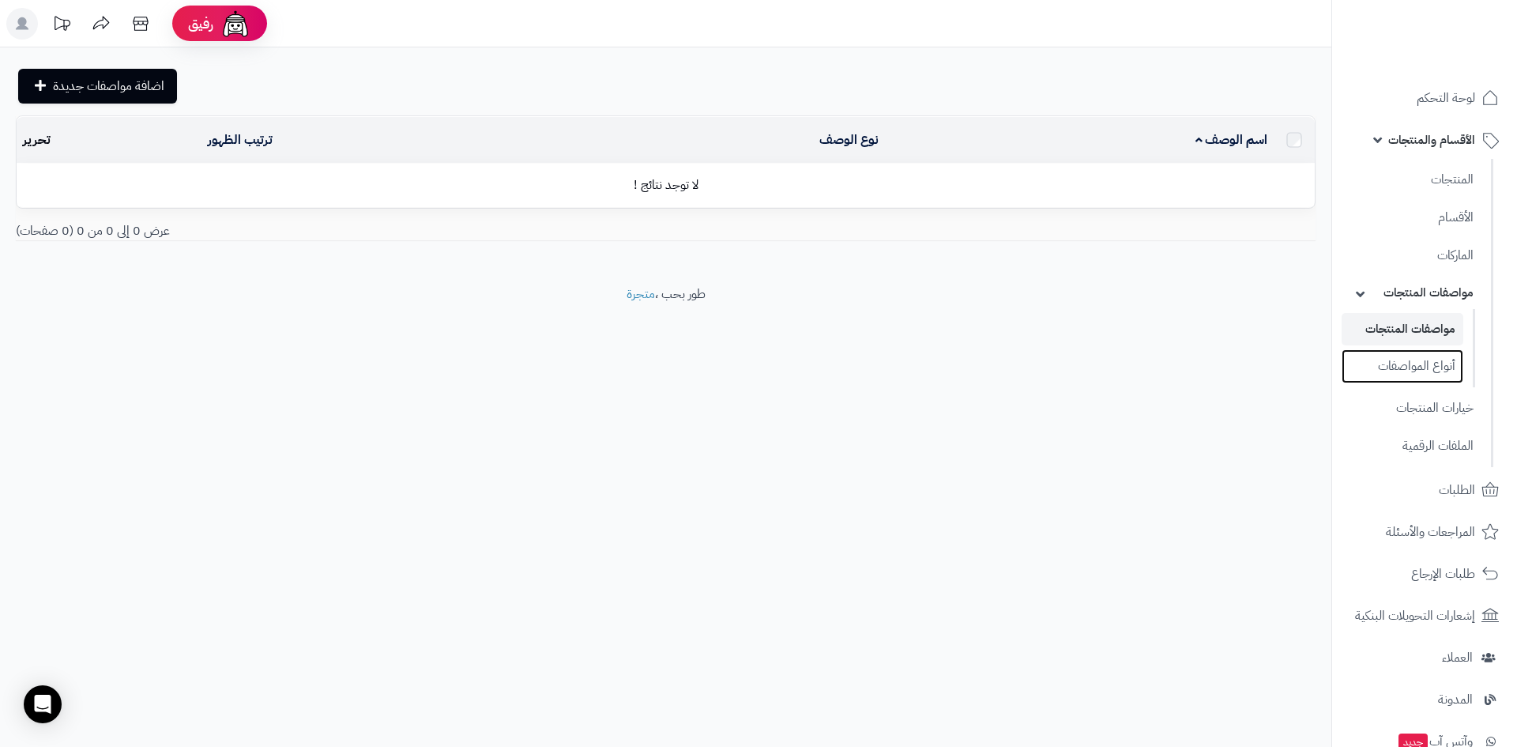
click at [1428, 361] on link "أنواع المواصفات" at bounding box center [1403, 366] width 122 height 34
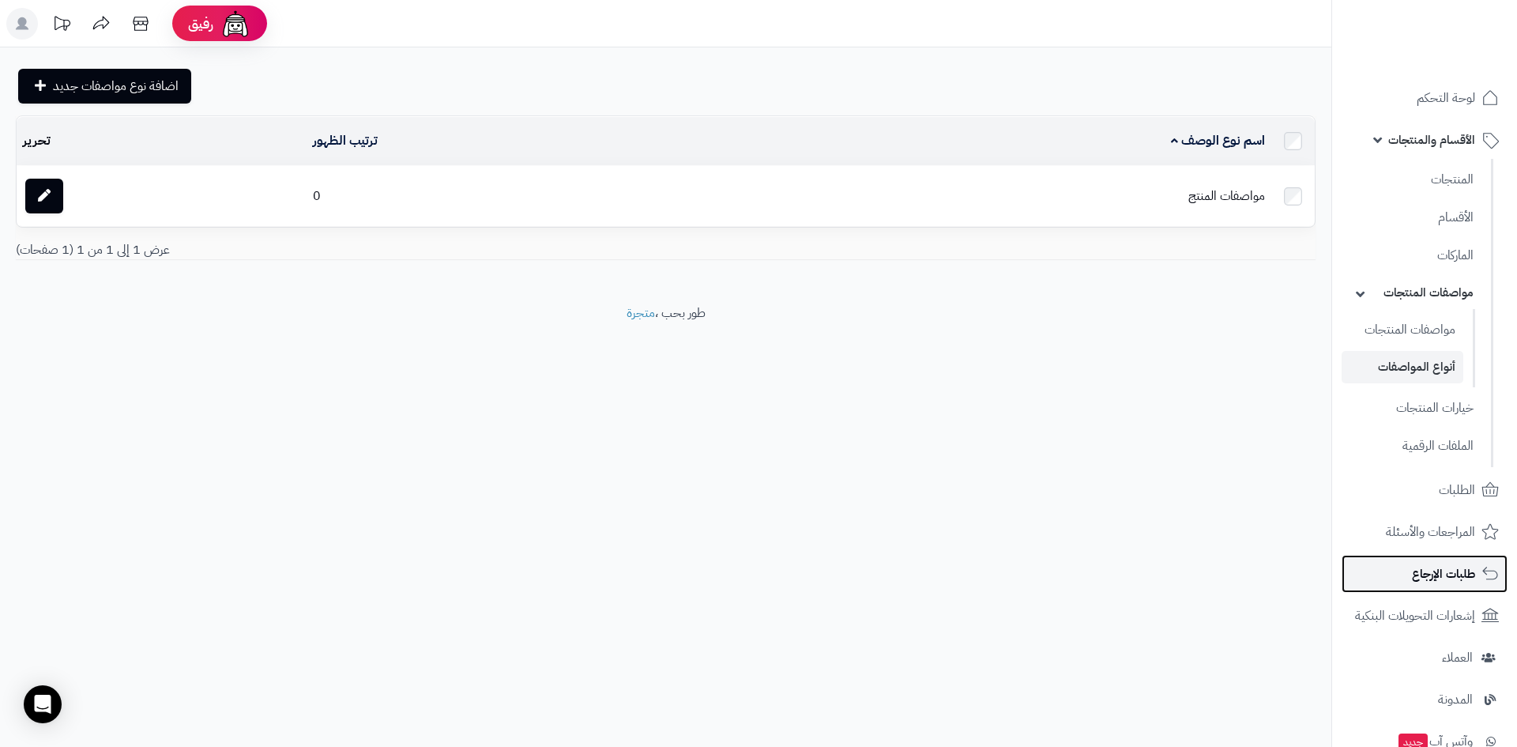
click at [1460, 589] on link "طلبات الإرجاع" at bounding box center [1425, 574] width 166 height 38
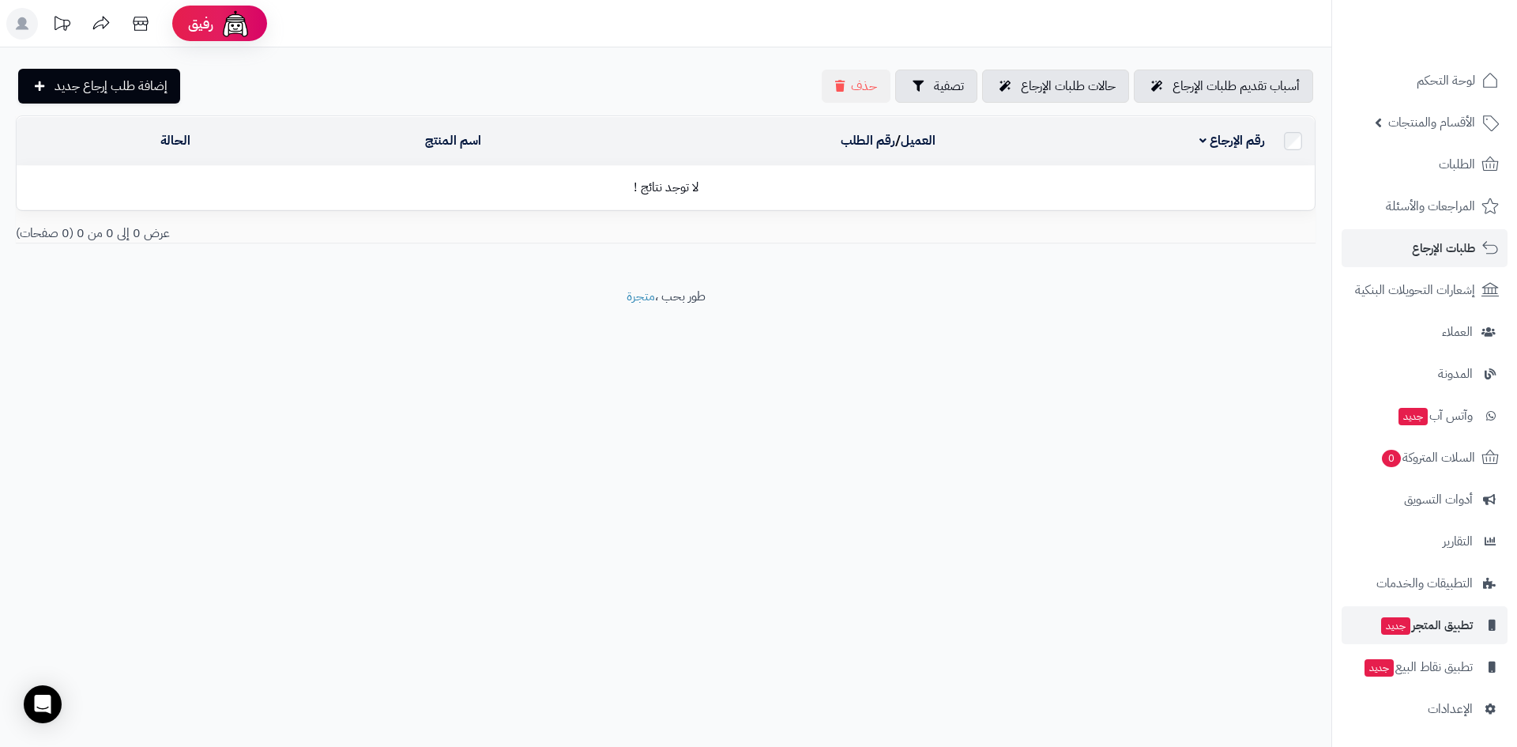
scroll to position [18, 0]
click at [1409, 632] on span "تطبيق المتجر جديد" at bounding box center [1426, 624] width 93 height 22
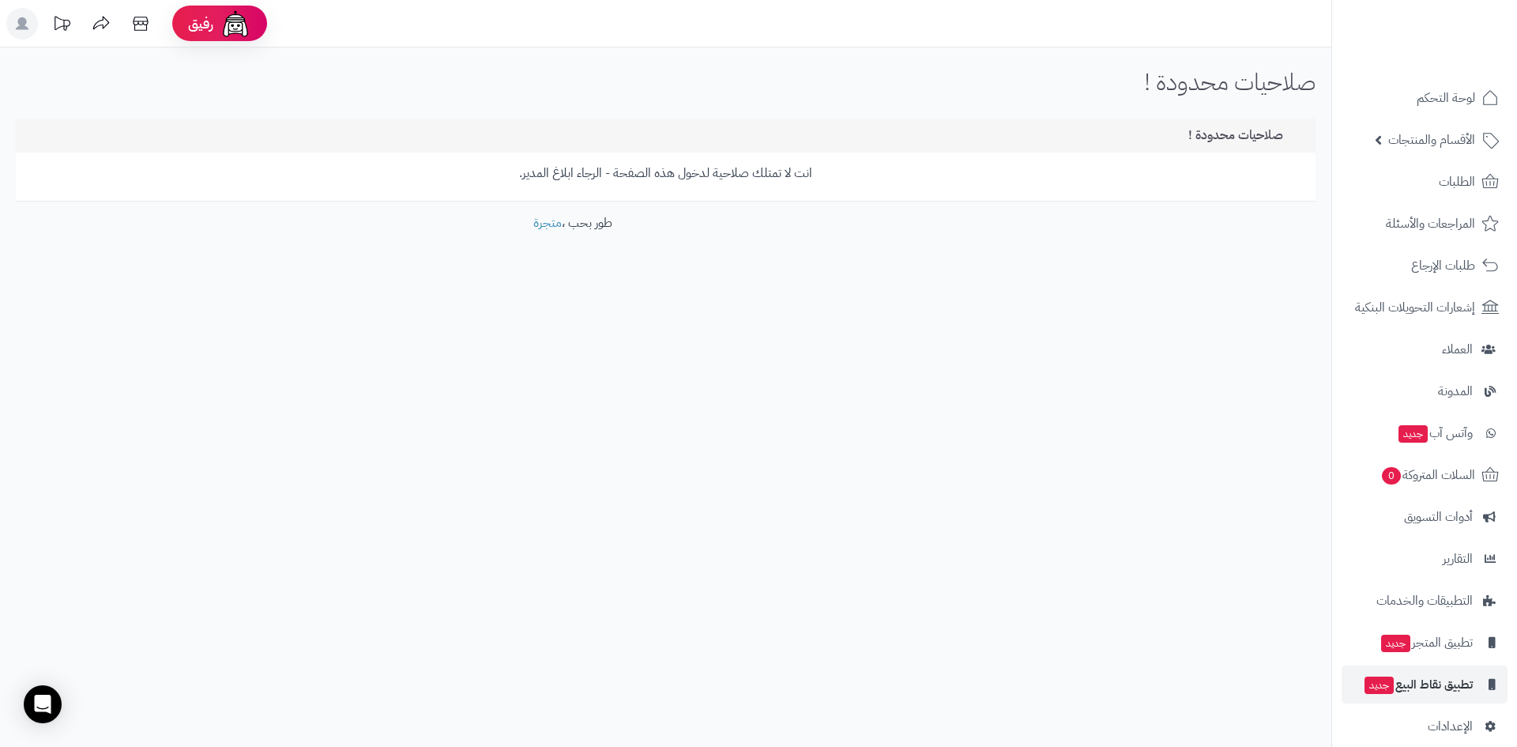
click at [1412, 633] on span "تطبيق المتجر جديد" at bounding box center [1426, 642] width 93 height 22
click at [1449, 729] on span "الإعدادات" at bounding box center [1450, 726] width 45 height 22
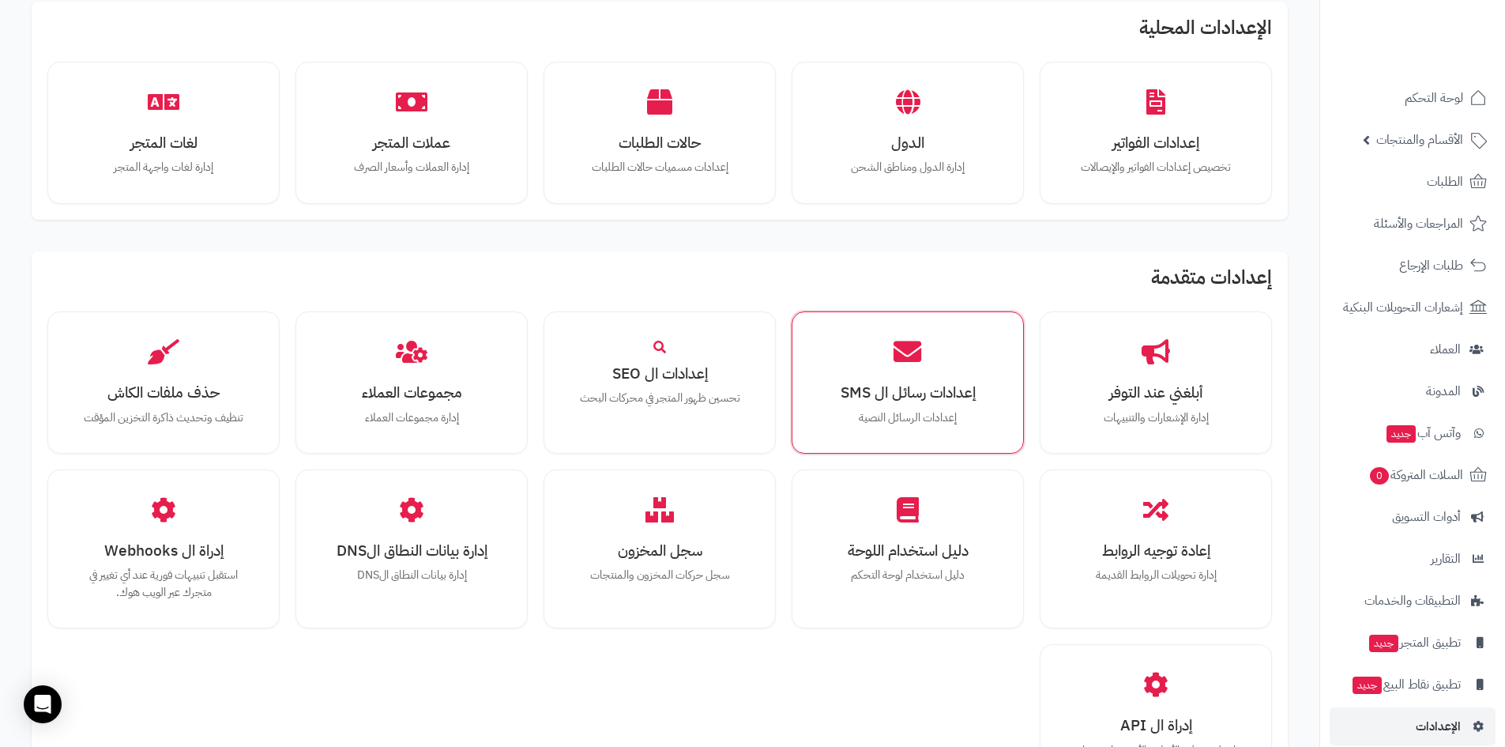
scroll to position [703, 0]
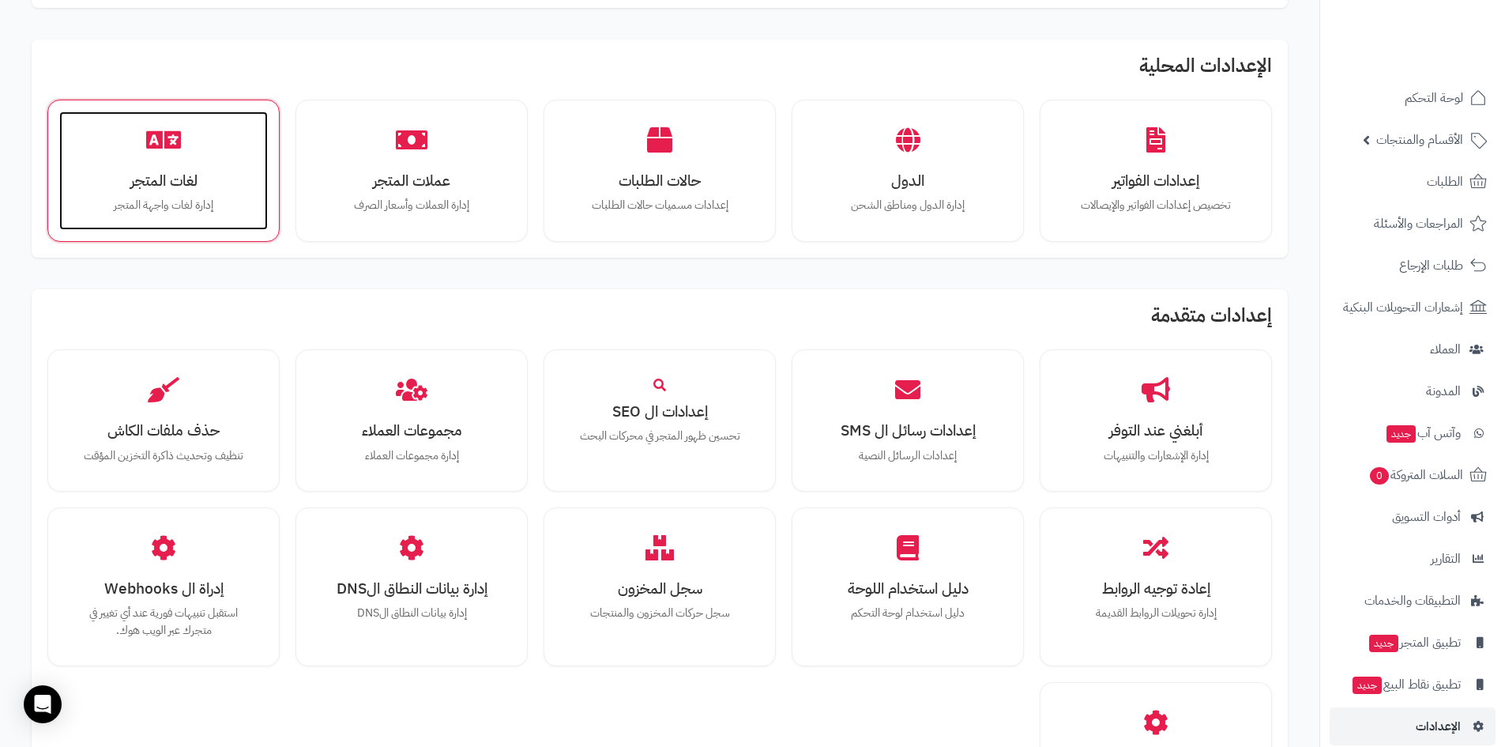
click at [113, 160] on div "لغات المتجر إدارة لغات واجهة المتجر" at bounding box center [163, 170] width 209 height 119
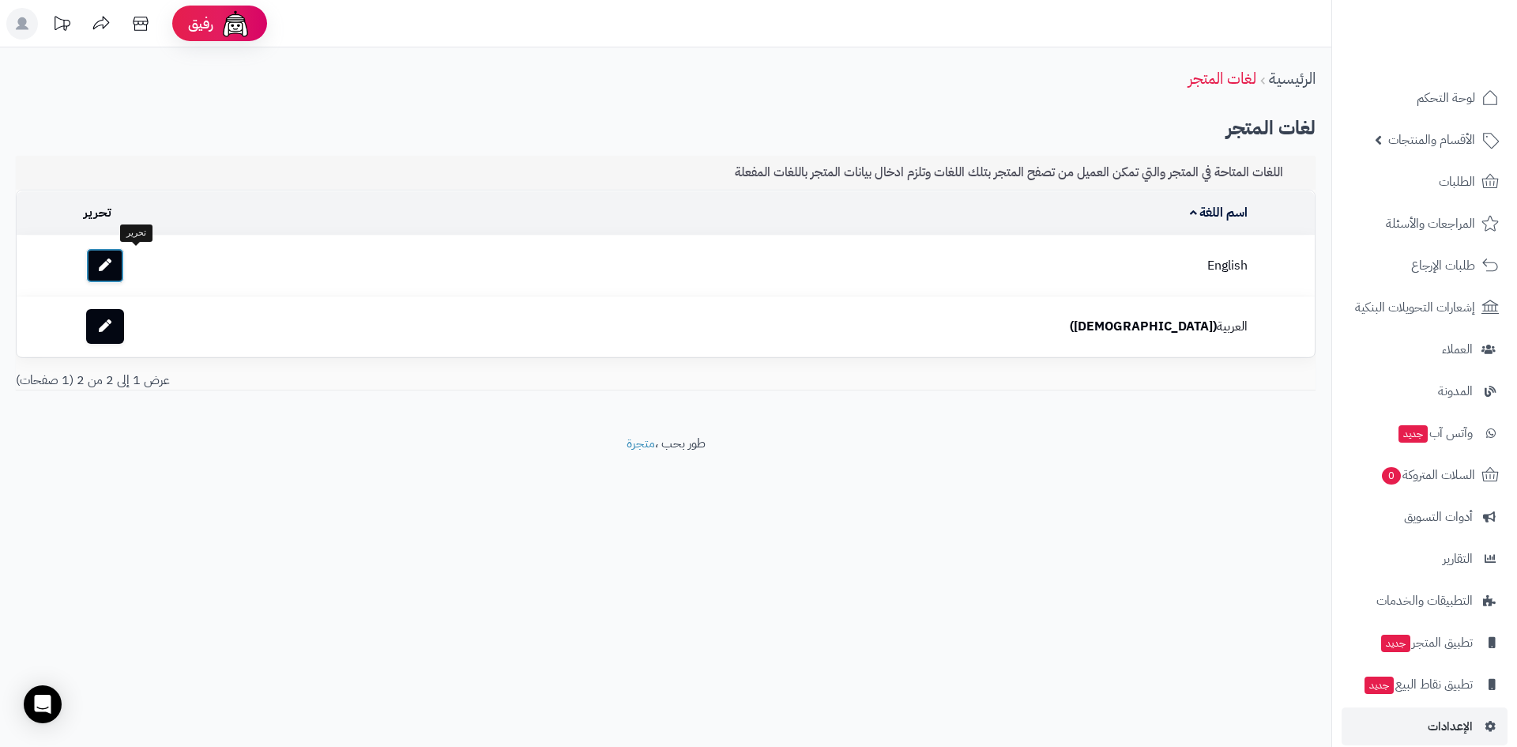
click at [124, 272] on link at bounding box center [105, 265] width 38 height 35
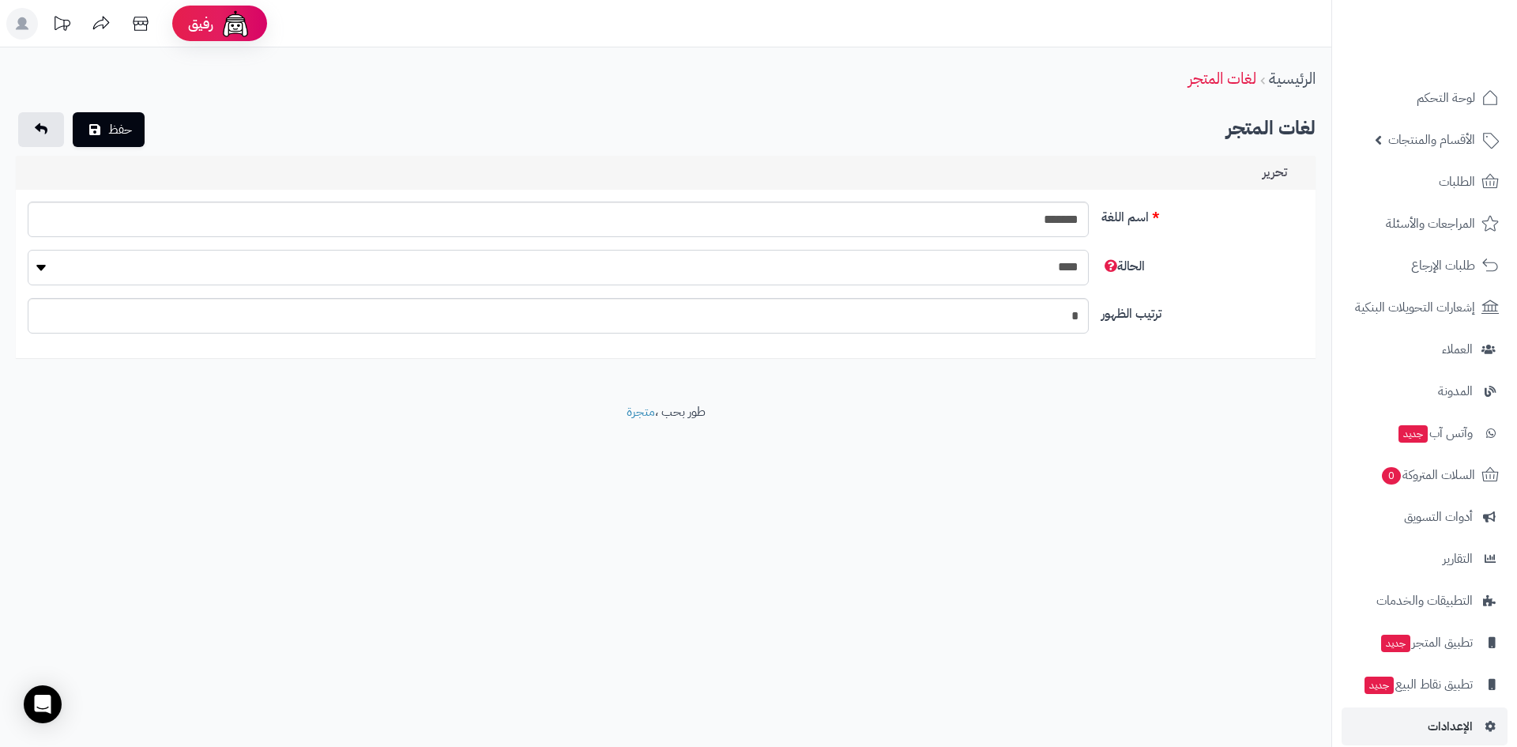
click at [307, 274] on select "**** ****" at bounding box center [558, 268] width 1061 height 36
click at [328, 222] on input "*******" at bounding box center [558, 220] width 1061 height 36
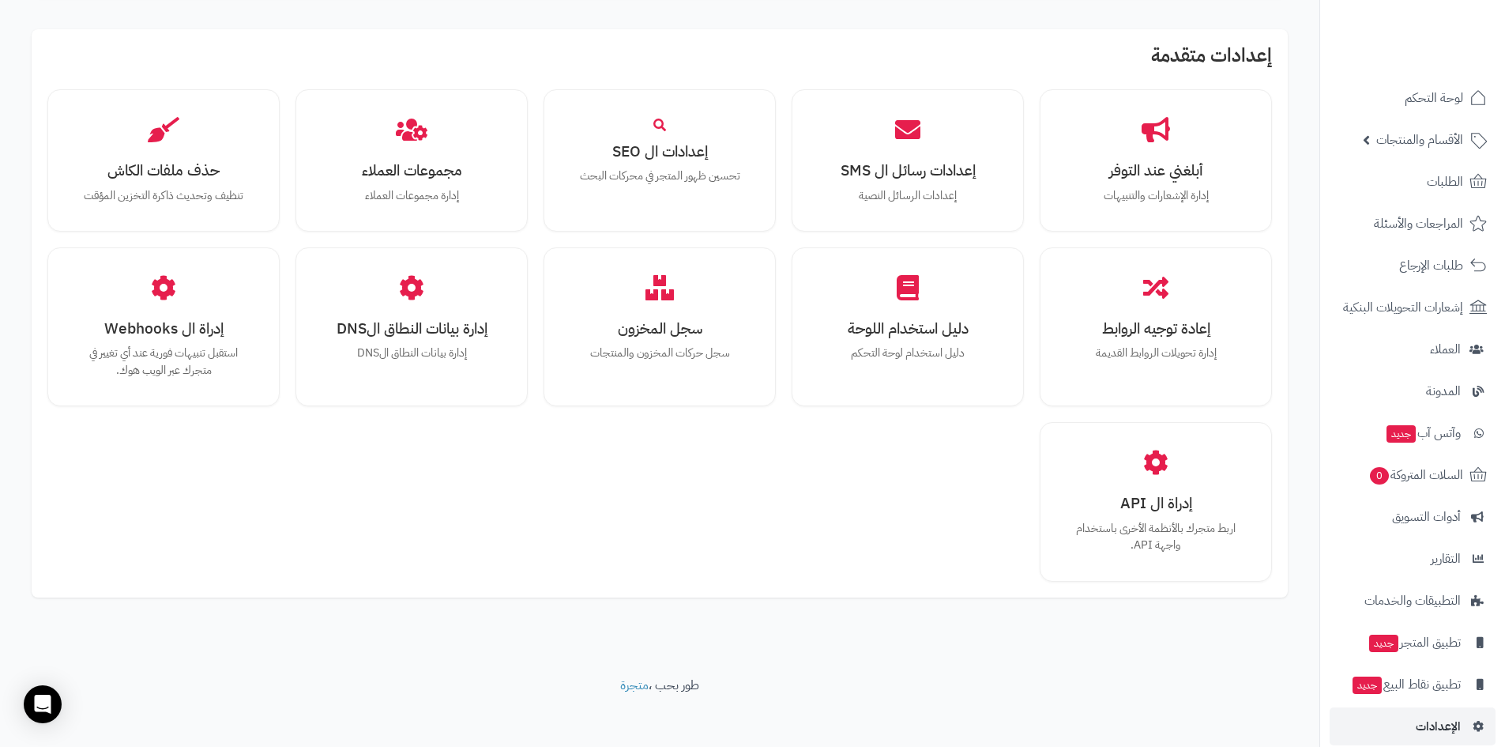
scroll to position [971, 0]
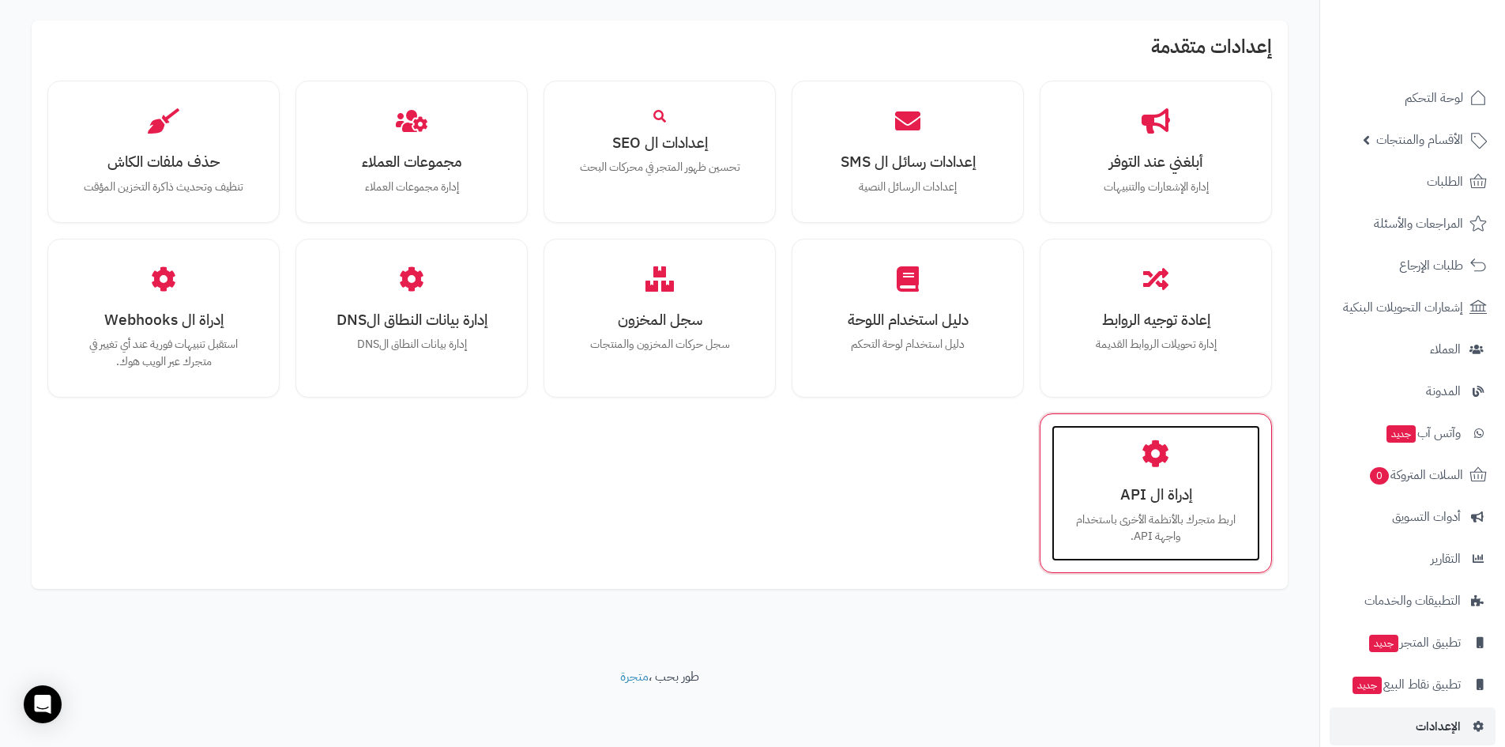
click at [1164, 500] on h3 "إدراة ال API" at bounding box center [1156, 494] width 177 height 17
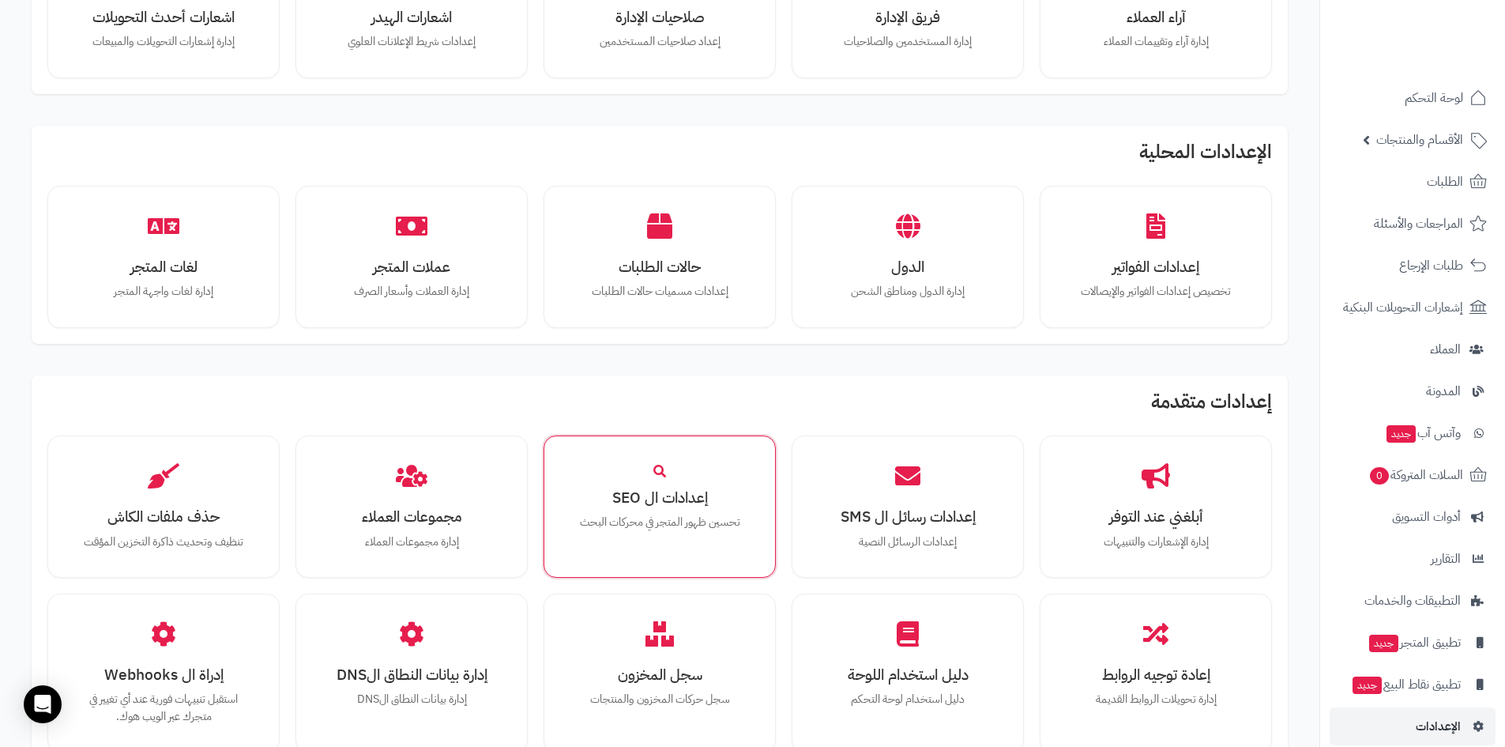
scroll to position [576, 0]
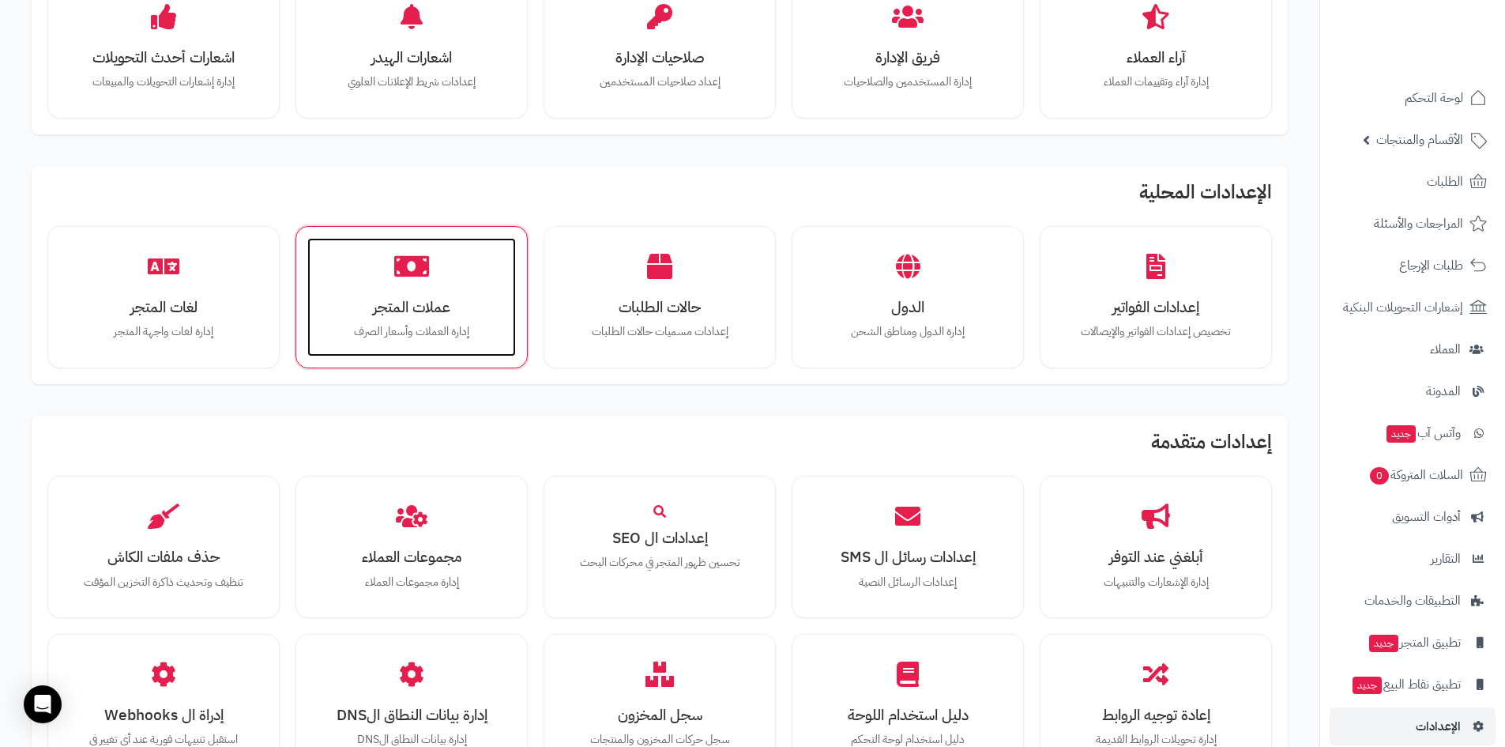
click at [441, 263] on div "عملات المتجر إدارة العملات وأسعار الصرف" at bounding box center [411, 297] width 209 height 119
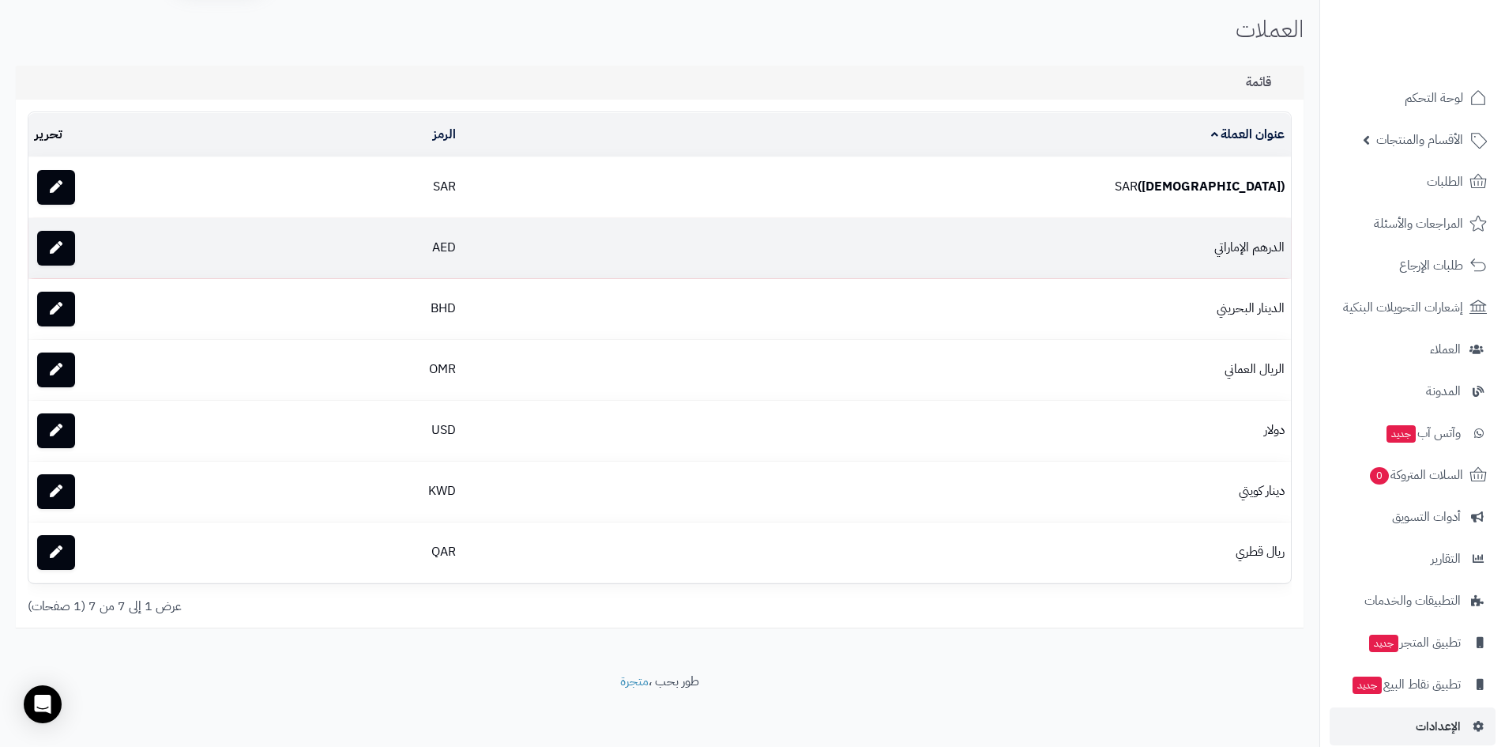
scroll to position [58, 0]
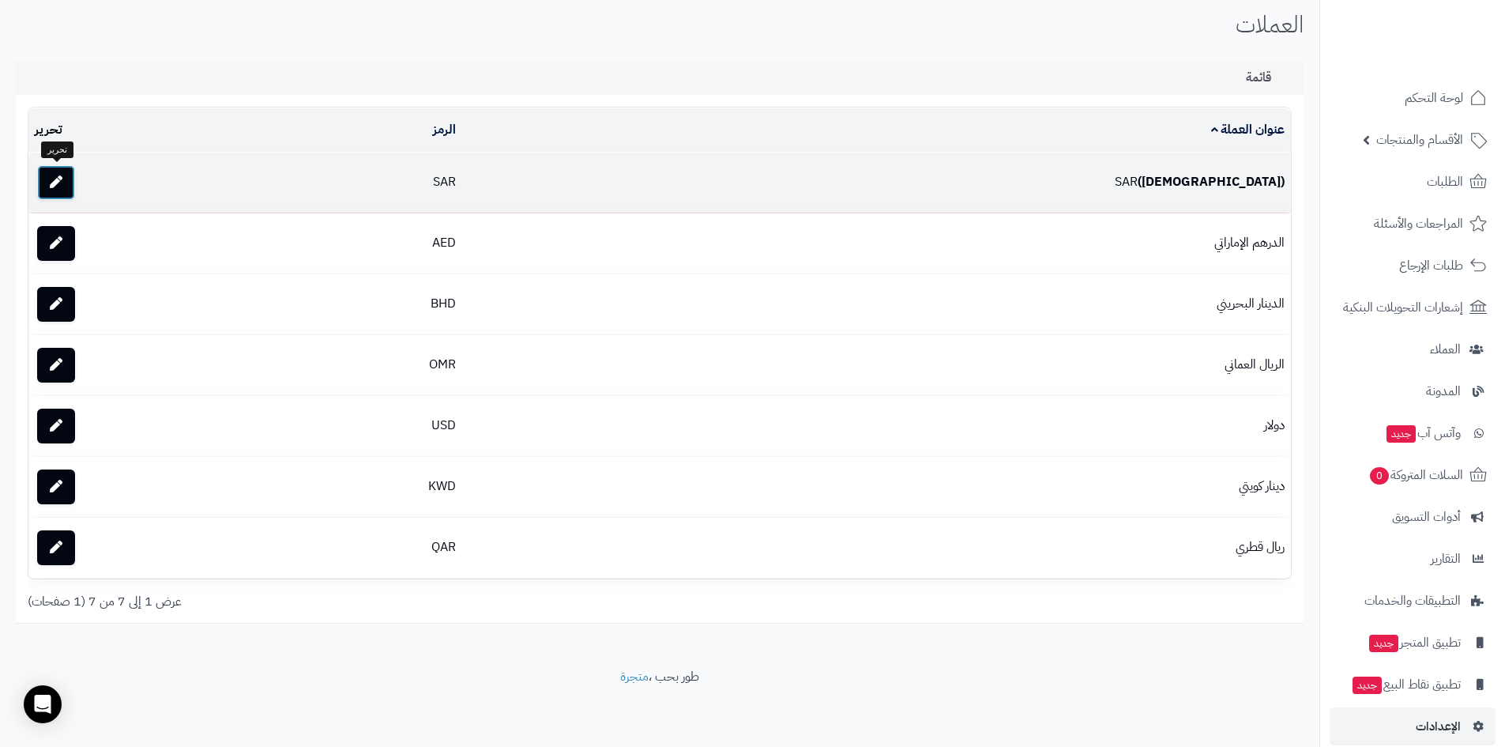
click at [58, 188] on link at bounding box center [56, 182] width 38 height 35
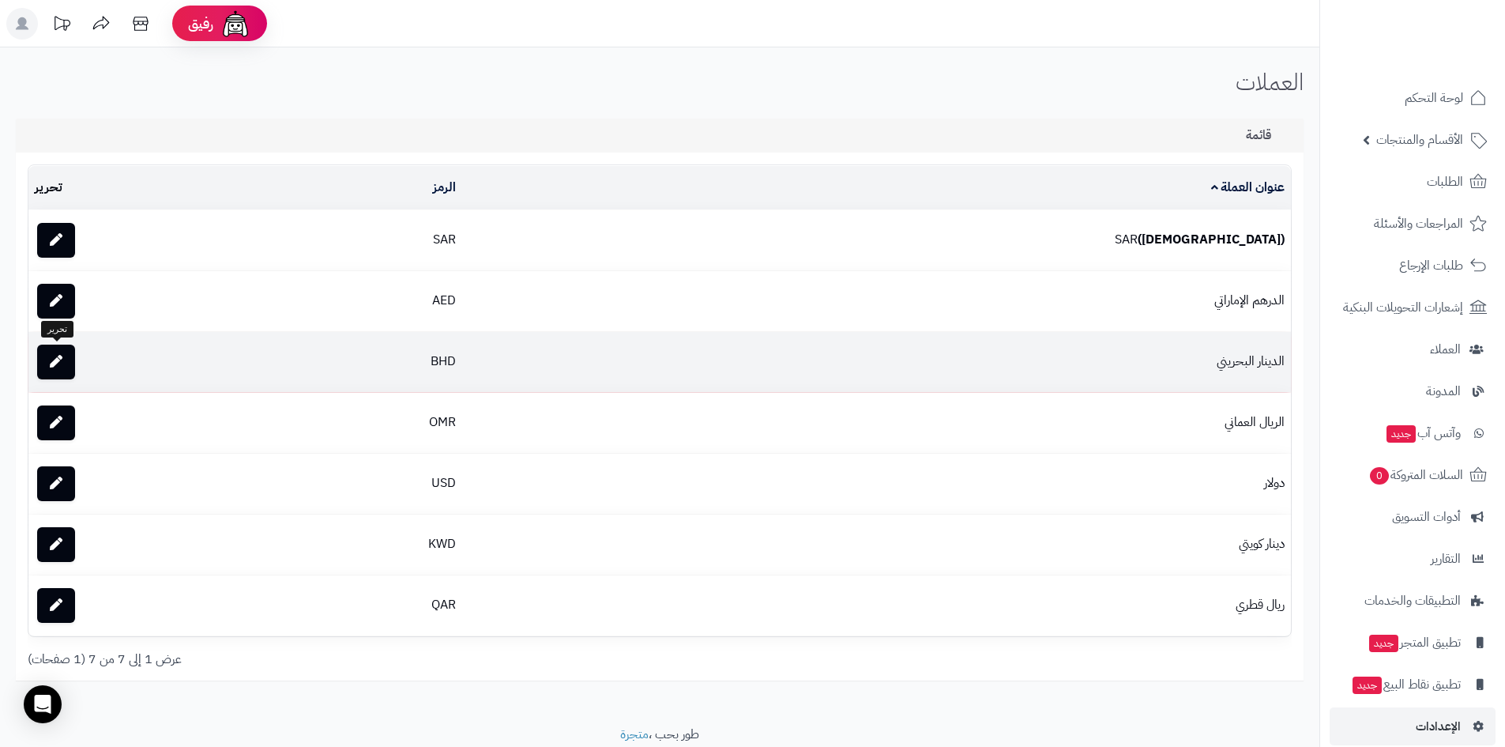
scroll to position [58, 0]
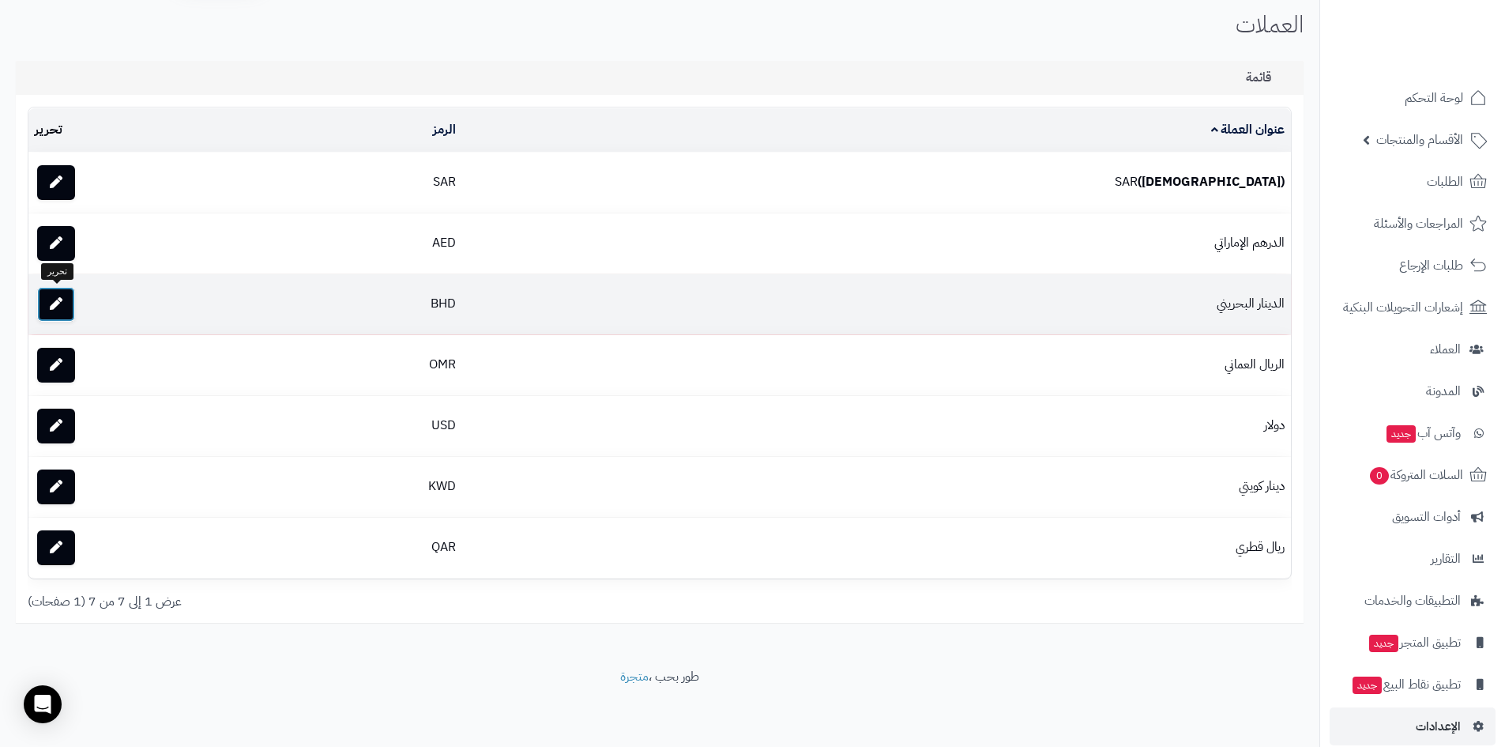
click at [65, 309] on link at bounding box center [56, 304] width 38 height 35
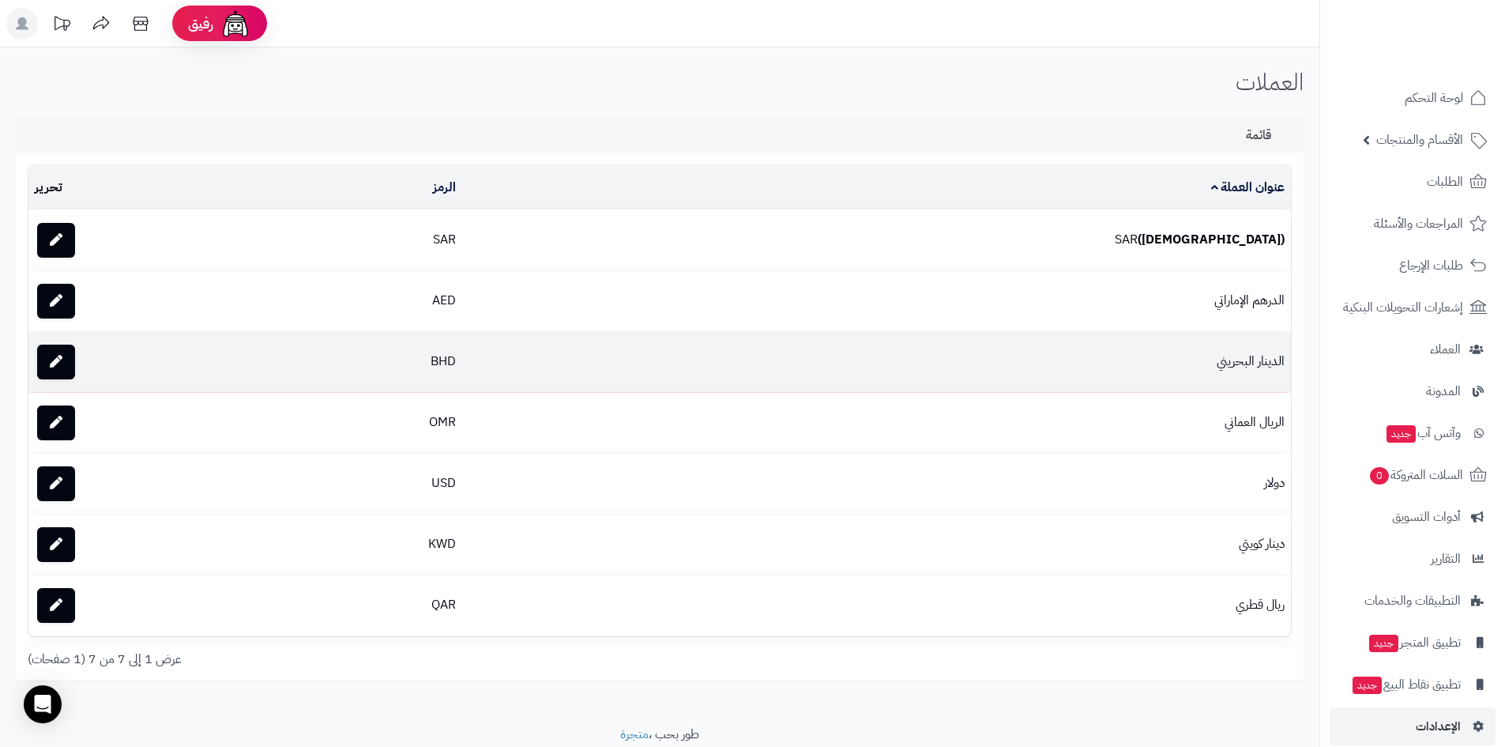
scroll to position [58, 0]
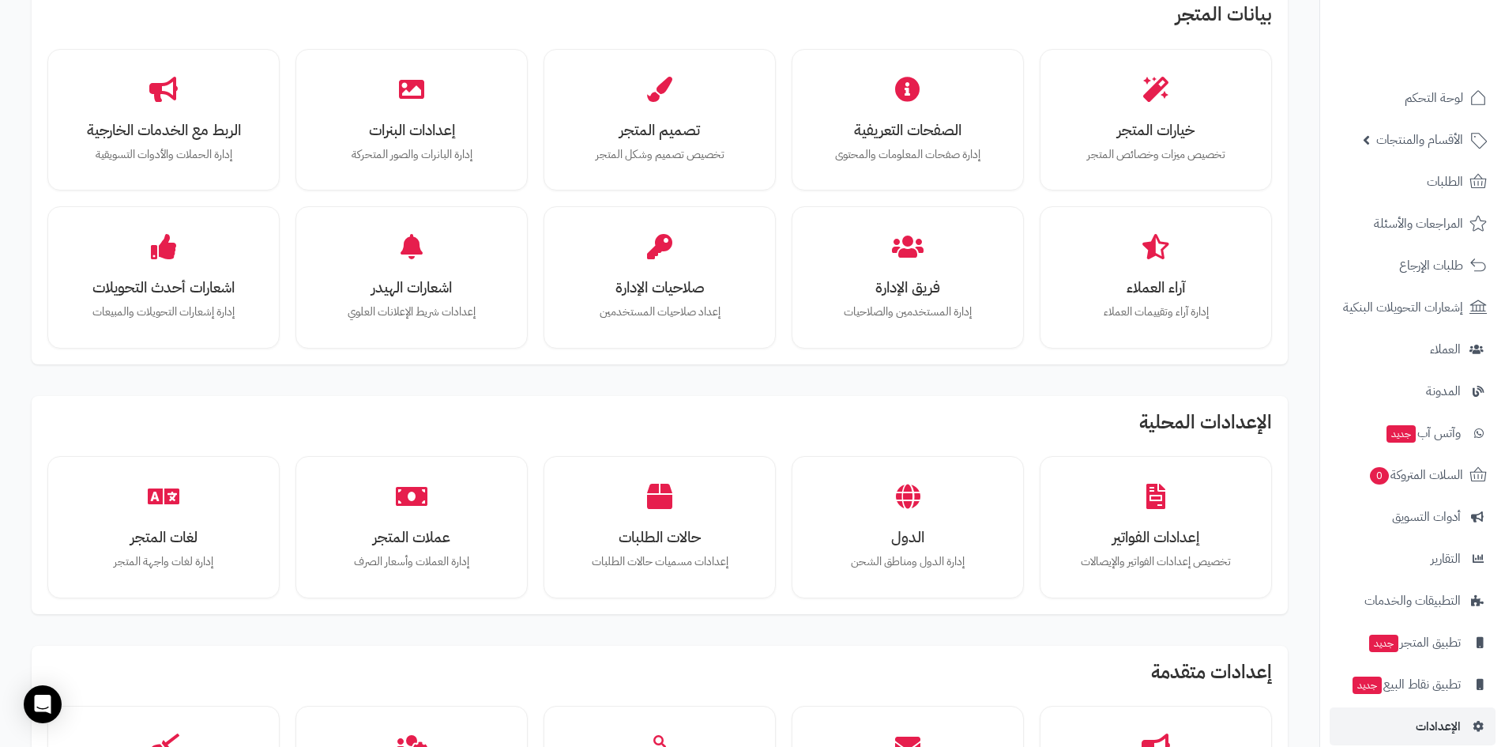
scroll to position [340, 0]
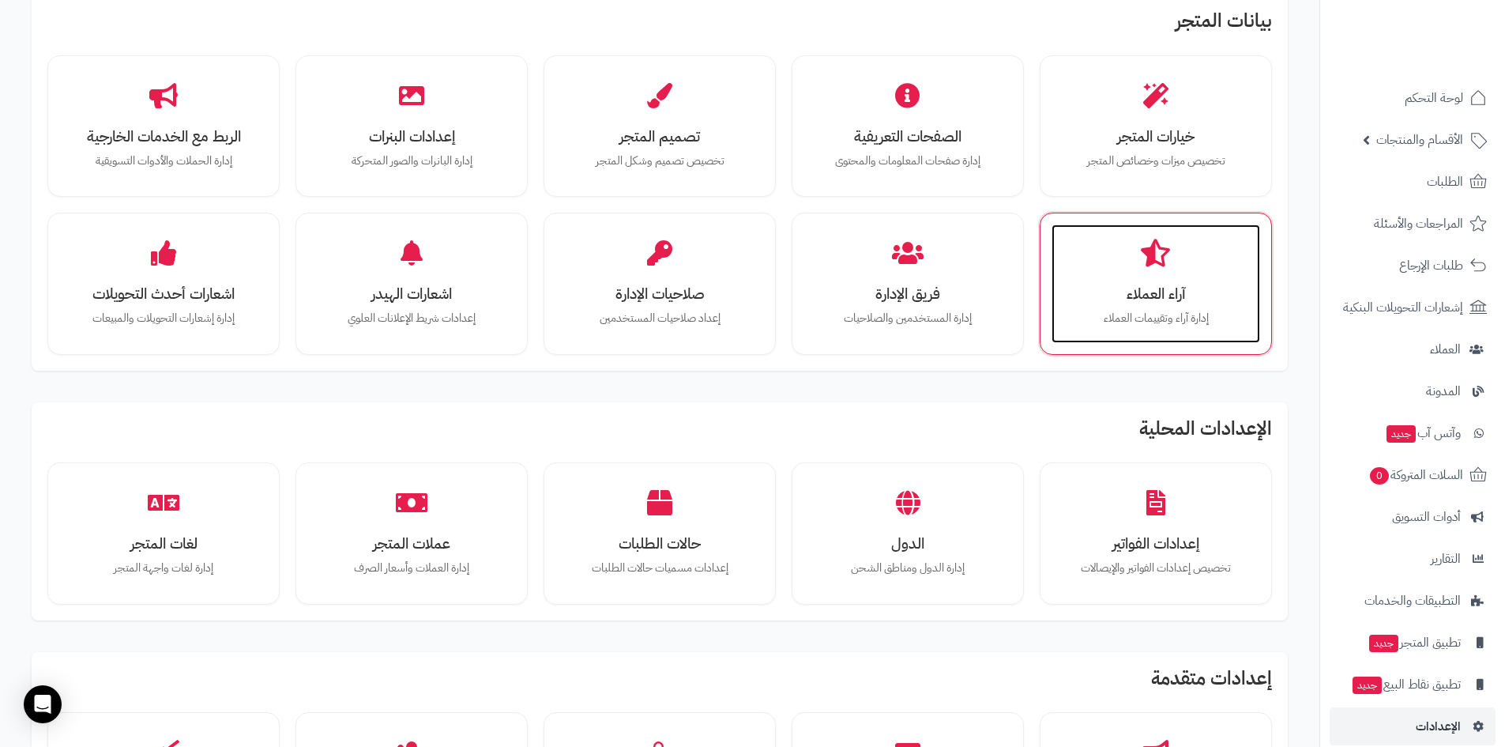
click at [1174, 310] on p "إدارة آراء وتقييمات العملاء" at bounding box center [1156, 318] width 177 height 17
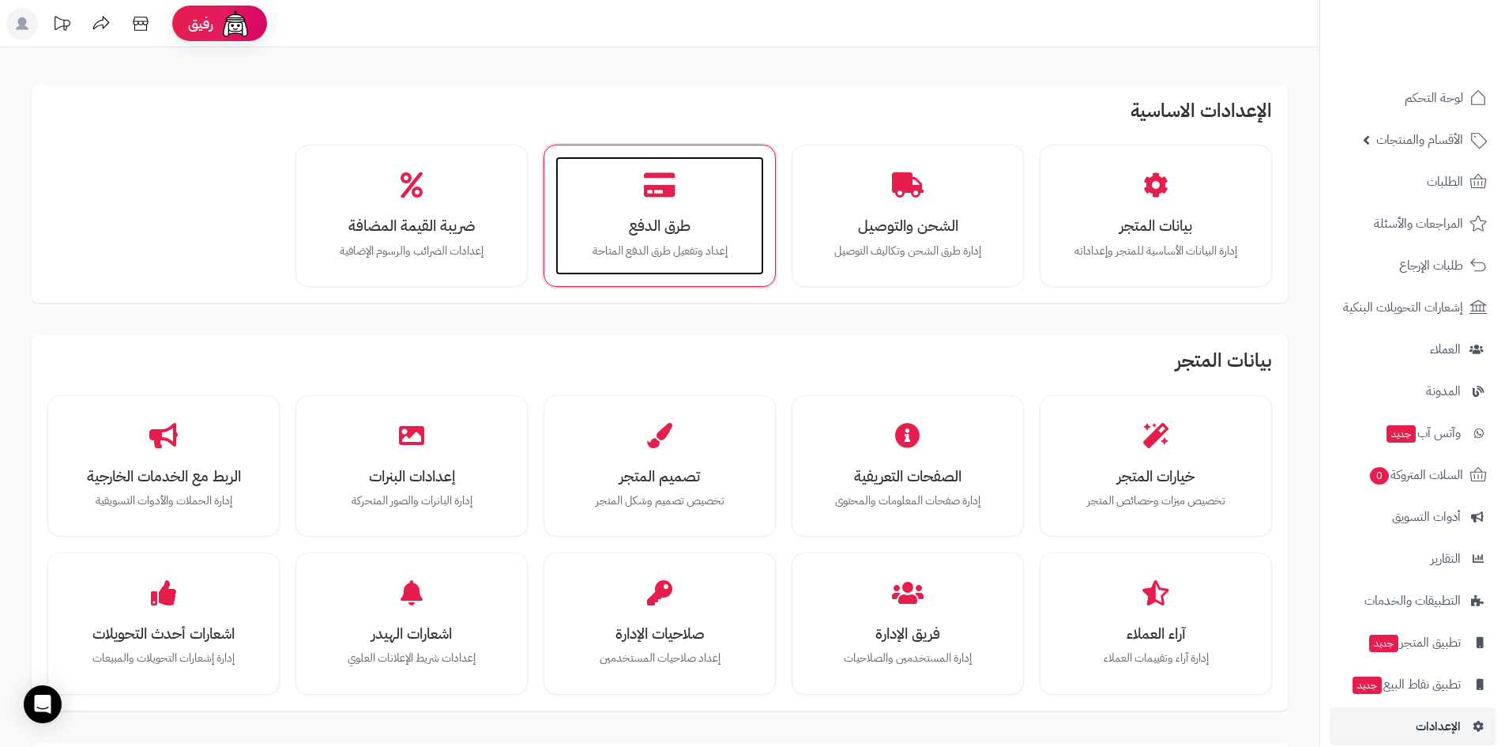
click at [658, 197] on icon at bounding box center [660, 185] width 32 height 28
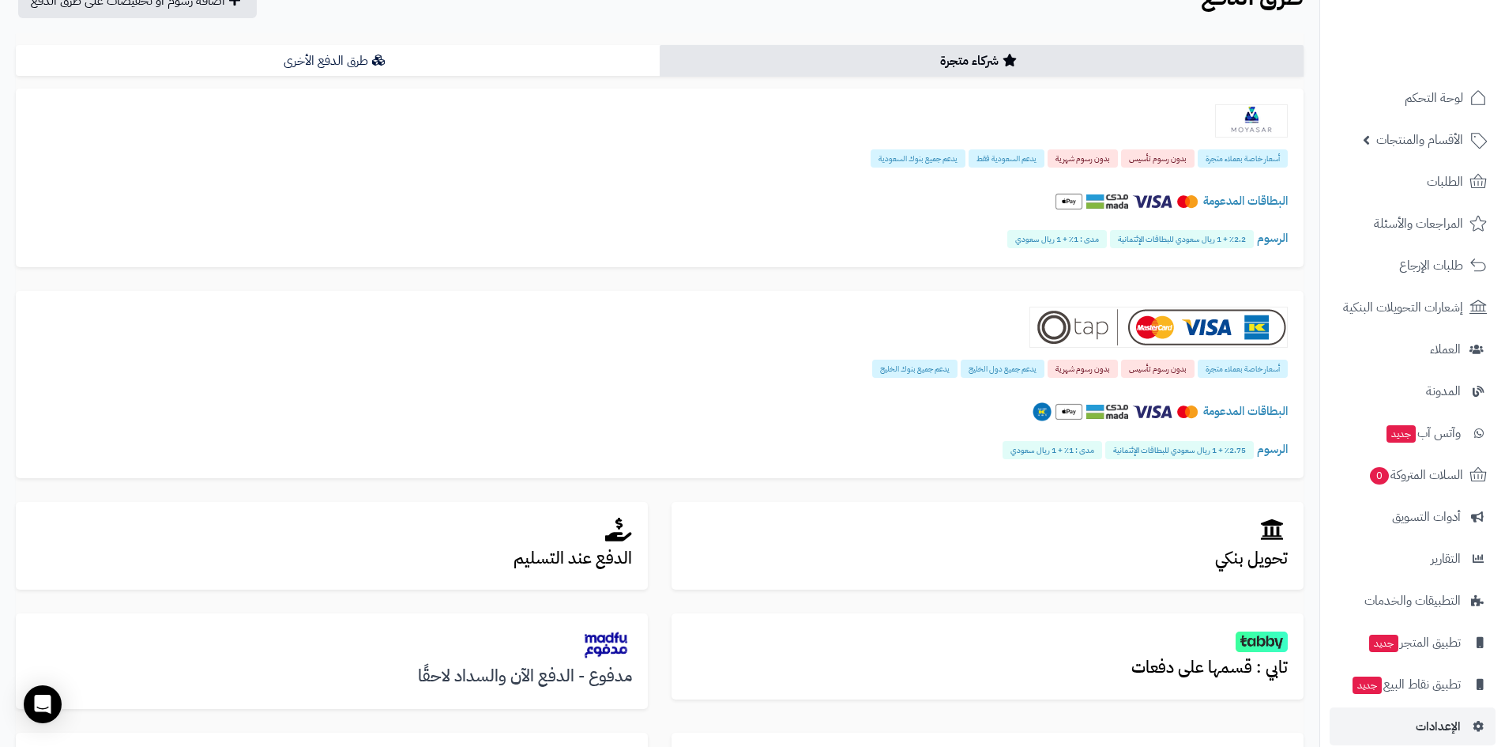
scroll to position [79, 0]
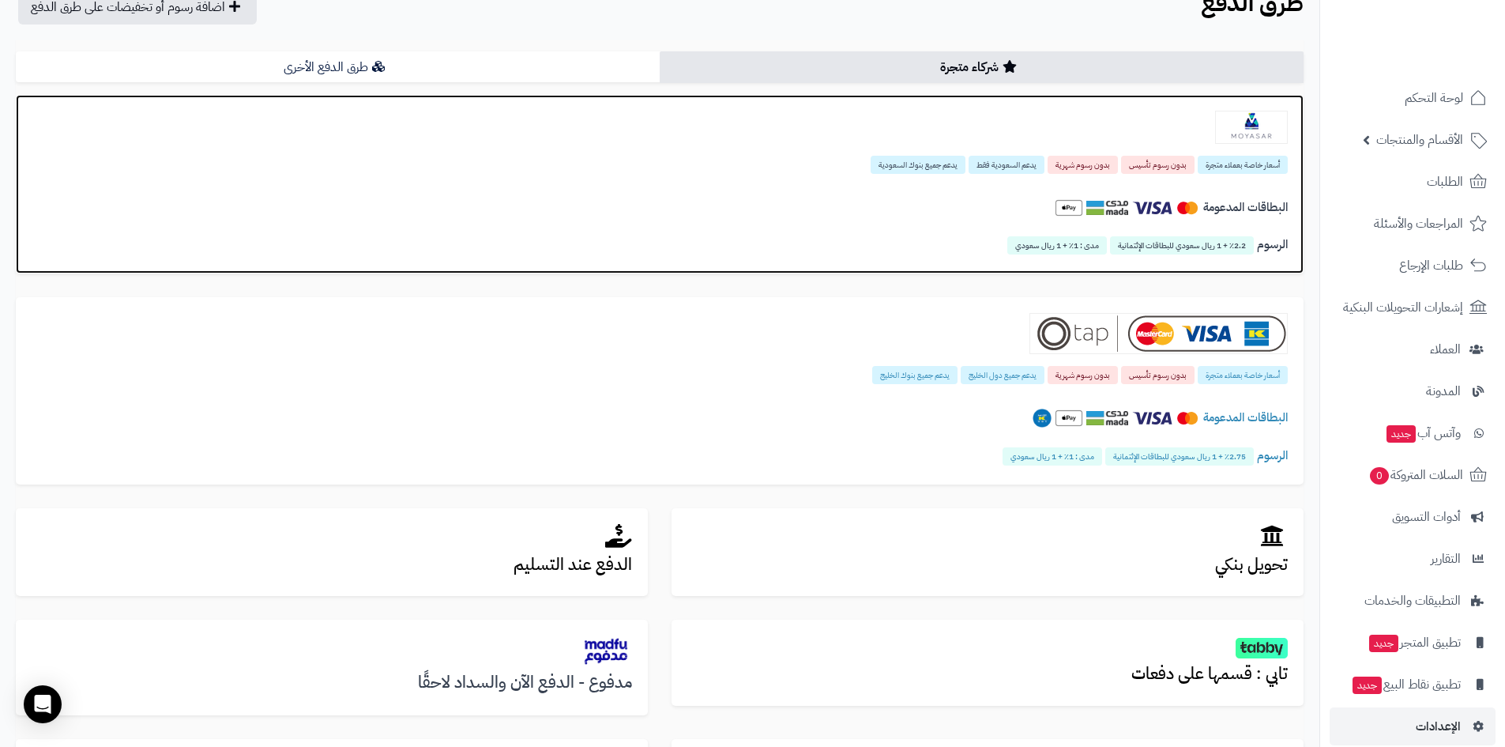
click at [880, 237] on div "البطاقات المدعومة" at bounding box center [660, 211] width 1256 height 55
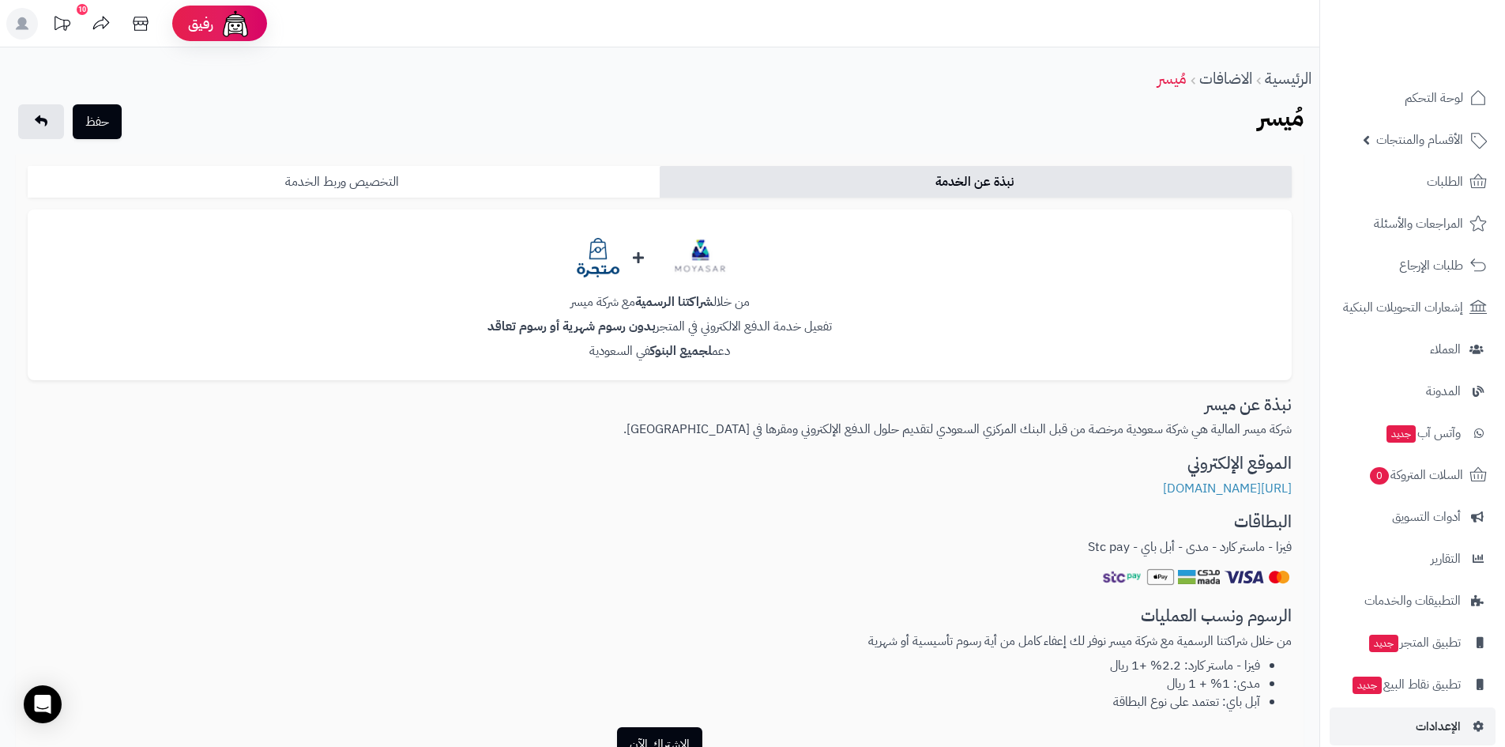
click at [396, 181] on link "التخصيص وربط الخدمة" at bounding box center [344, 182] width 632 height 32
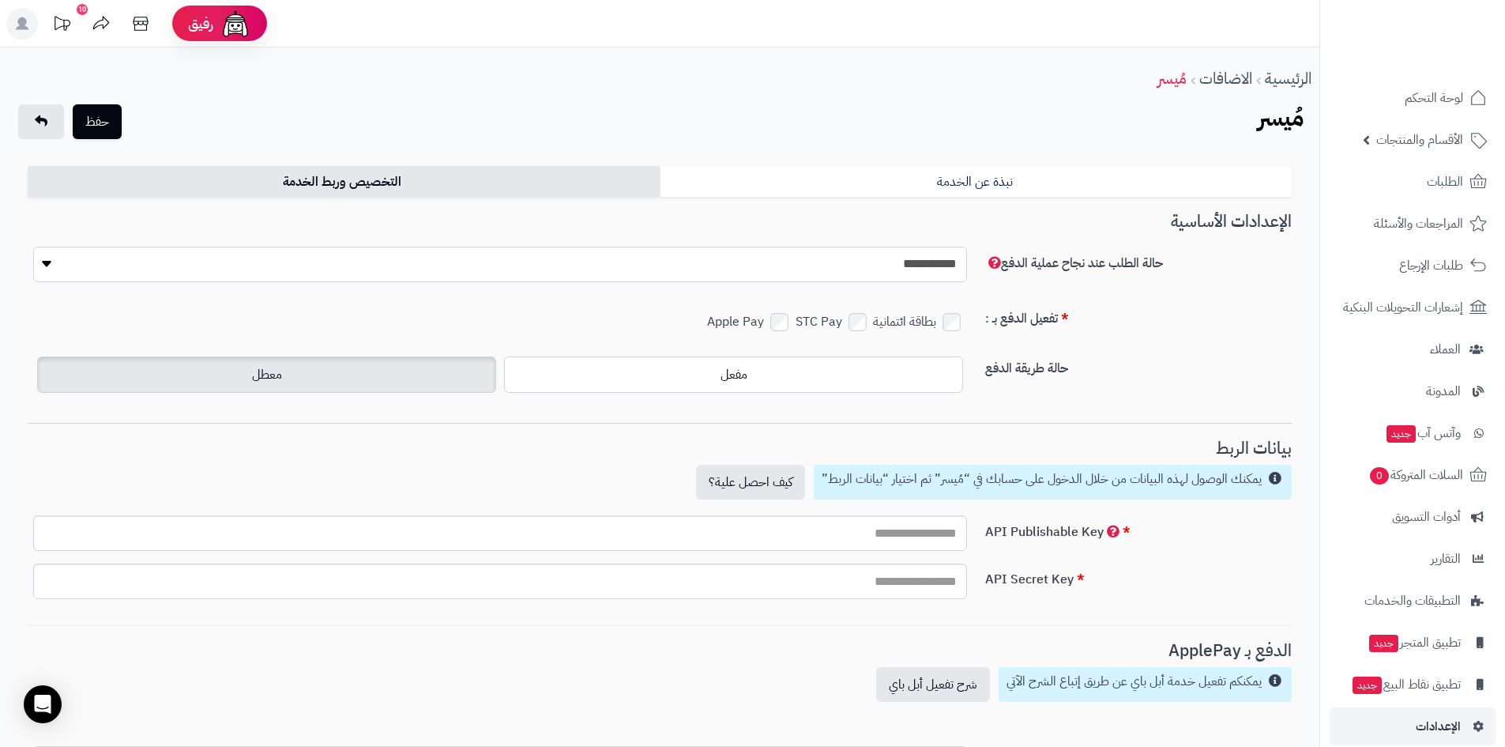
click at [818, 273] on select "**********" at bounding box center [500, 265] width 934 height 36
click at [772, 322] on p "Apple Pay" at bounding box center [751, 322] width 88 height 23
click at [842, 318] on p "STC Pay" at bounding box center [834, 322] width 77 height 23
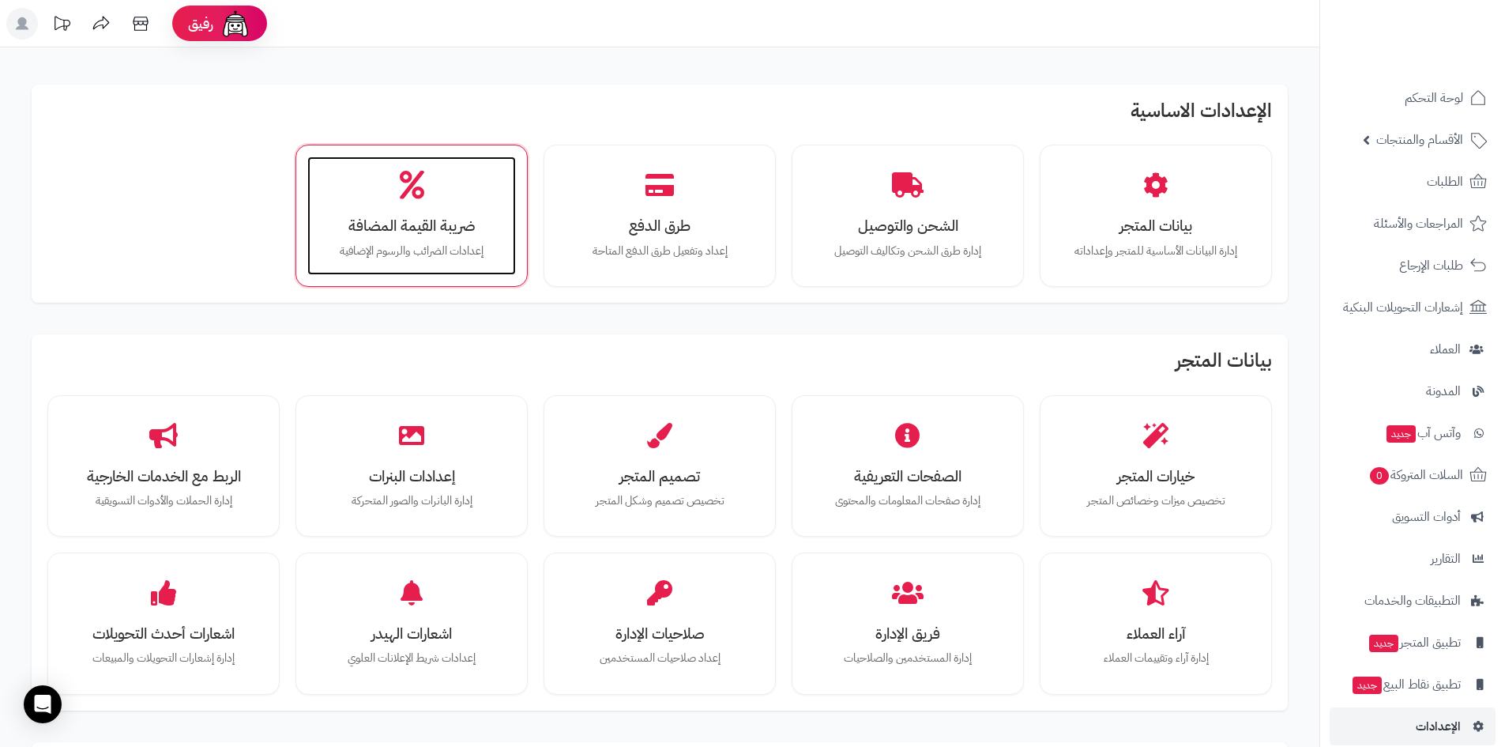
click at [386, 209] on div "ضريبة القيمة المضافة إعدادات الضرائب والرسوم الإضافية" at bounding box center [411, 215] width 209 height 119
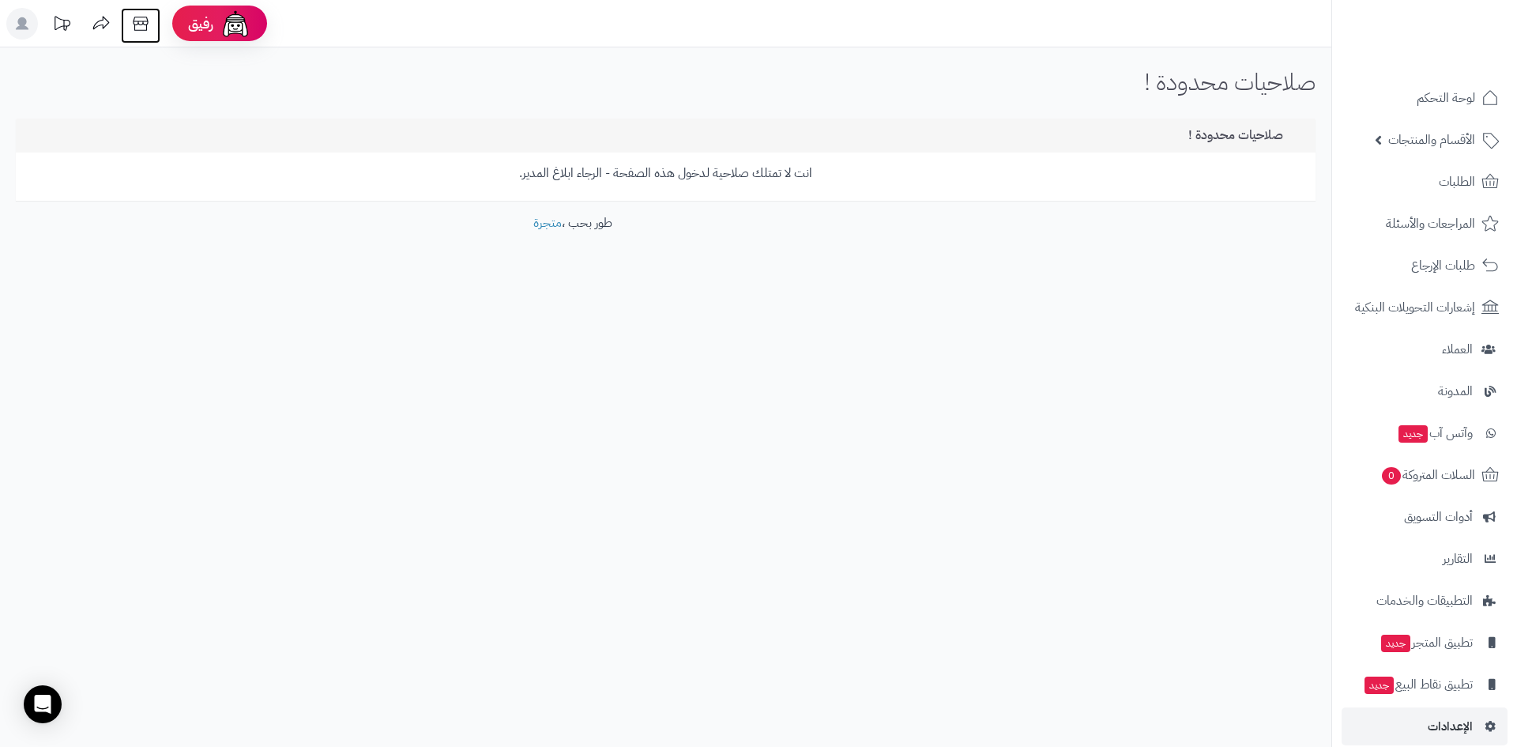
click at [139, 35] on icon at bounding box center [141, 24] width 32 height 32
click at [54, 710] on div "Open Intercom Messenger" at bounding box center [43, 705] width 42 height 42
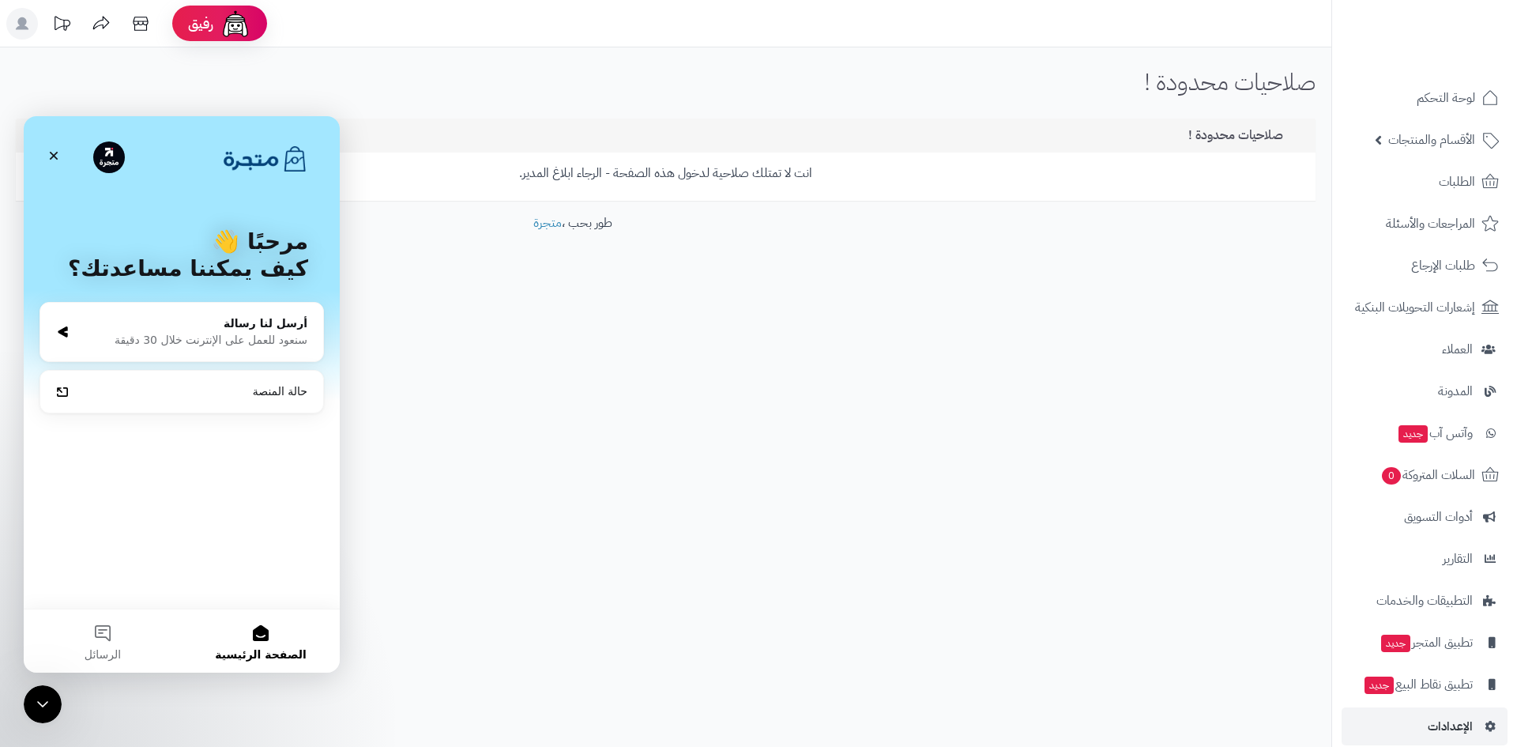
drag, startPoint x: 59, startPoint y: 704, endPoint x: 328, endPoint y: 1065, distance: 450.1
click html
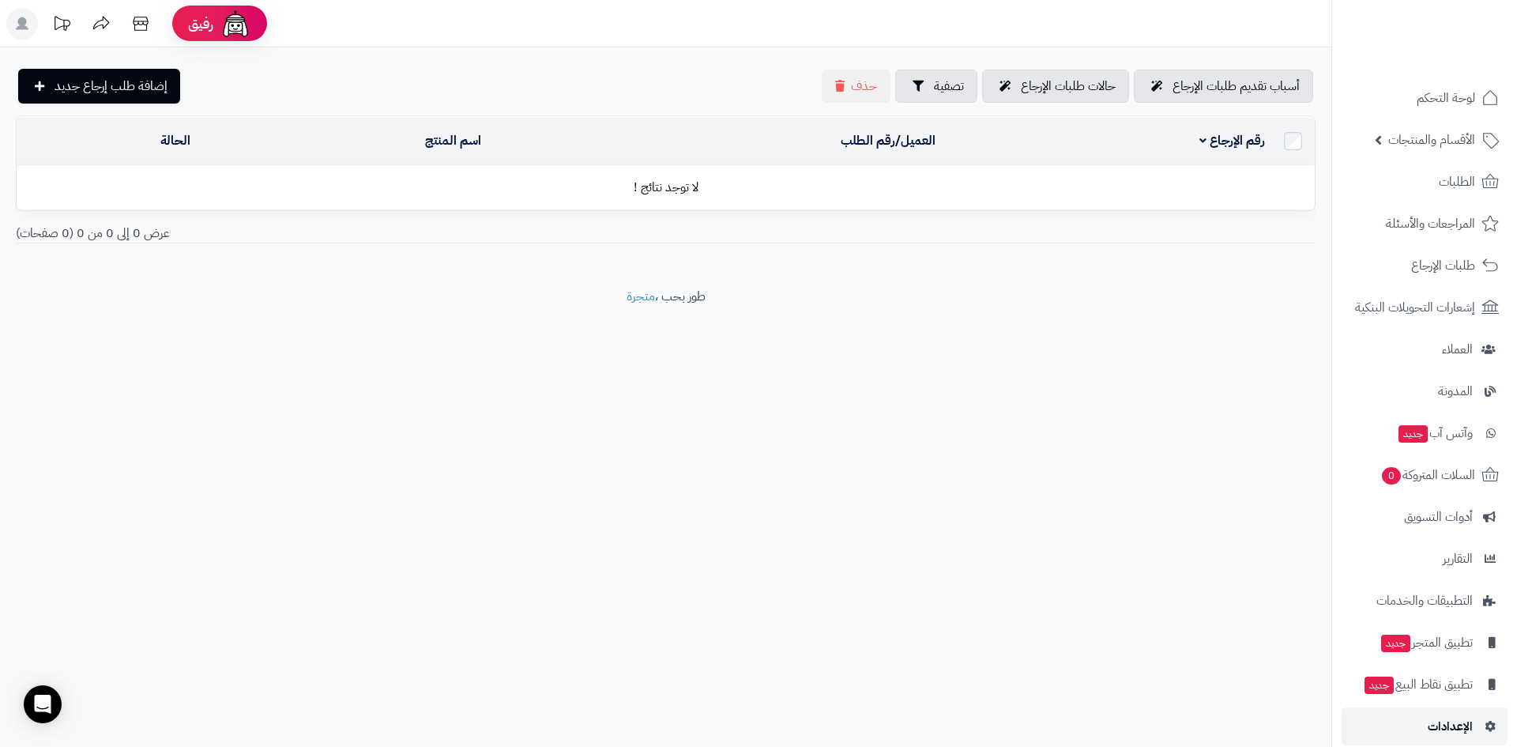
click at [1435, 718] on span "الإعدادات" at bounding box center [1450, 726] width 45 height 22
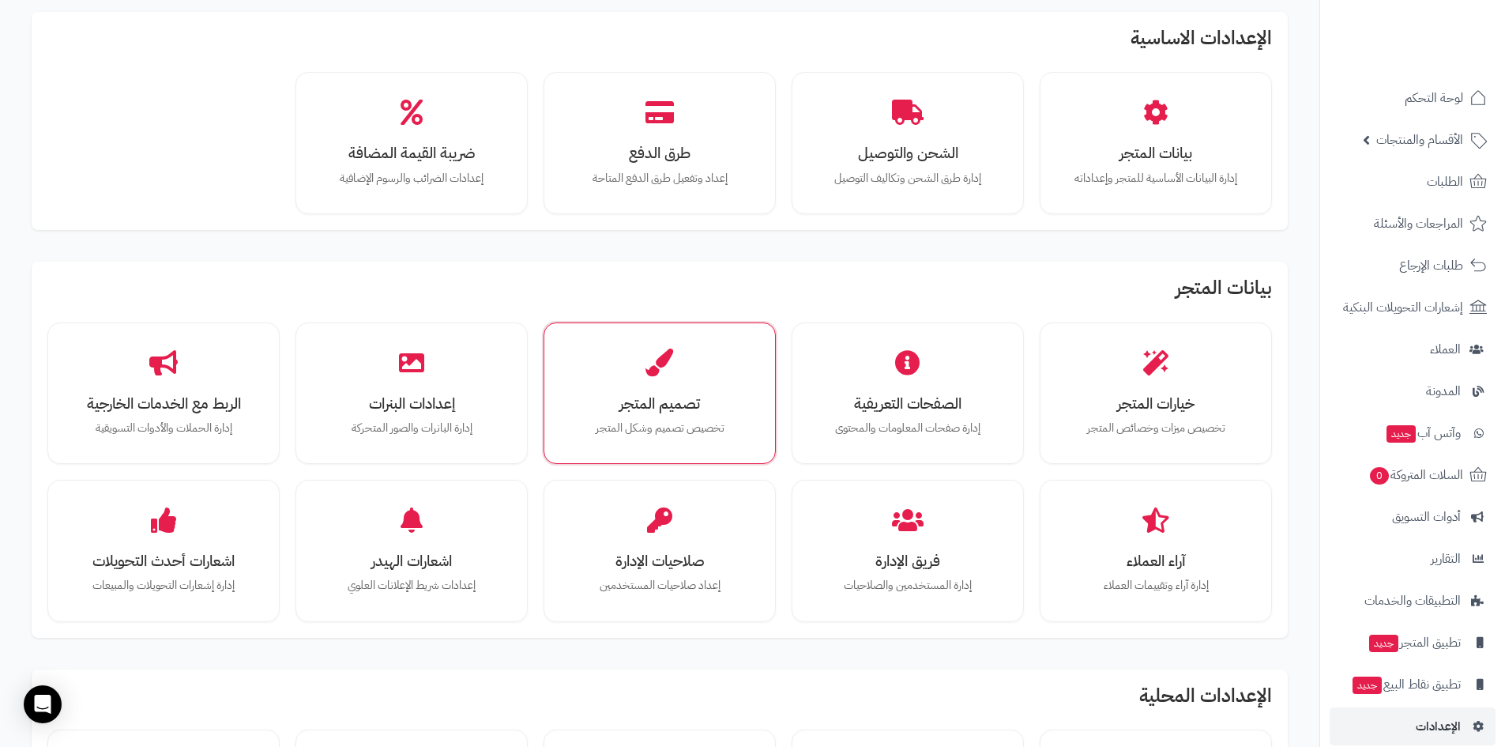
scroll to position [79, 0]
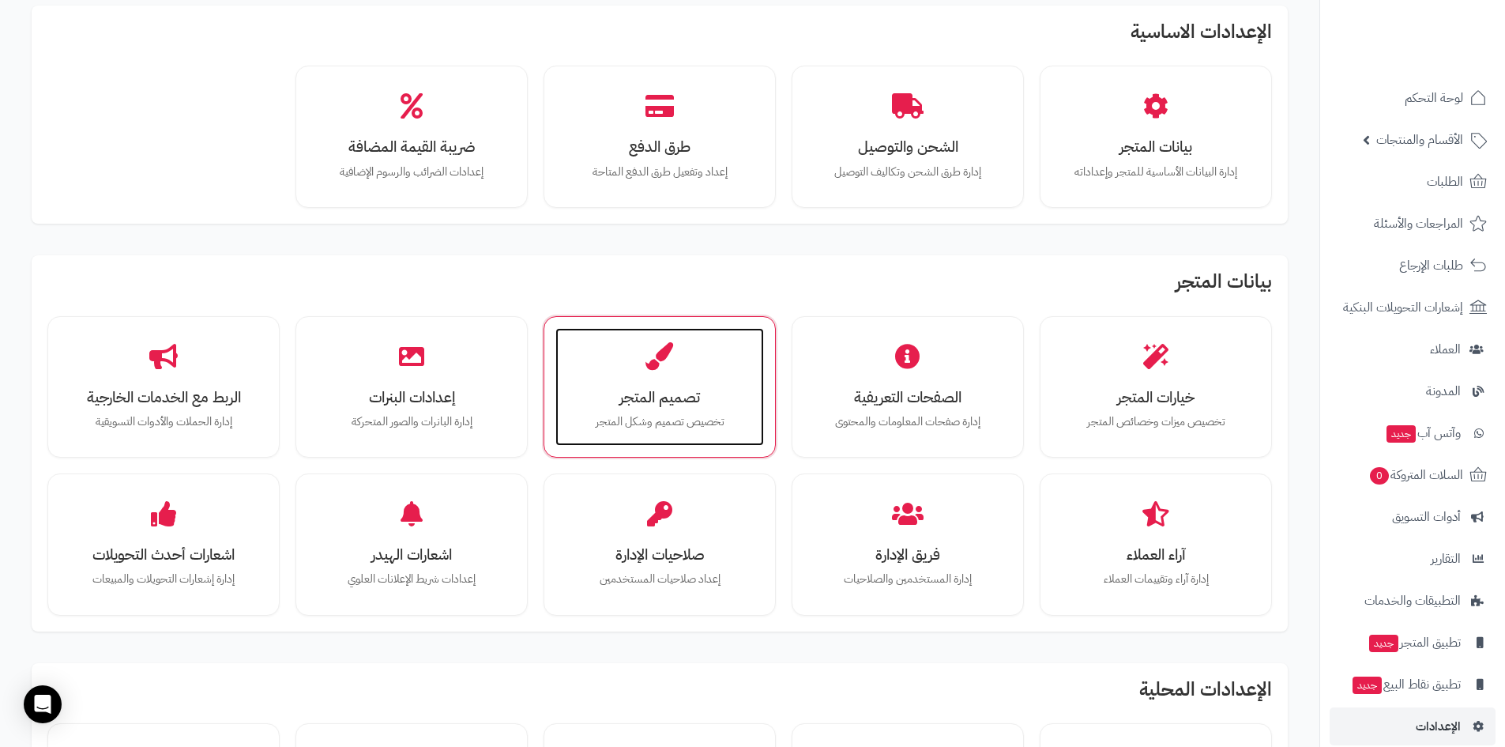
click at [654, 376] on div "تصميم المتجر تخصيص تصميم وشكل المتجر" at bounding box center [660, 387] width 209 height 119
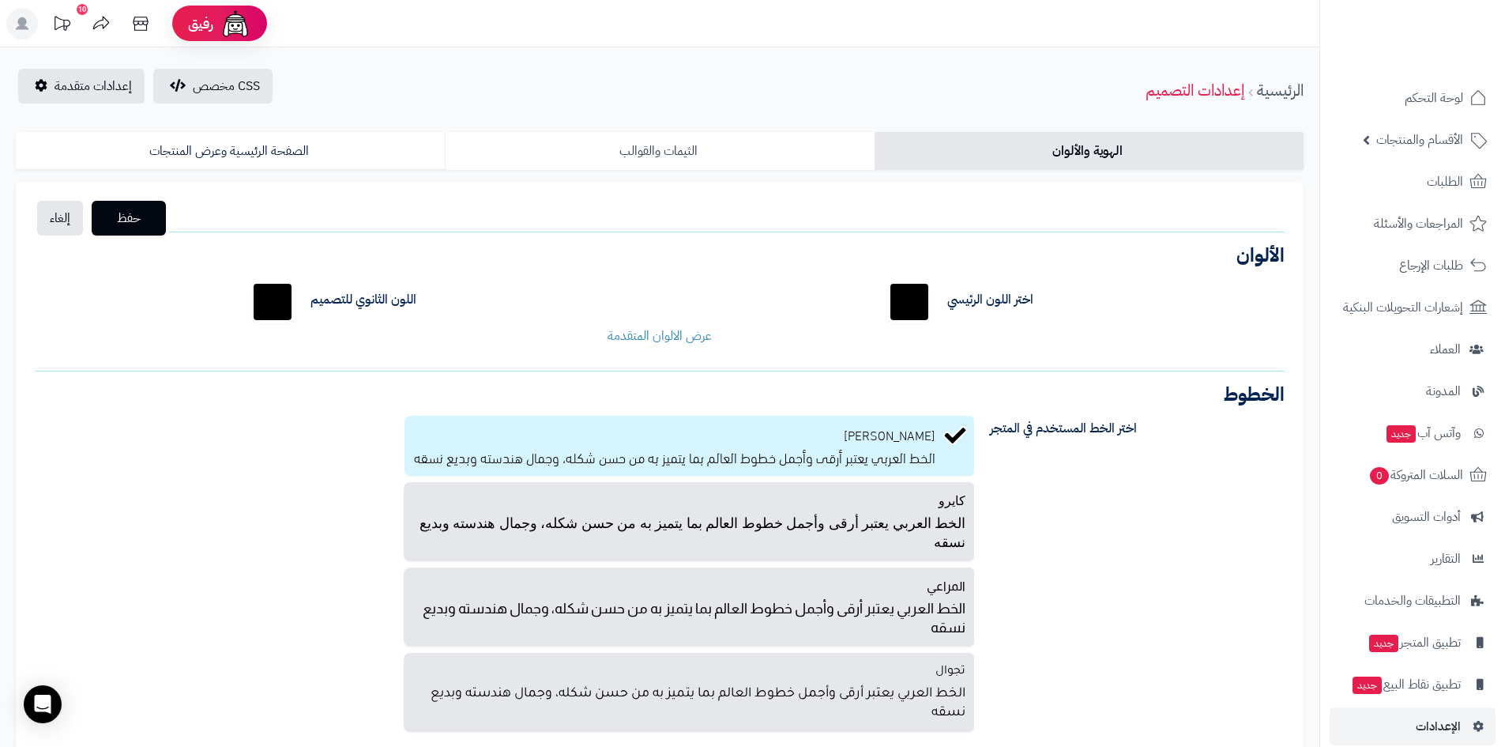
click at [675, 153] on link "الثيمات والقوالب" at bounding box center [659, 151] width 429 height 38
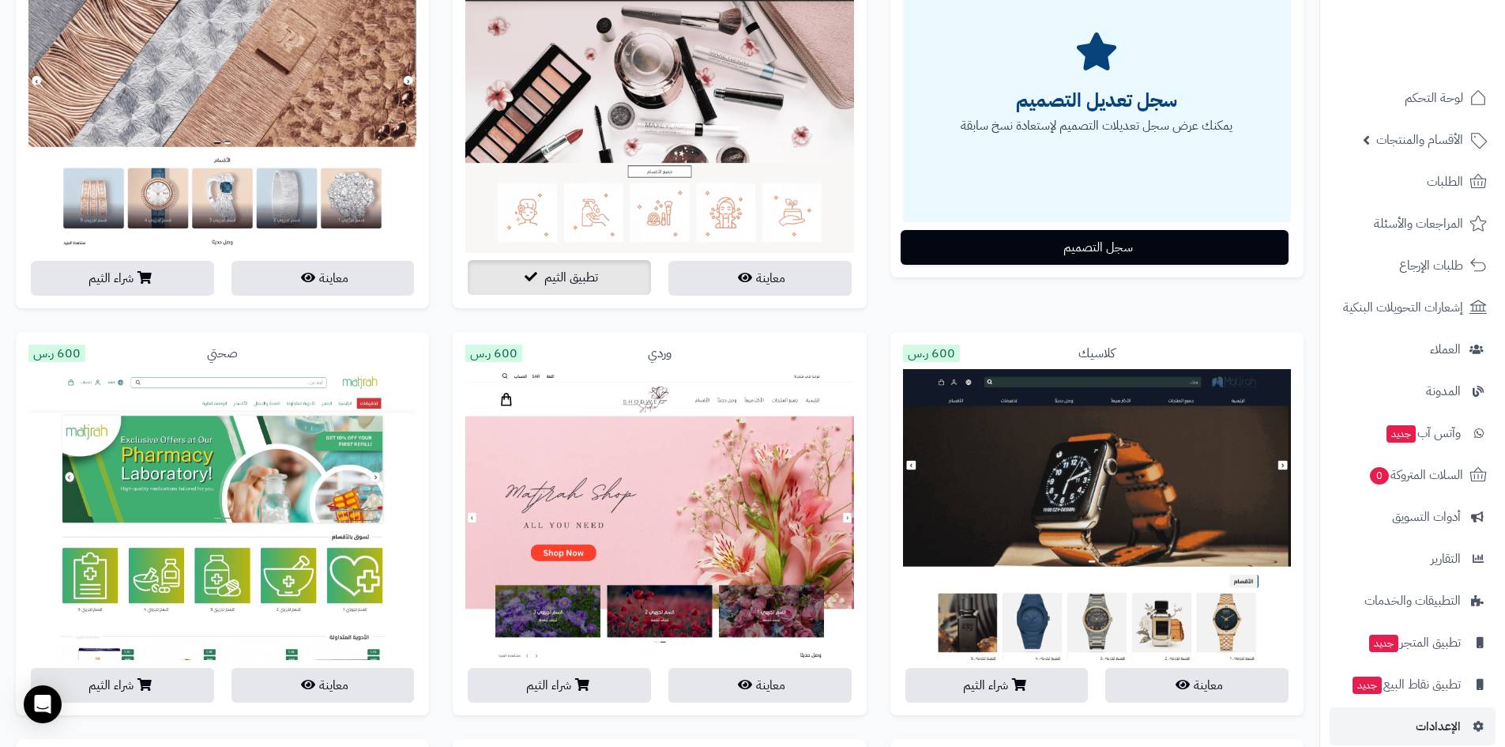
scroll to position [158, 0]
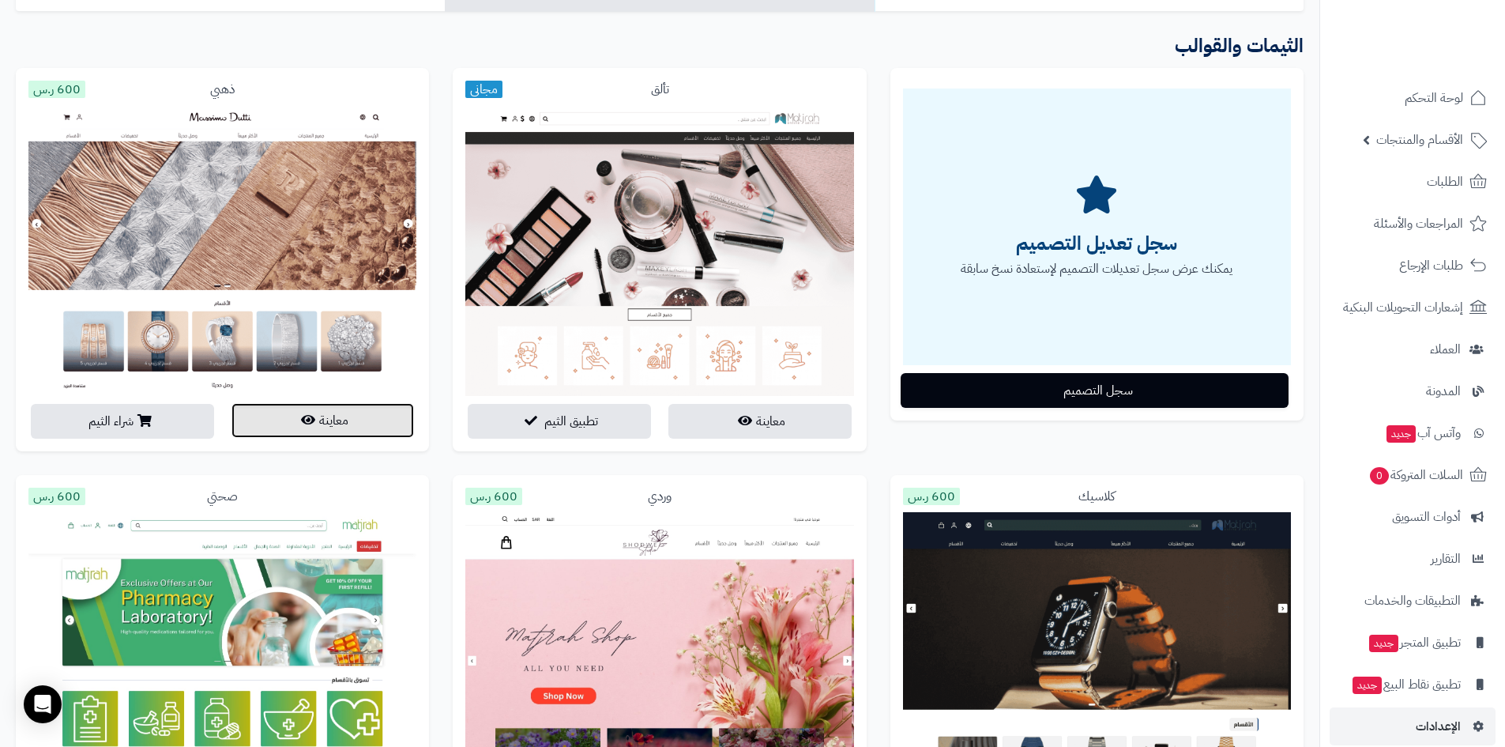
click at [352, 423] on button "معاينة" at bounding box center [323, 420] width 183 height 35
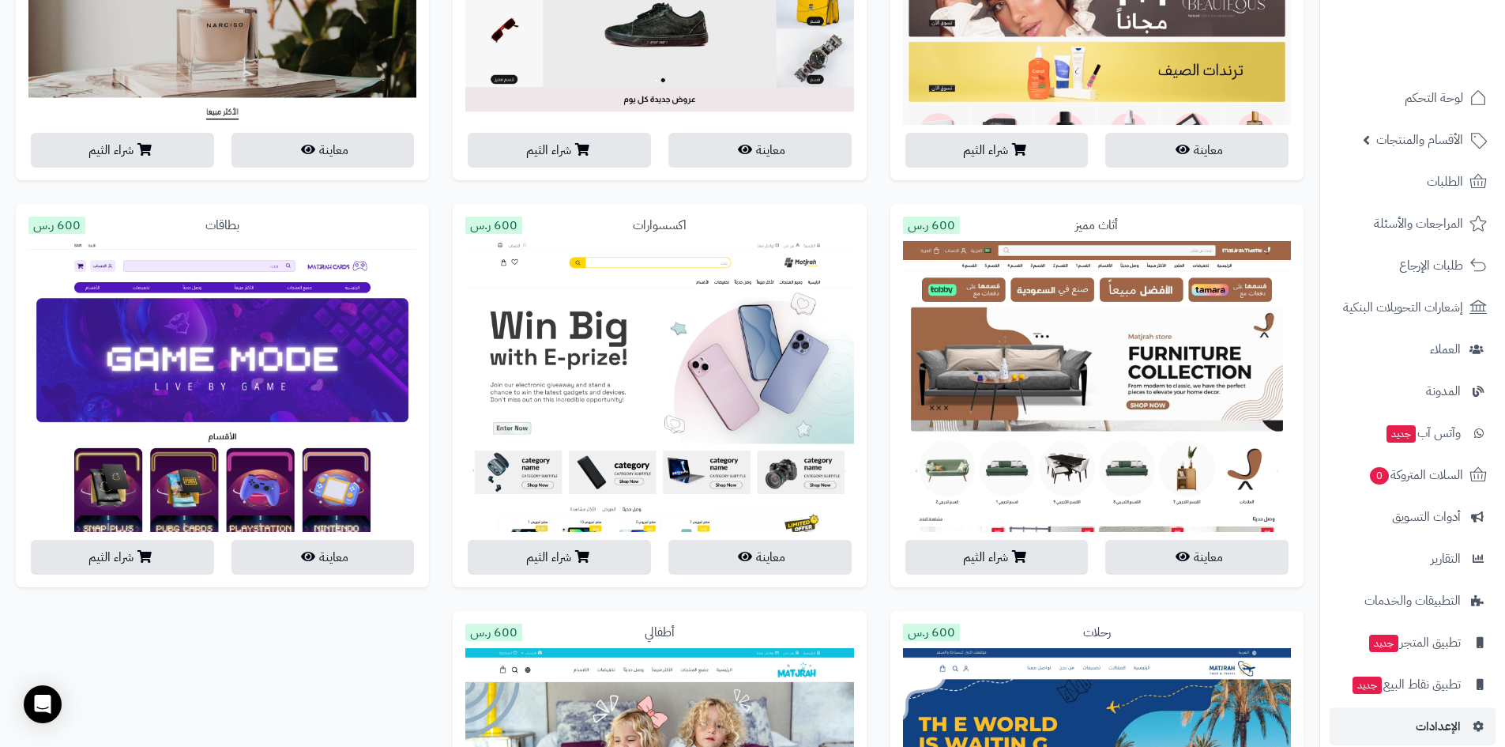
scroll to position [2842, 0]
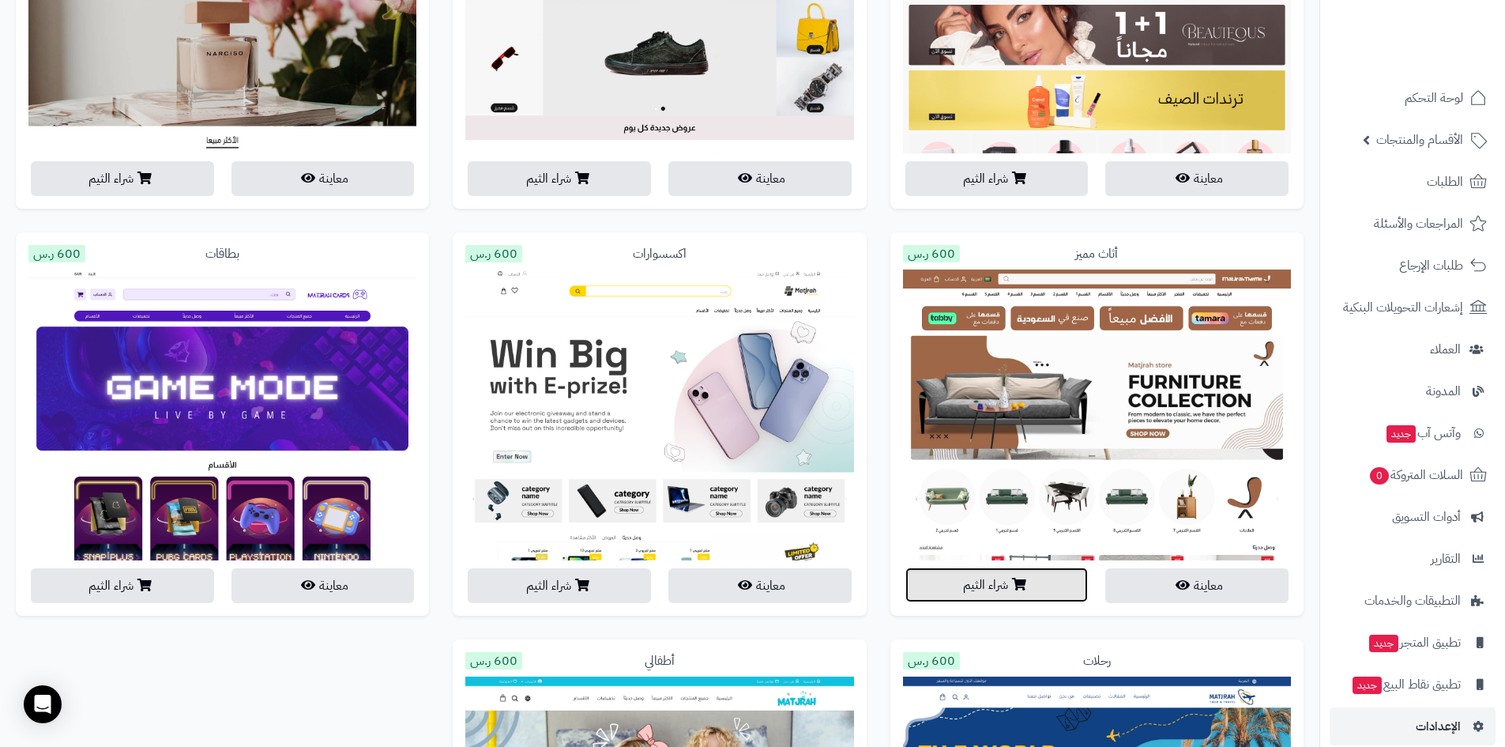
click at [1046, 590] on button "شراء الثيم" at bounding box center [997, 584] width 183 height 35
